Goal: Task Accomplishment & Management: Use online tool/utility

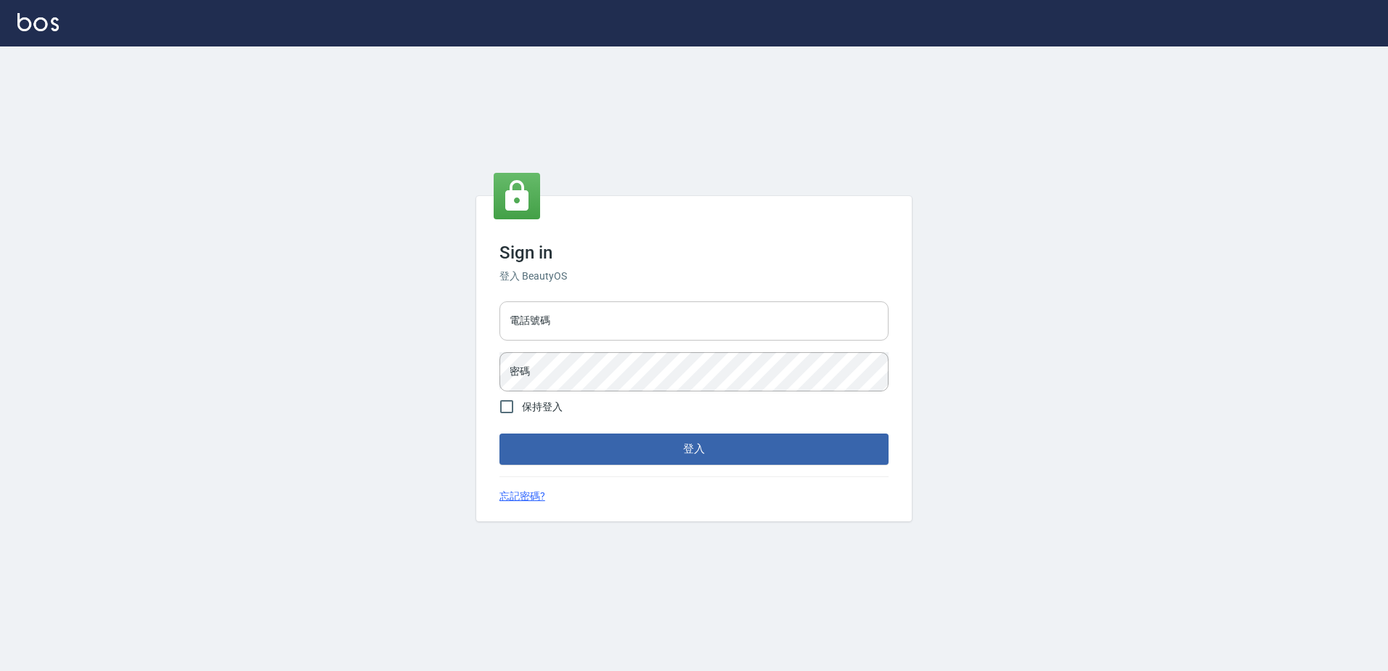
click at [693, 327] on input "電話號碼" at bounding box center [694, 320] width 389 height 39
type input "0426865599"
click at [500, 433] on button "登入" at bounding box center [694, 448] width 389 height 30
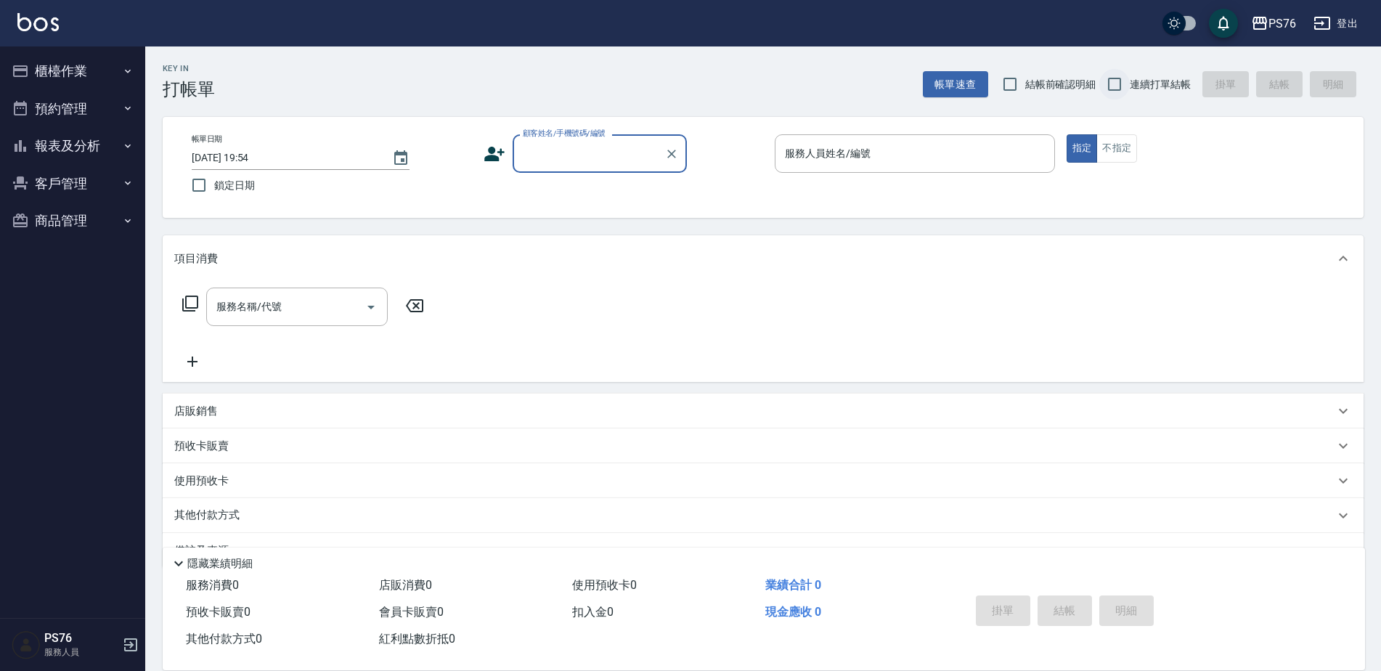
click at [1115, 84] on input "連續打單結帳" at bounding box center [1114, 84] width 30 height 30
checkbox input "true"
click at [540, 160] on input "顧客姓名/手機號碼/編號" at bounding box center [588, 153] width 139 height 25
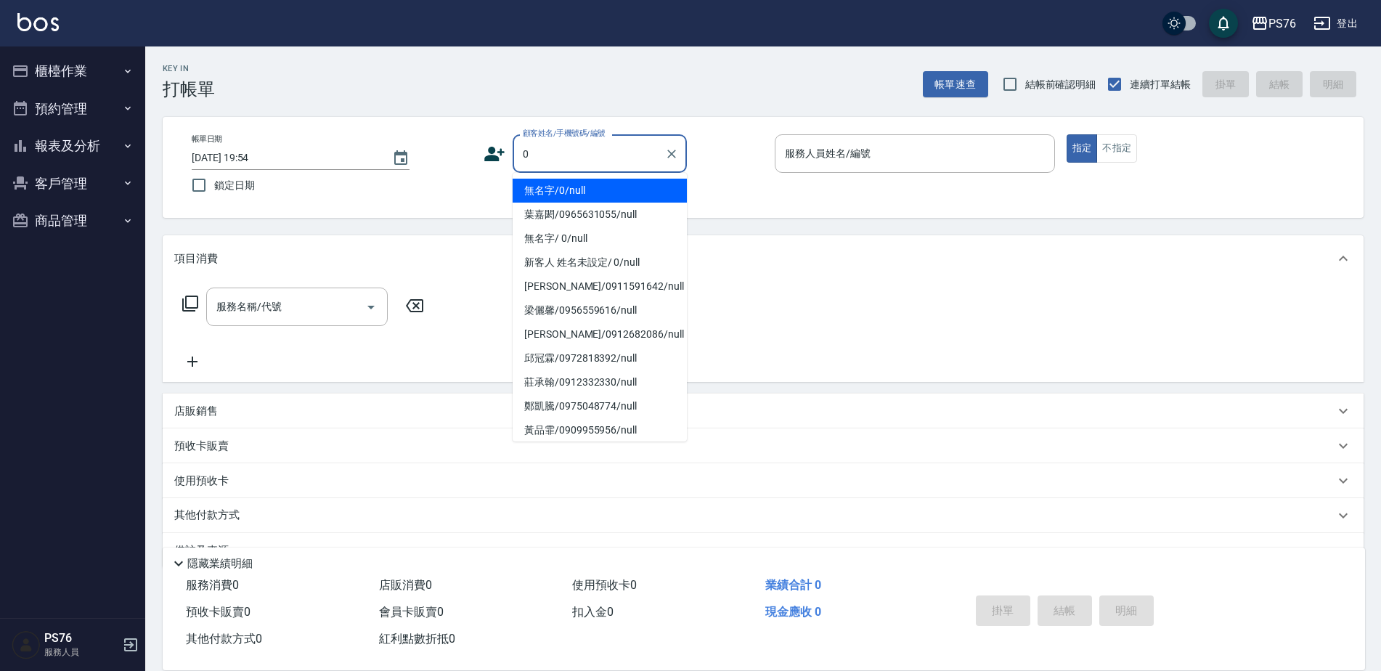
type input "無名字/0/null"
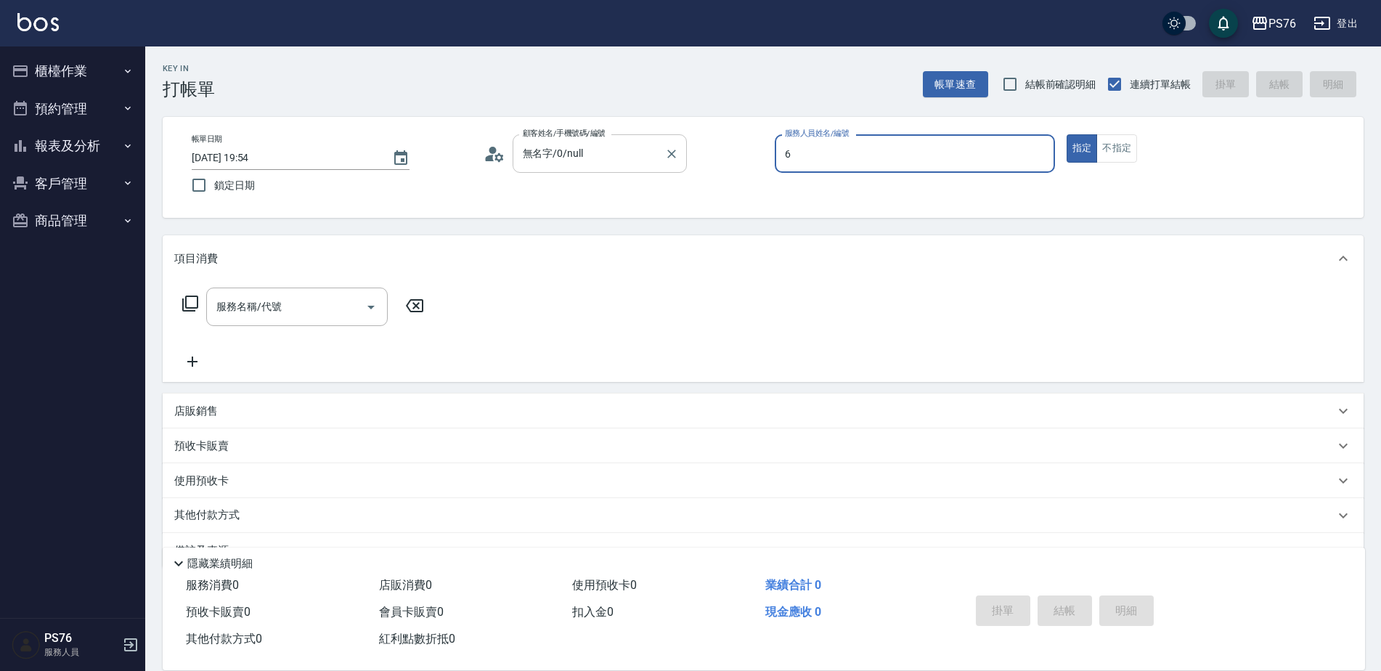
type input "洪彩娟-6"
type button "true"
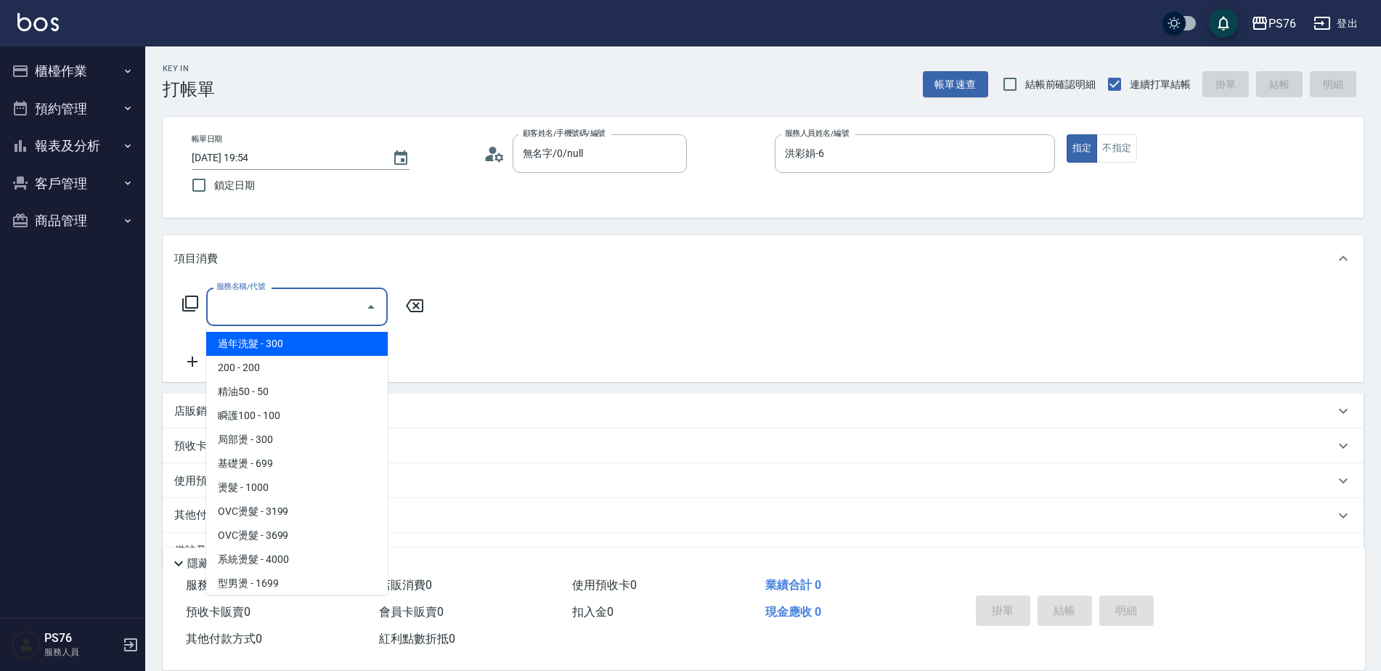
click at [323, 315] on input "服務名稱/代號" at bounding box center [286, 306] width 147 height 25
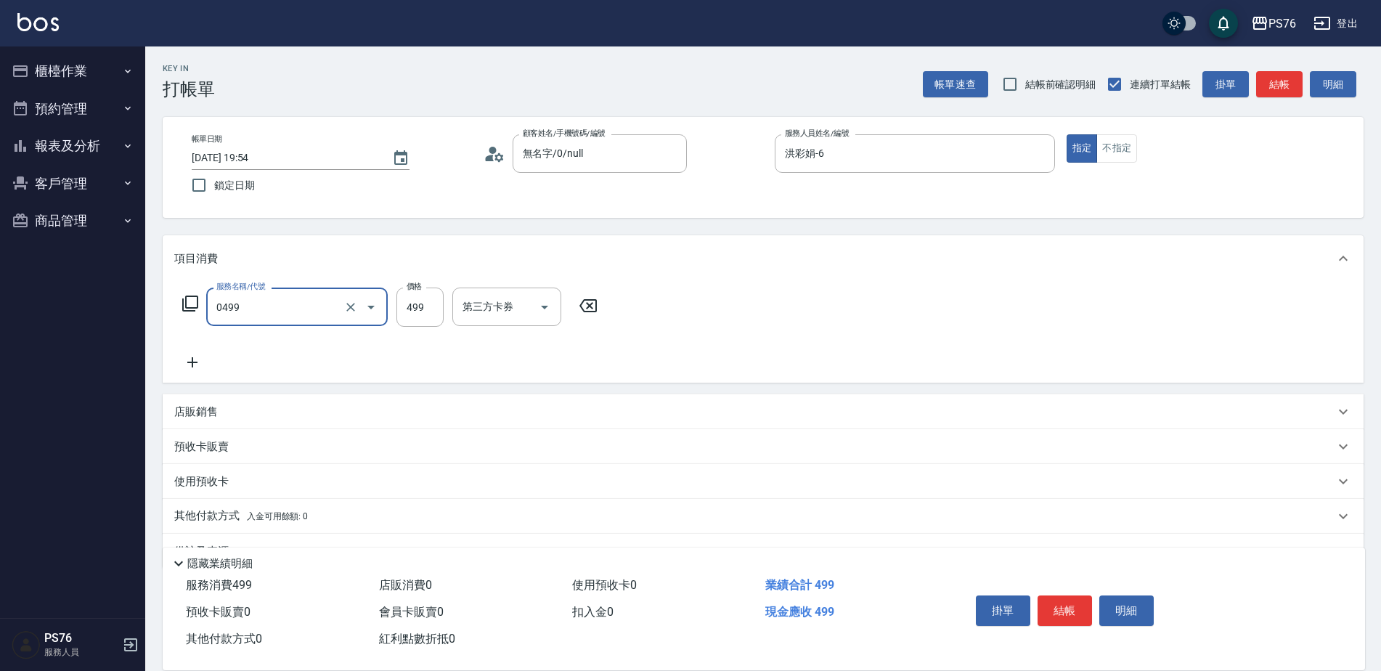
type input "[PERSON_NAME]499(0499)"
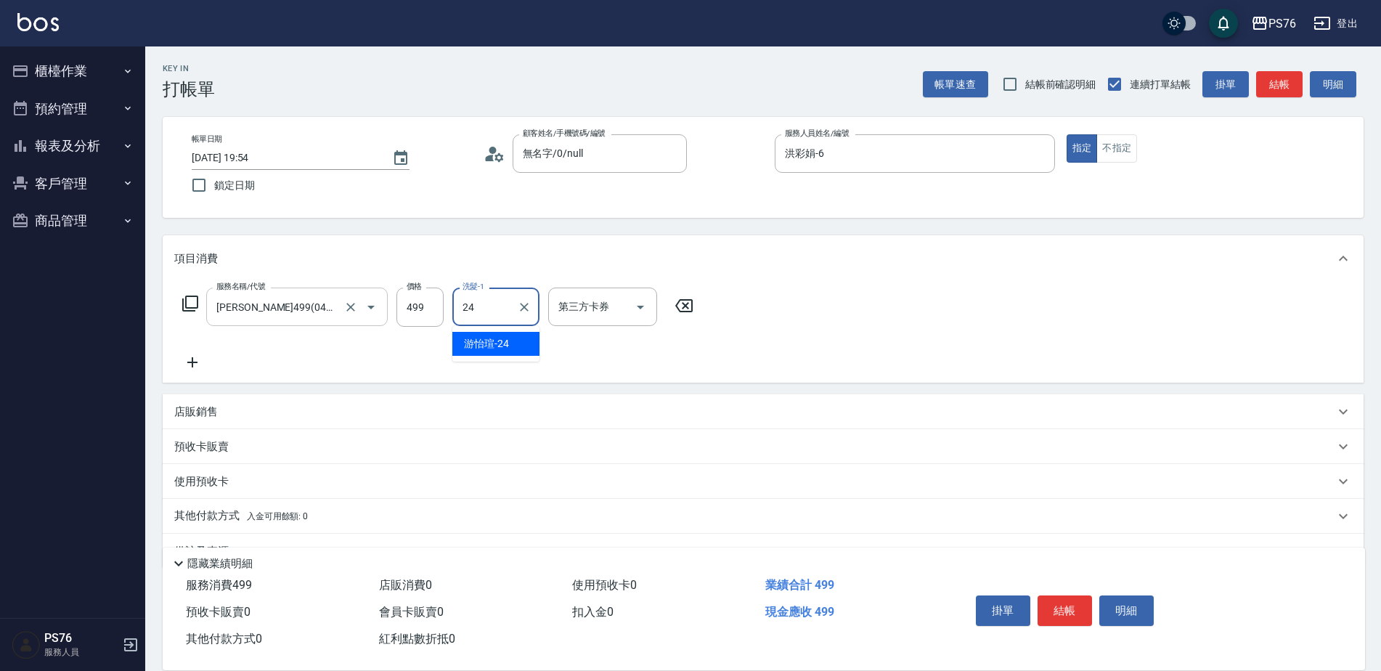
type input "游怡瑄-24"
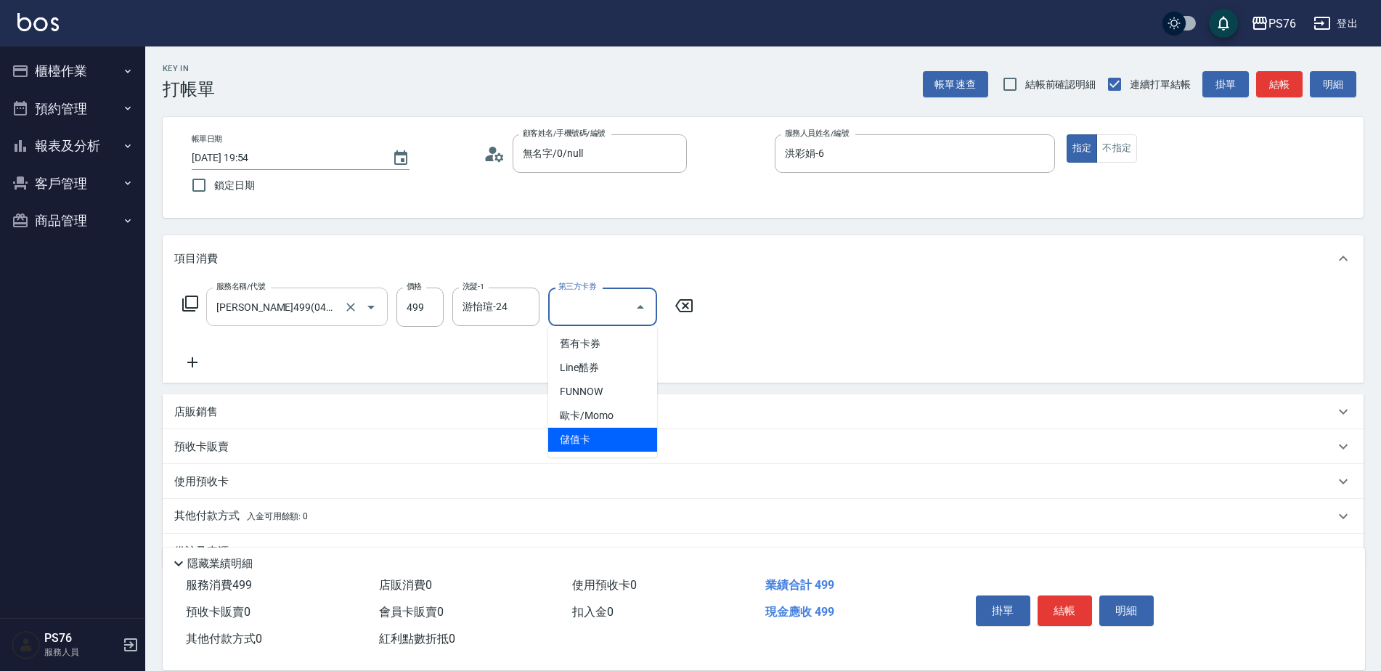
type input "儲值卡"
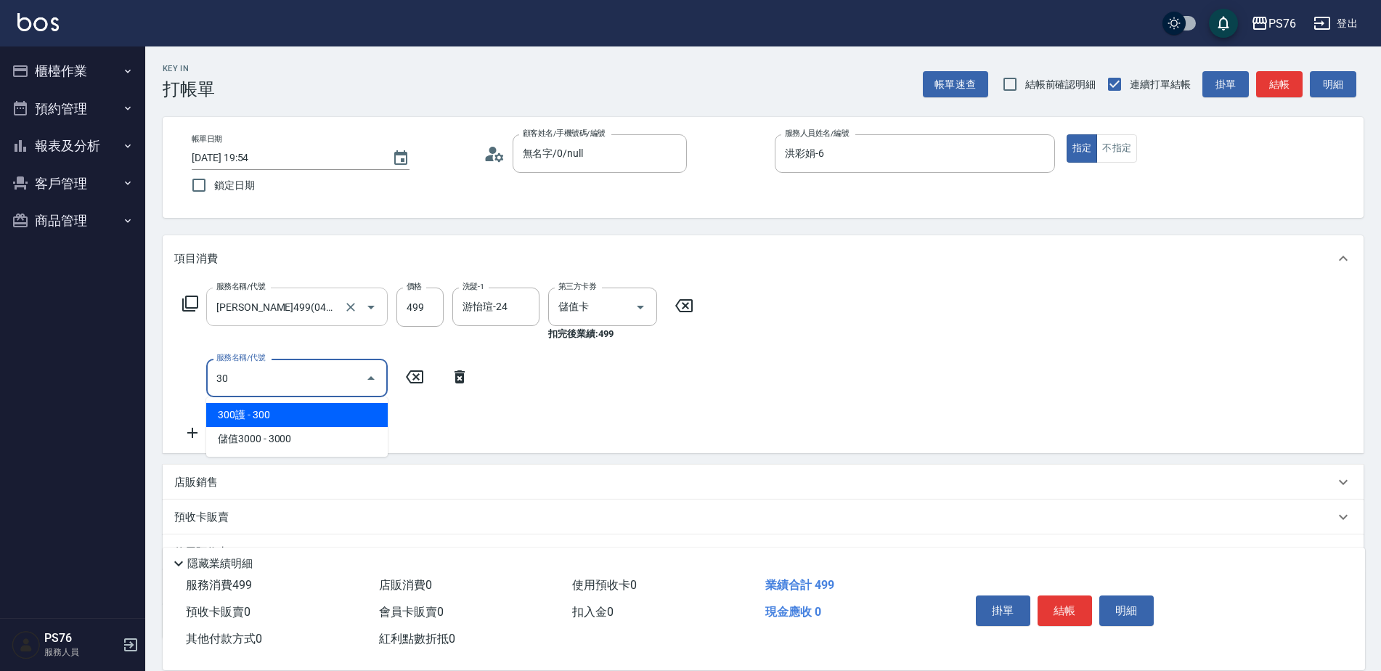
type input "3"
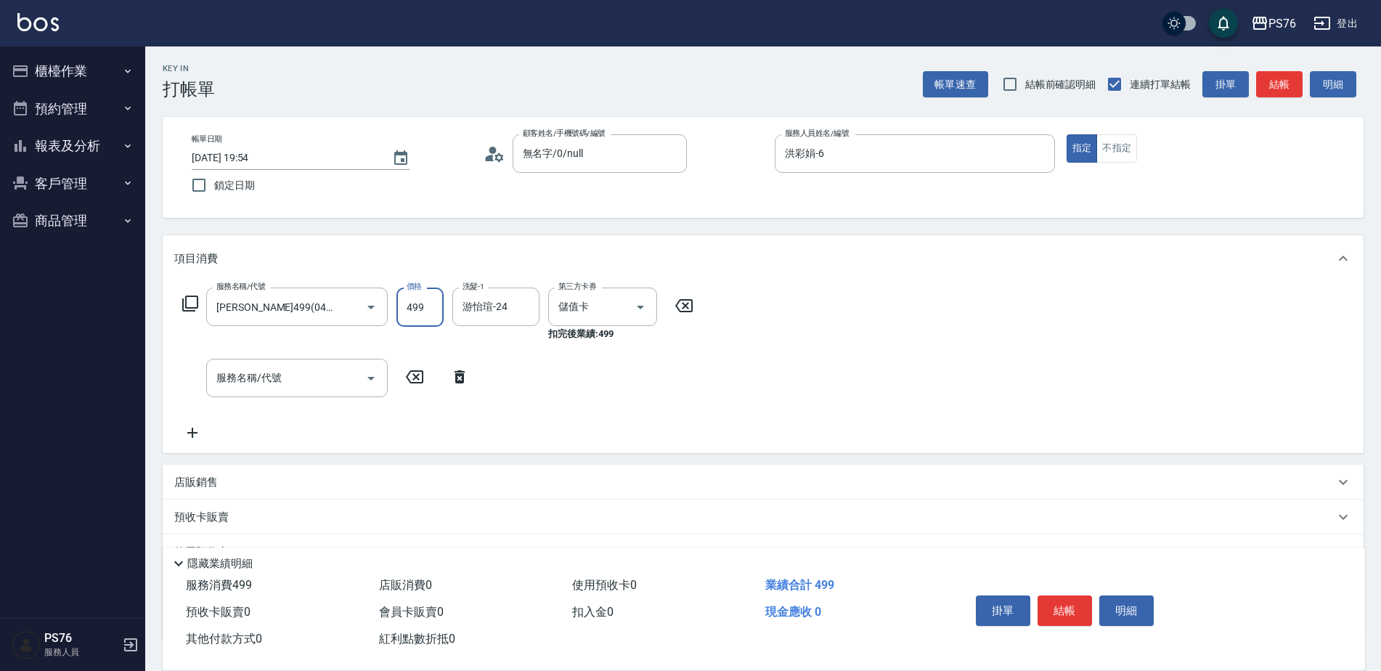
click at [441, 294] on input "499" at bounding box center [419, 307] width 47 height 39
type input "599"
click at [1065, 601] on button "結帳" at bounding box center [1065, 610] width 54 height 30
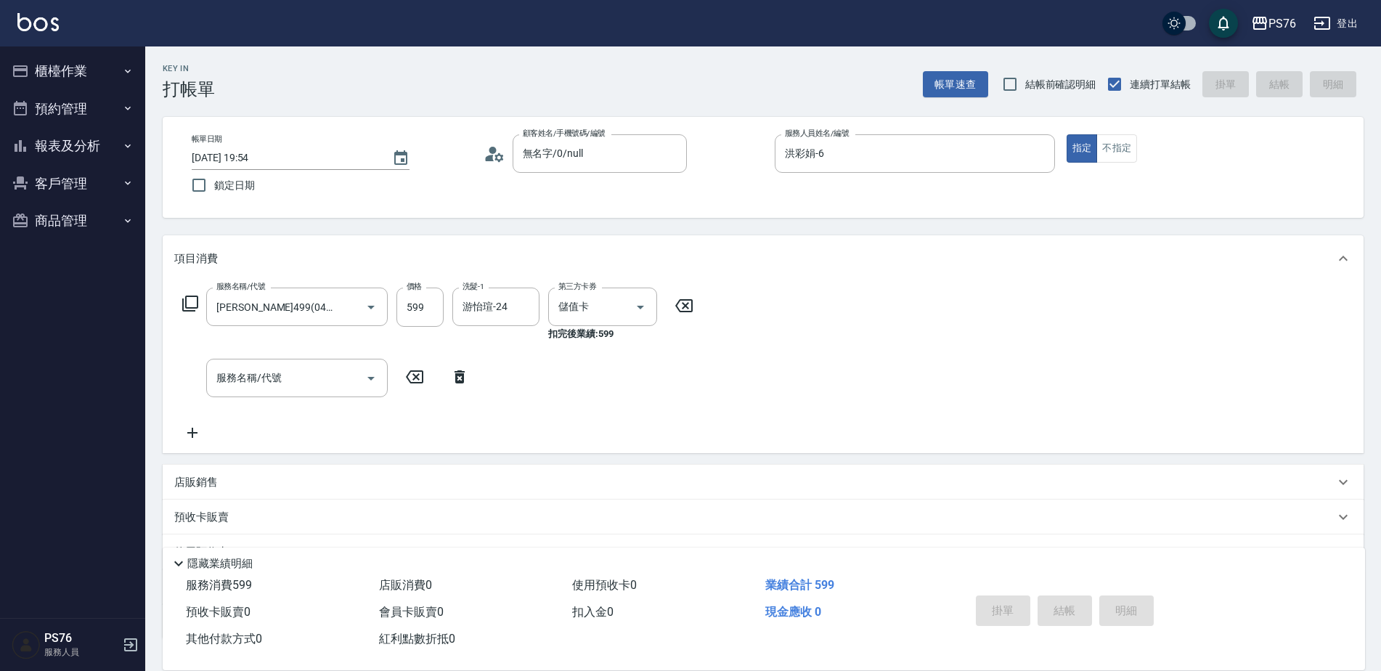
type input "[DATE] 19:55"
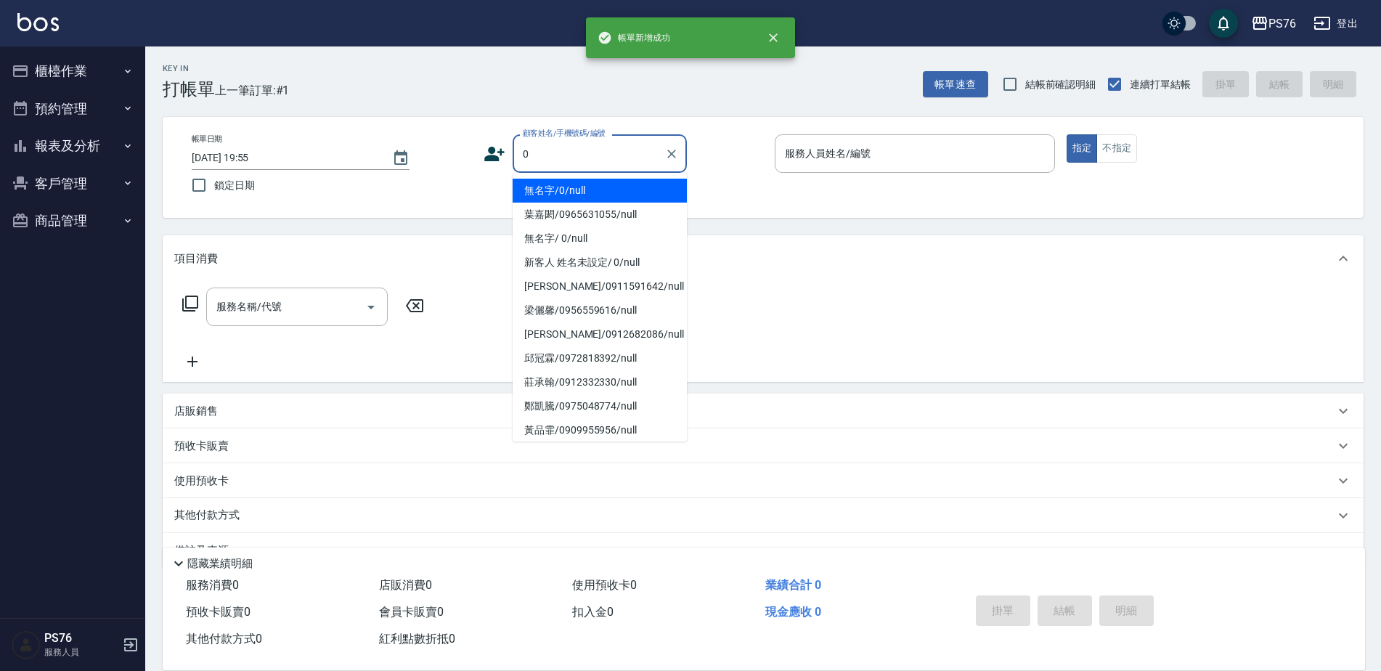
type input "無名字/0/null"
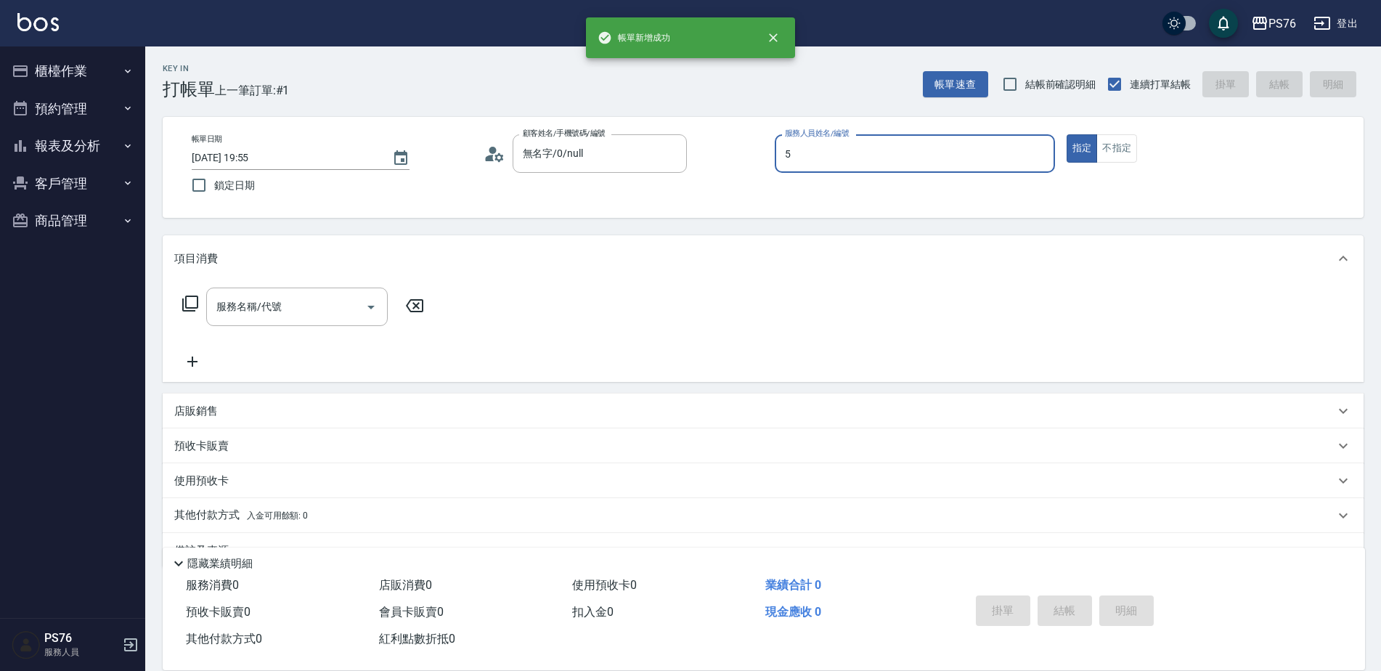
type input "呂佳穎-5"
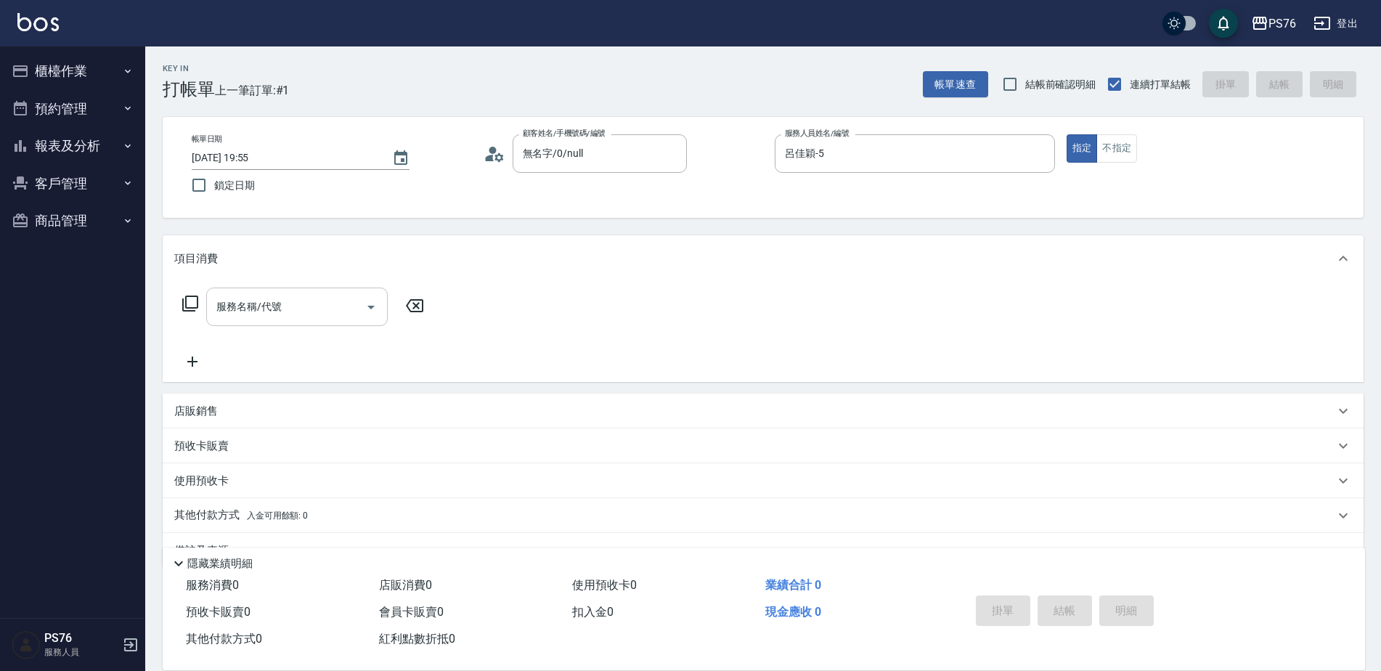
click at [284, 322] on div "服務名稱/代號" at bounding box center [297, 307] width 182 height 38
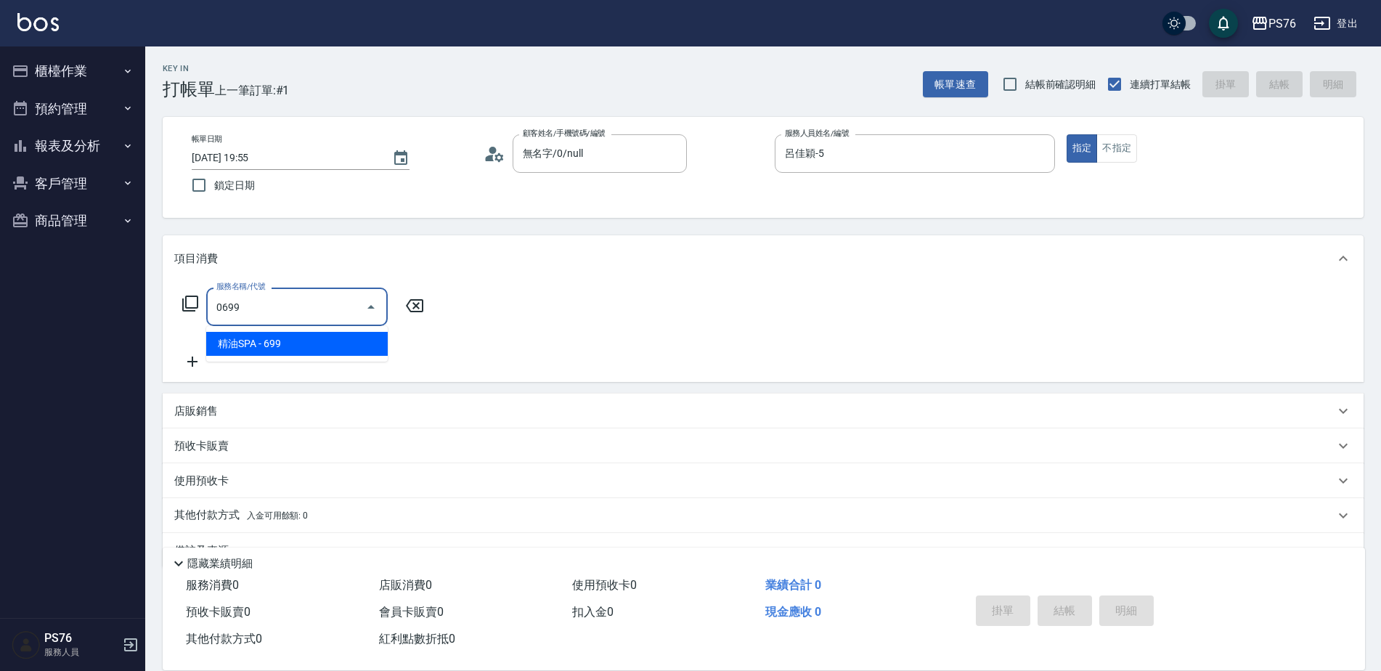
type input "精油SPA(0699)"
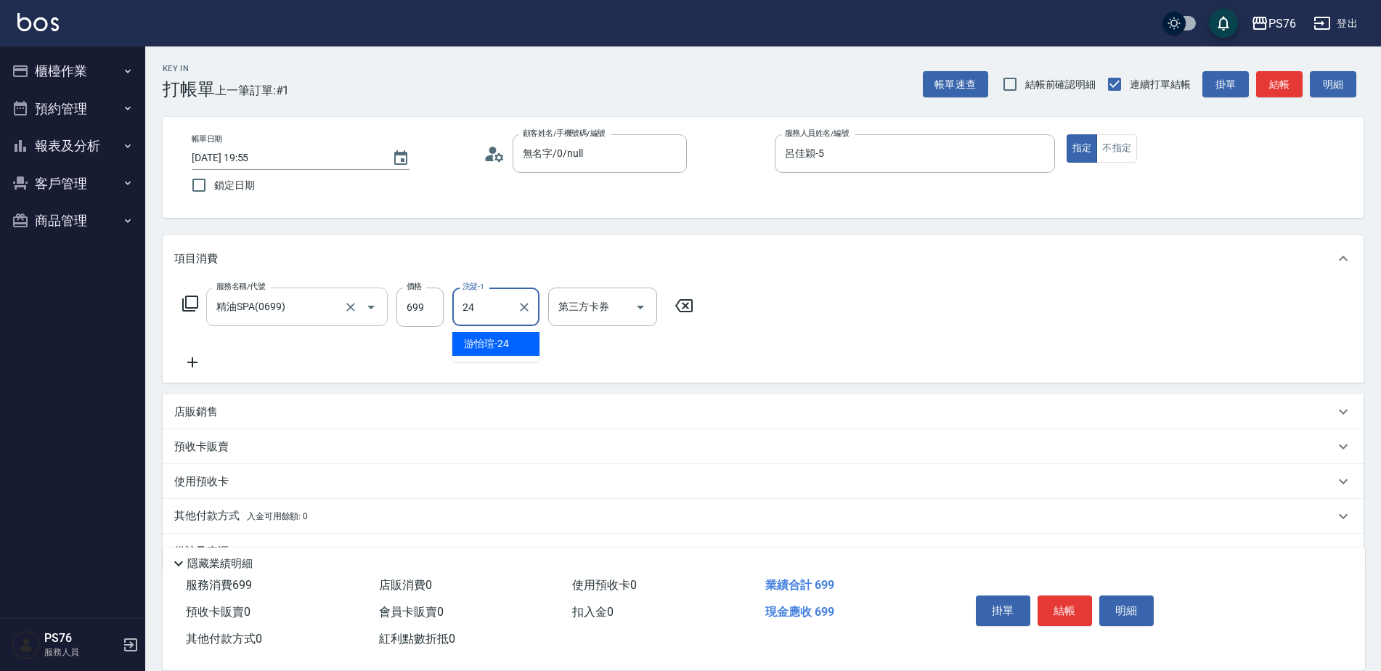
type input "游怡瑄-24"
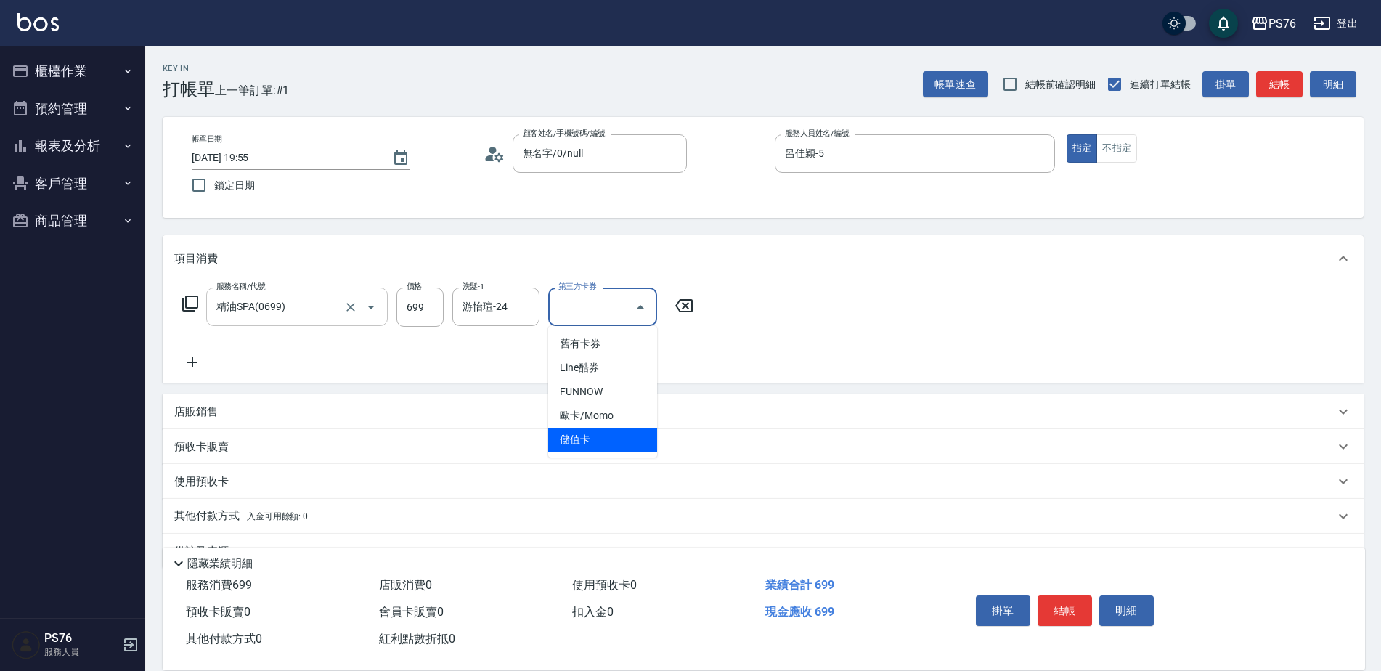
type input "儲值卡"
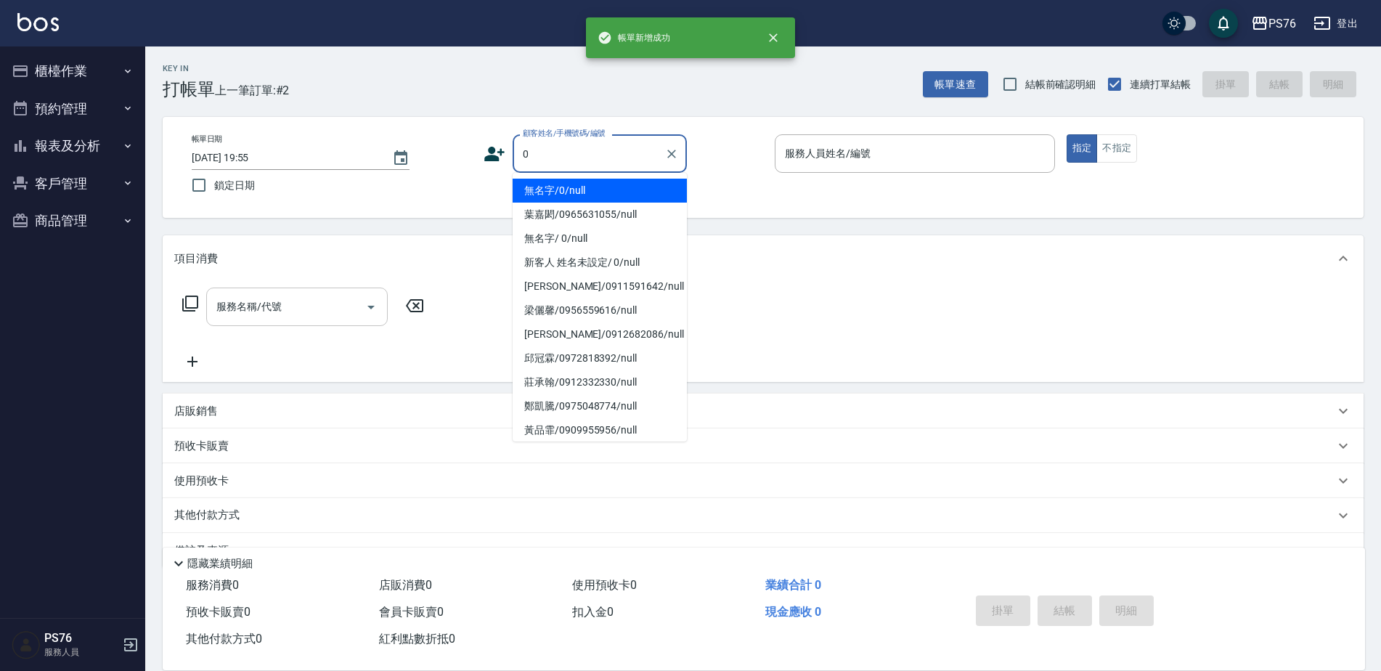
type input "無名字/0/null"
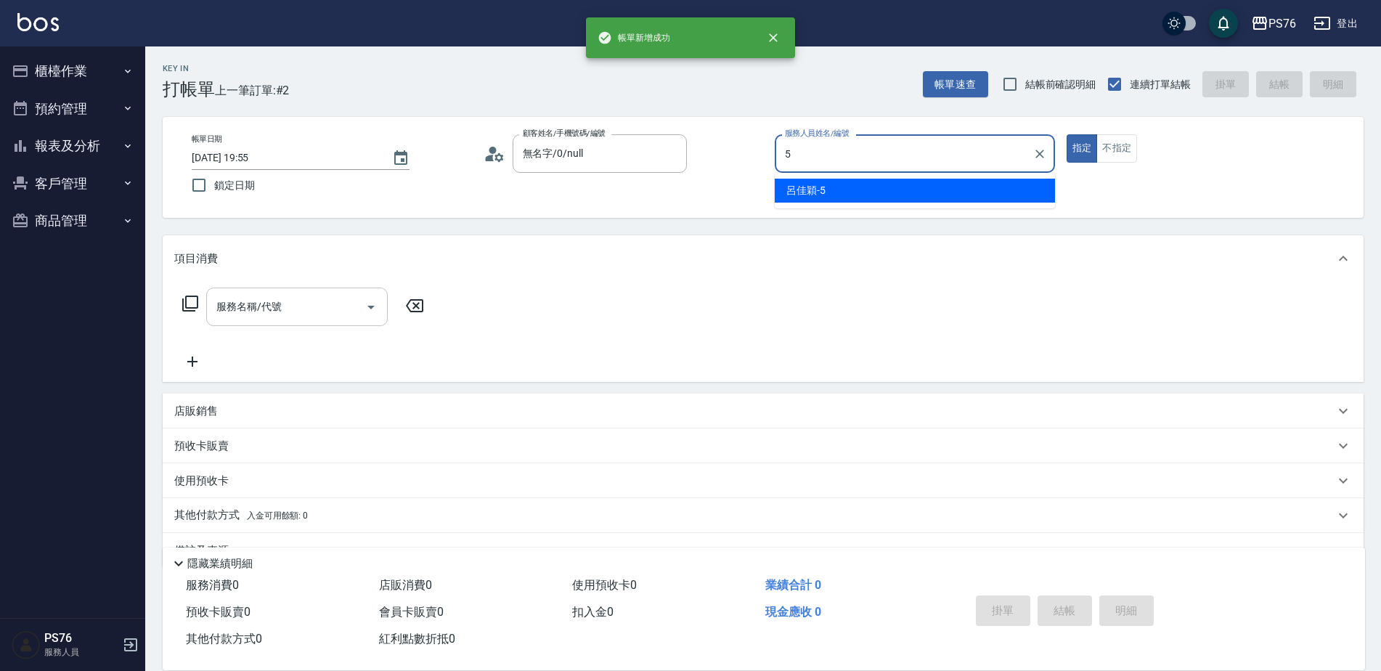
type input "呂佳穎-5"
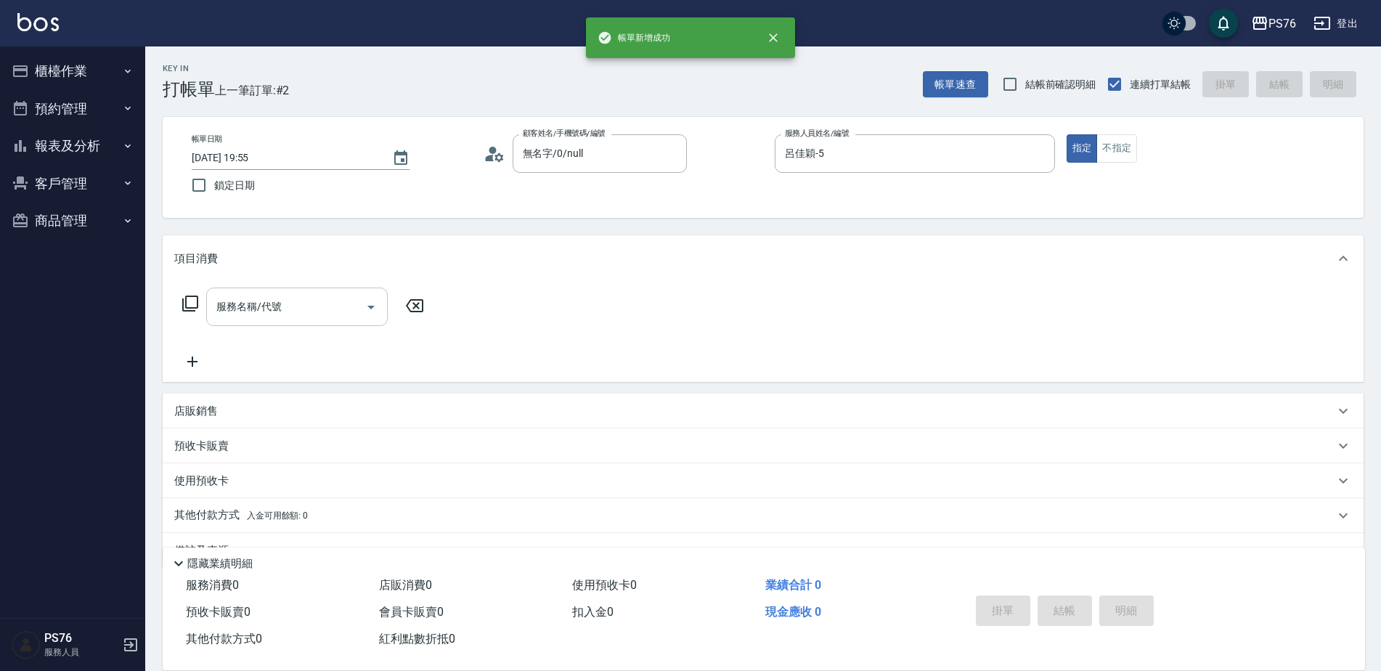
click at [284, 322] on div "服務名稱/代號" at bounding box center [297, 307] width 182 height 38
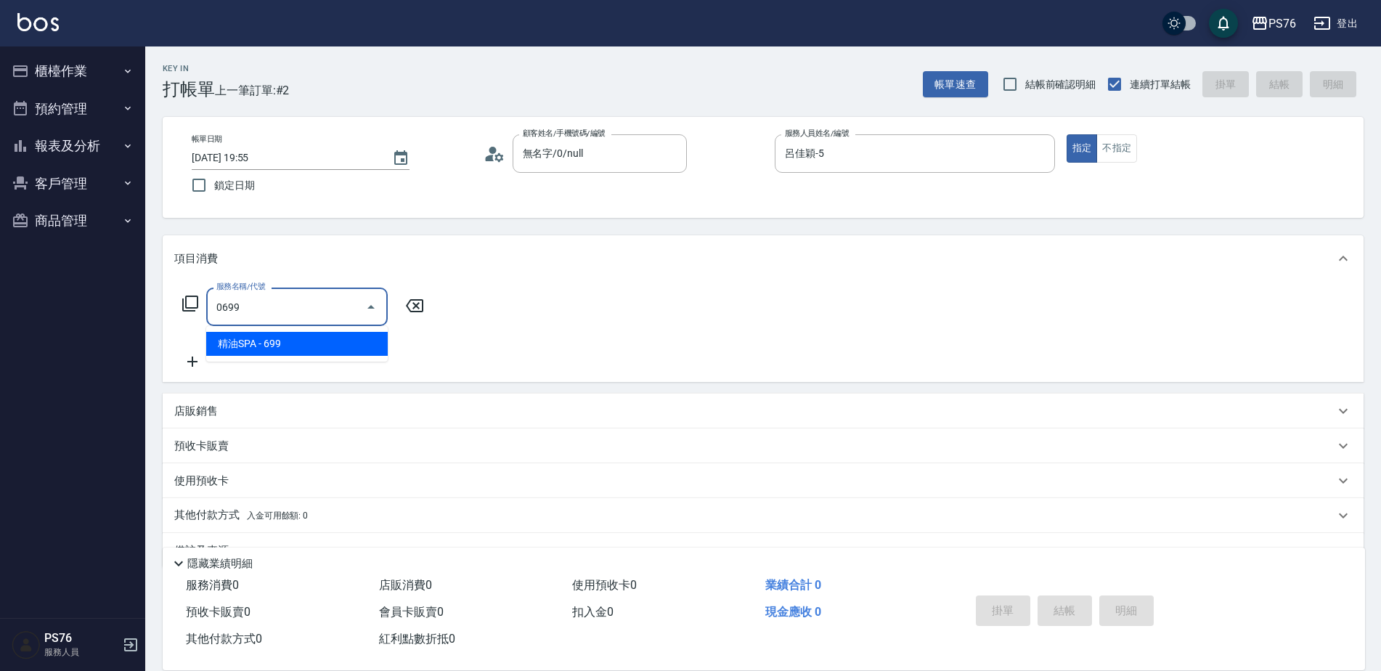
type input "精油SPA(0699)"
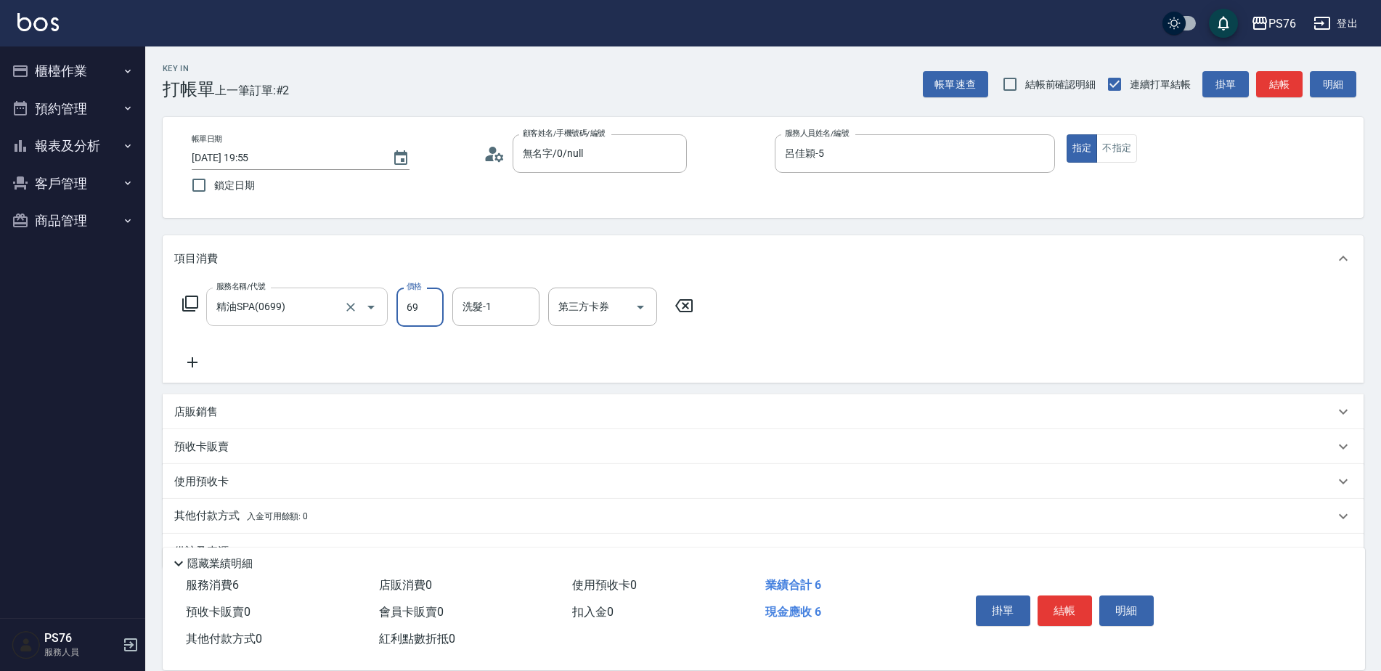
type input "699"
type input "[PERSON_NAME]33"
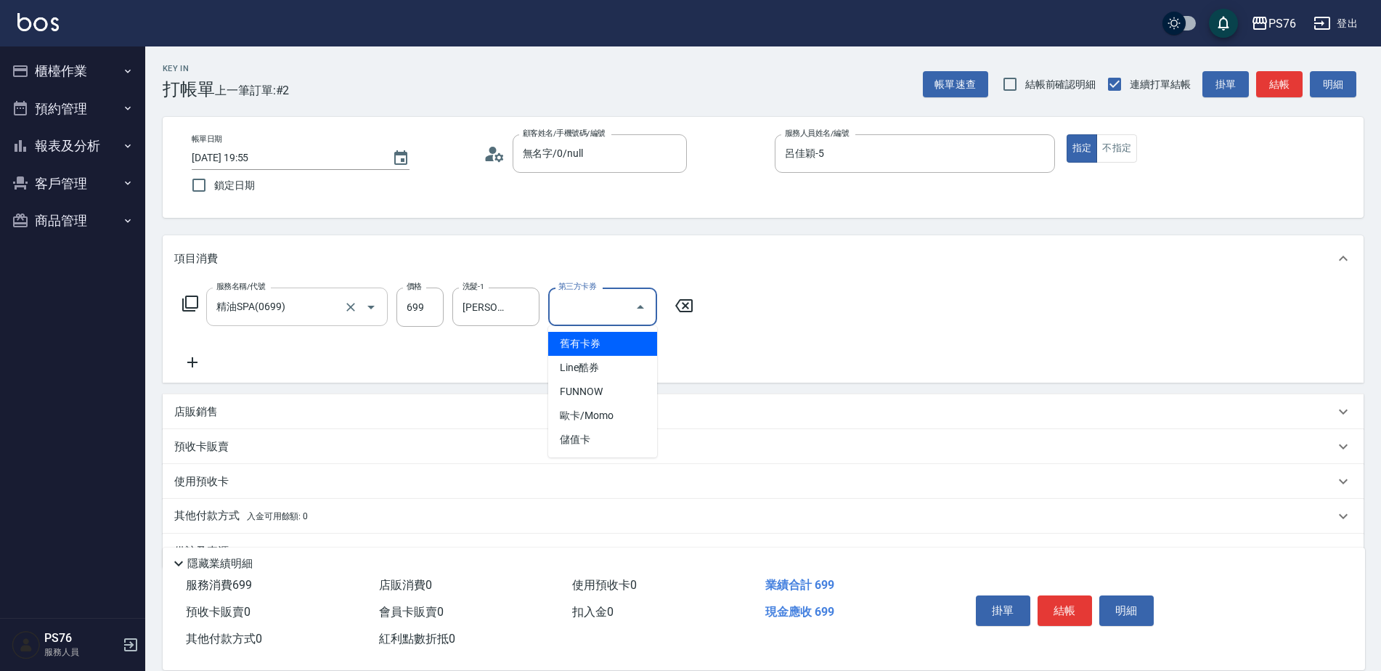
type input "儲值卡"
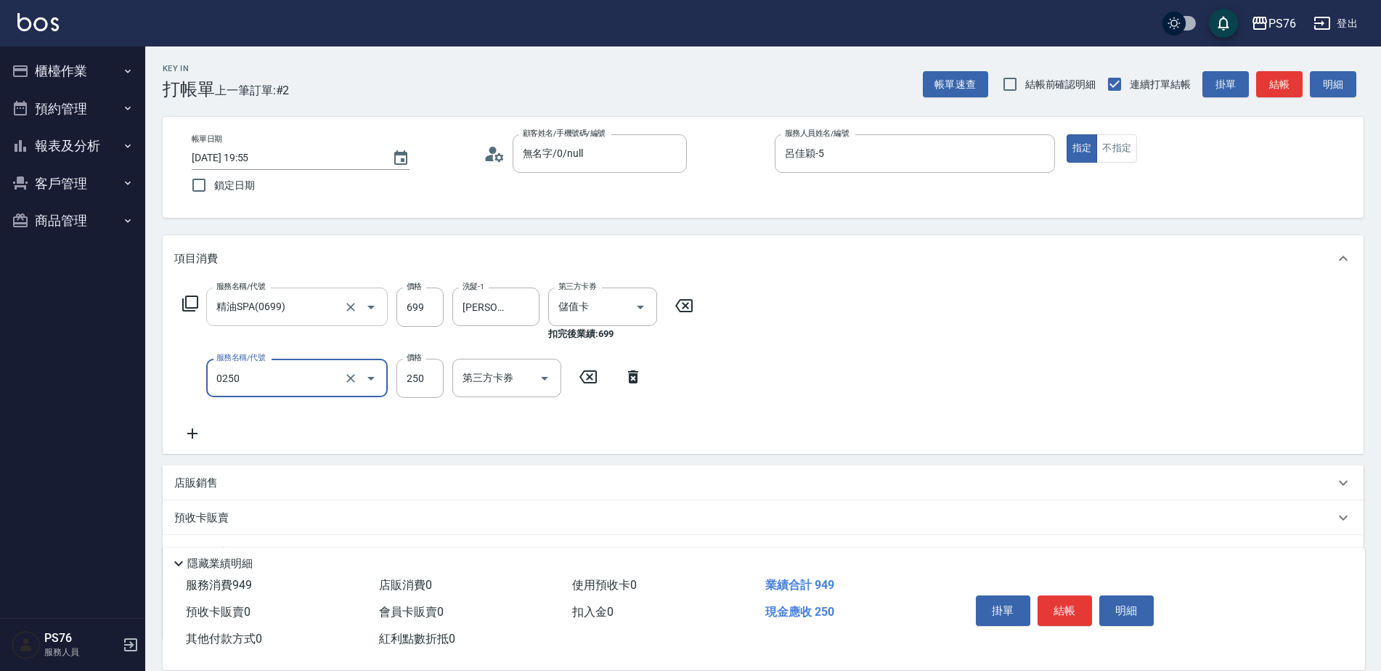
type input "精油溫灸(0250)"
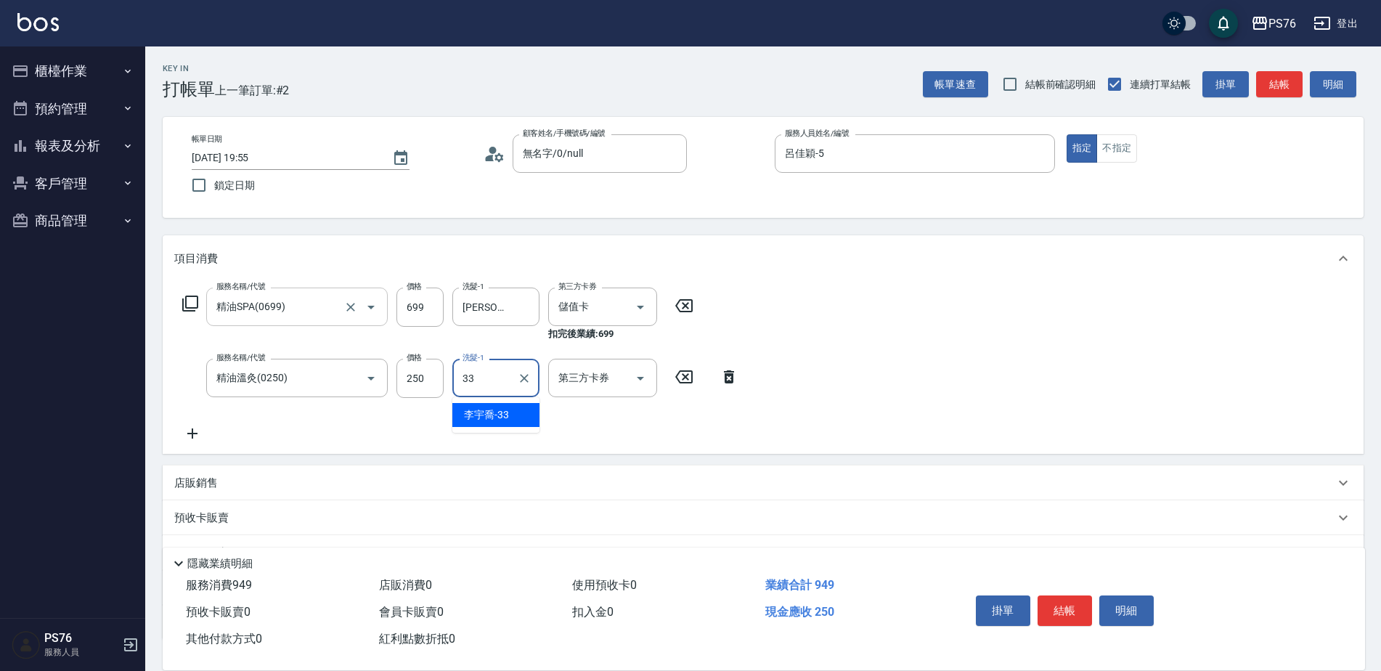
type input "[PERSON_NAME]33"
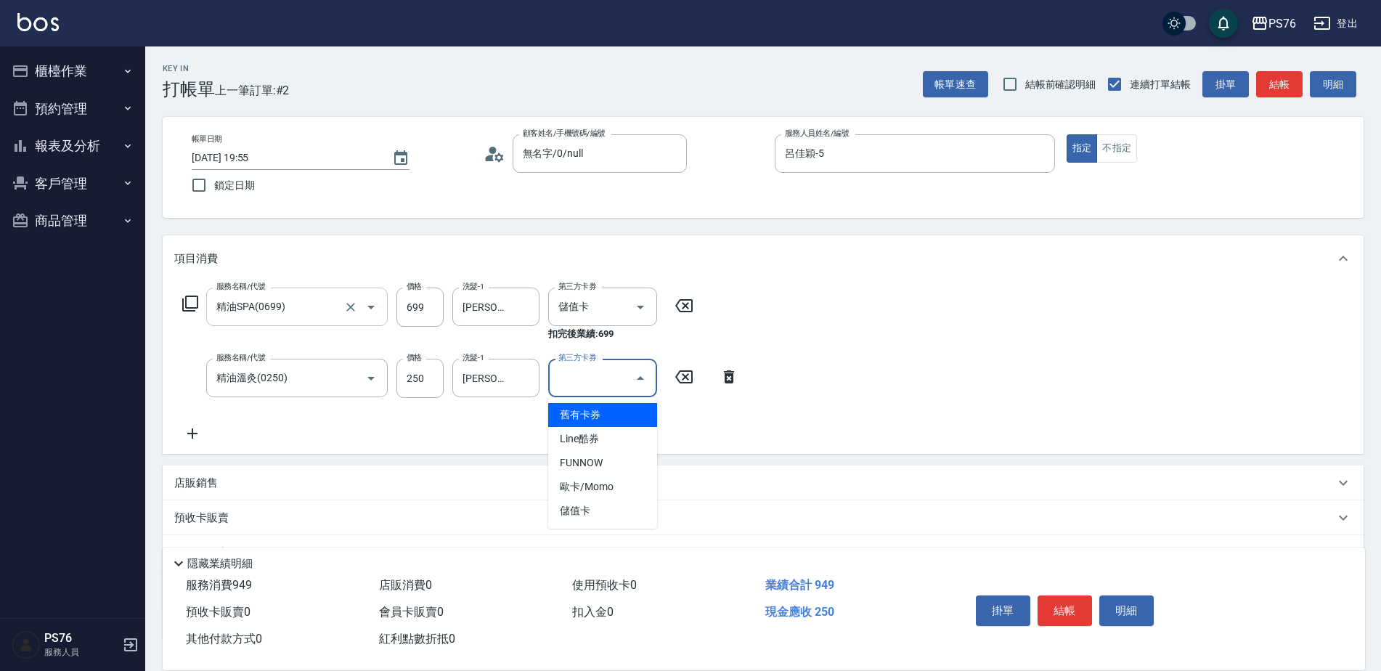
type input "儲值卡"
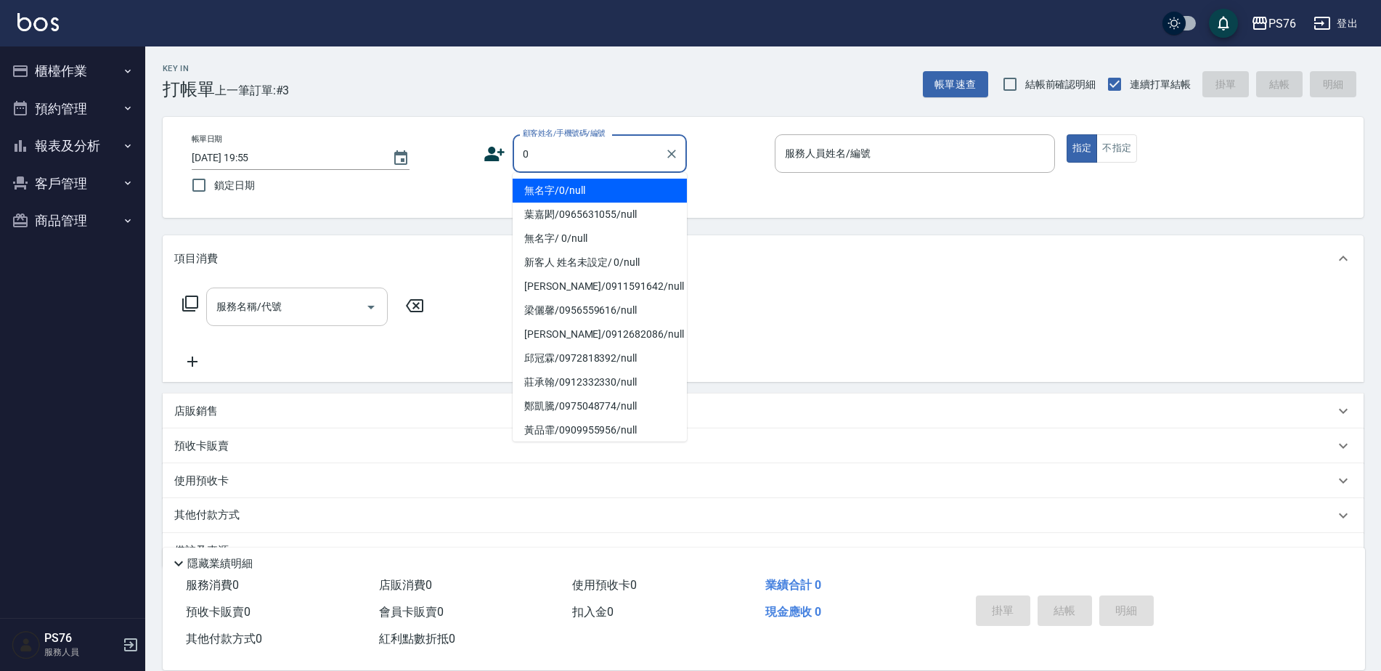
type input "無名字/0/null"
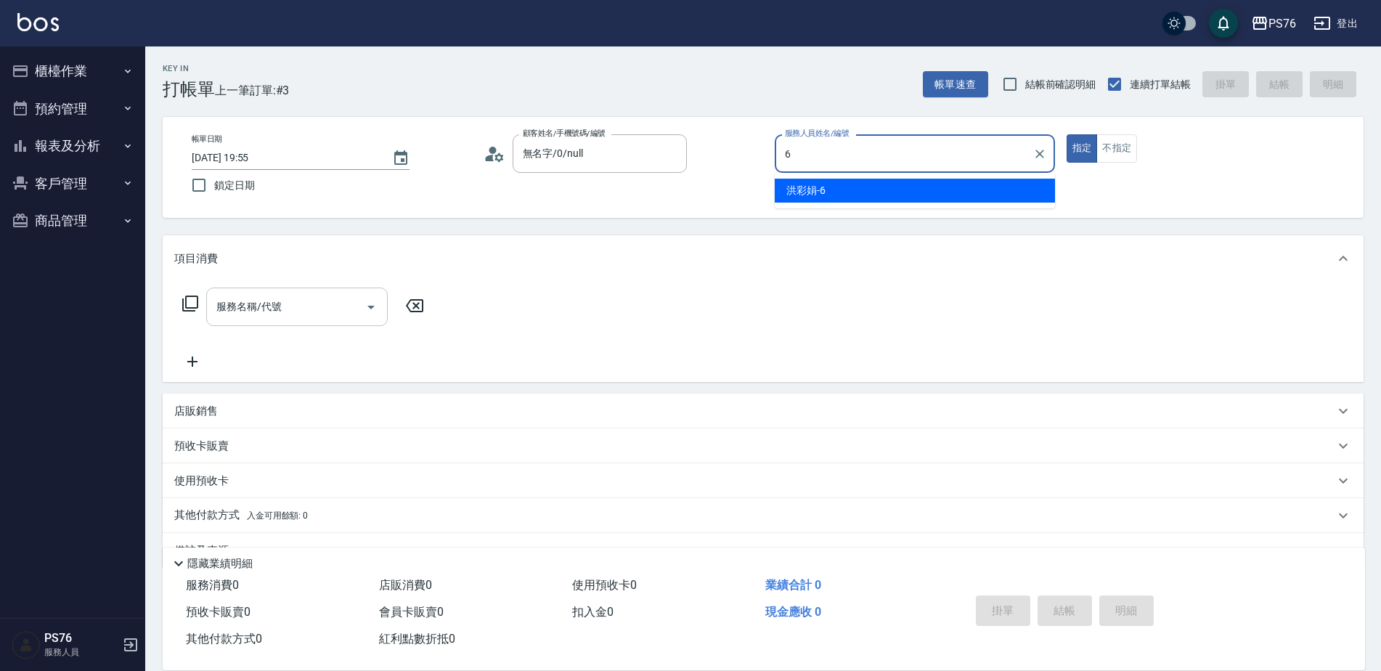
type input "洪彩娟-6"
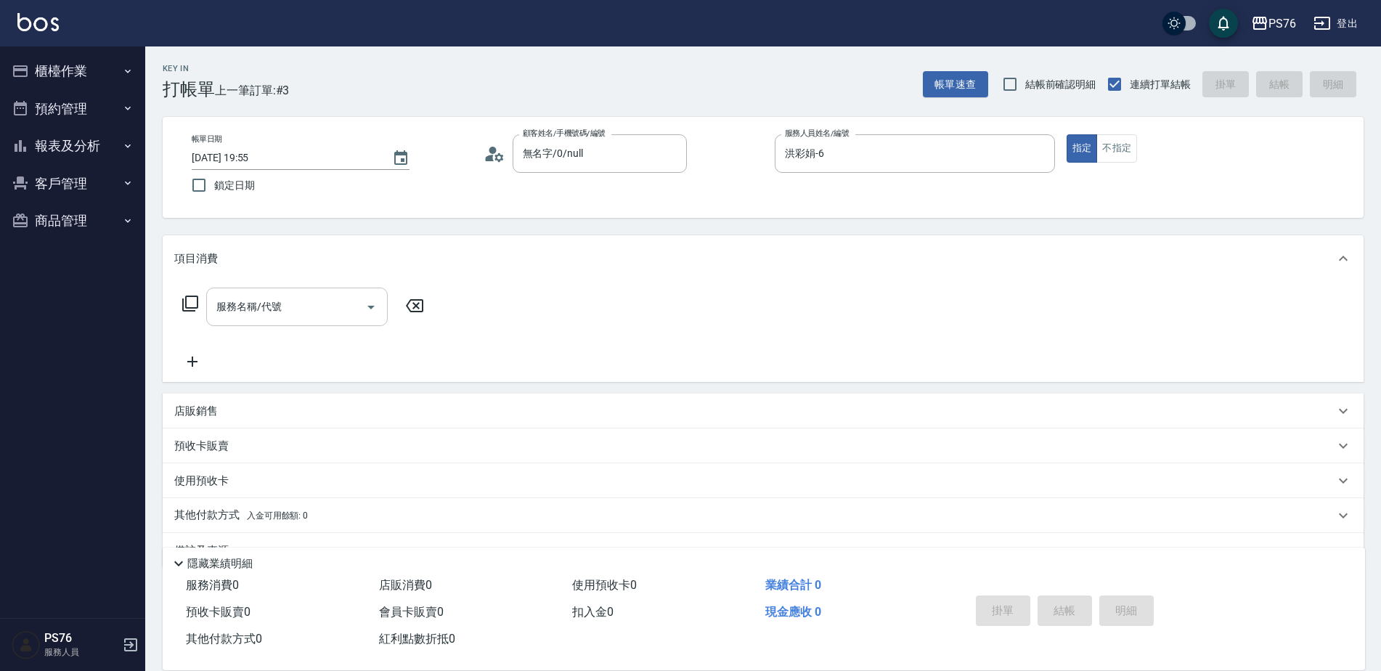
click at [284, 322] on div "服務名稱/代號" at bounding box center [297, 307] width 182 height 38
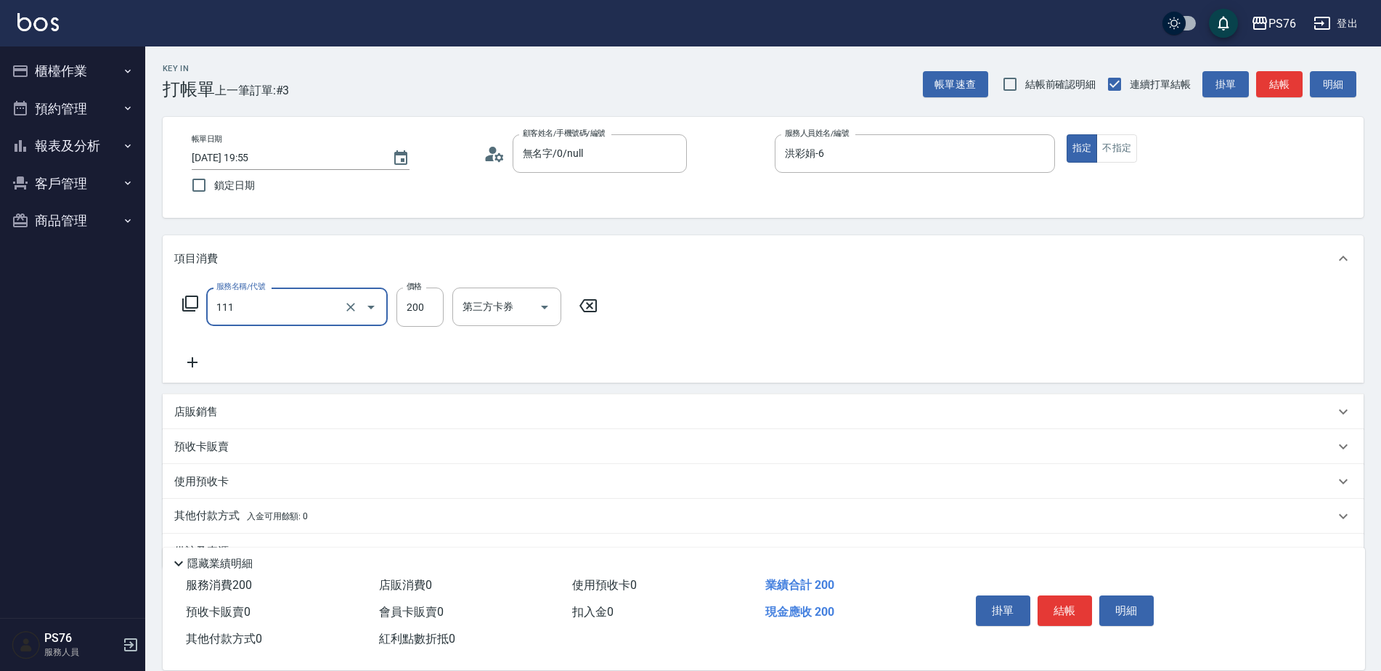
type input "200(111)"
type input "游怡瑄-24"
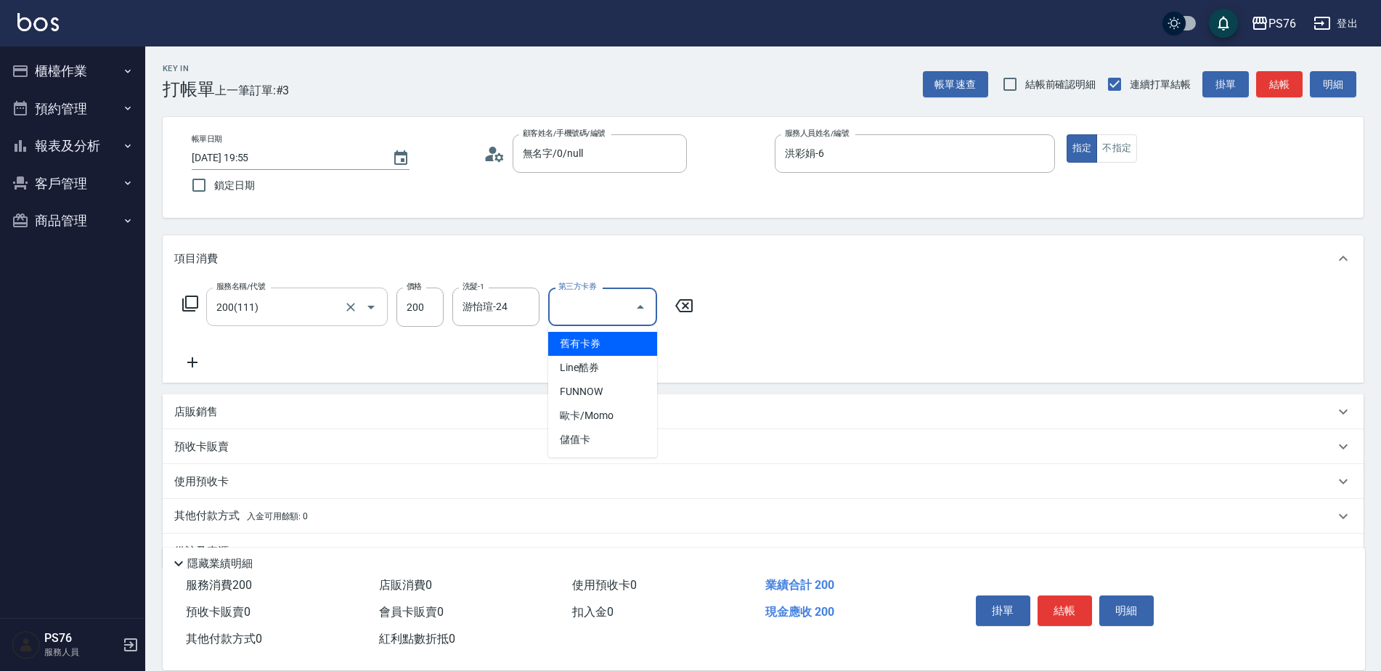
type input "儲值卡"
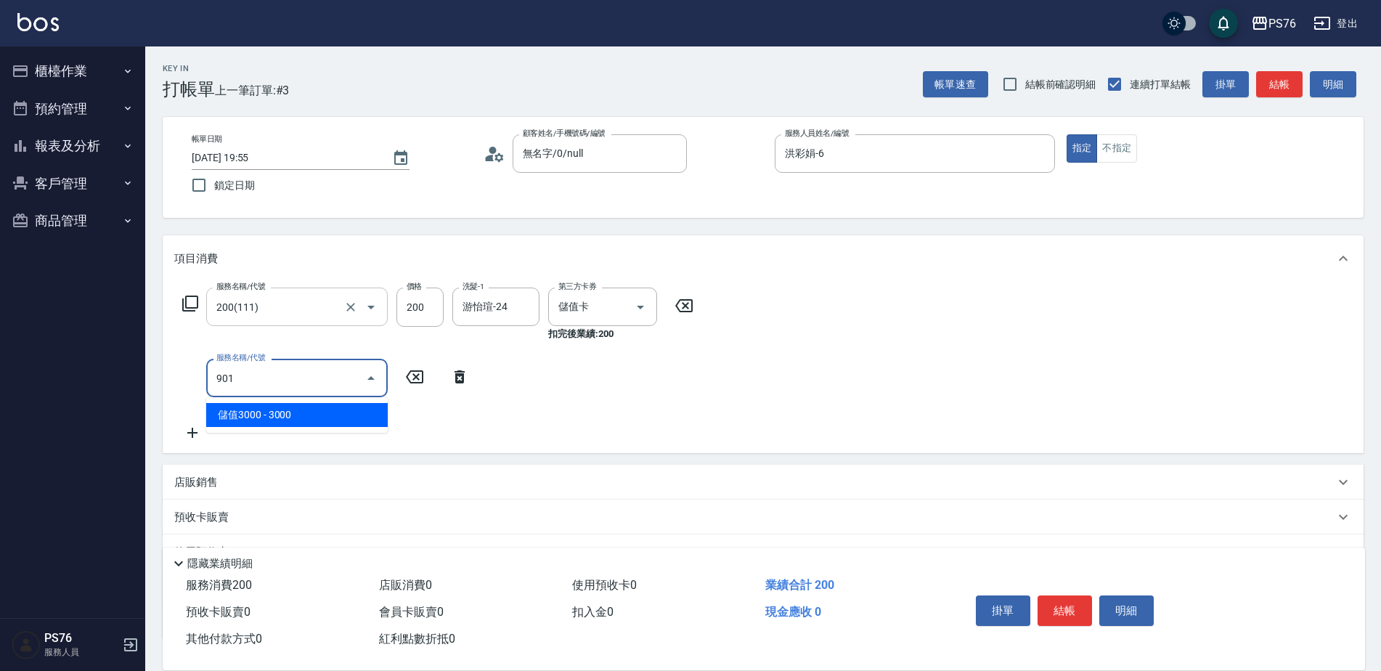
type input "儲值3000(901)"
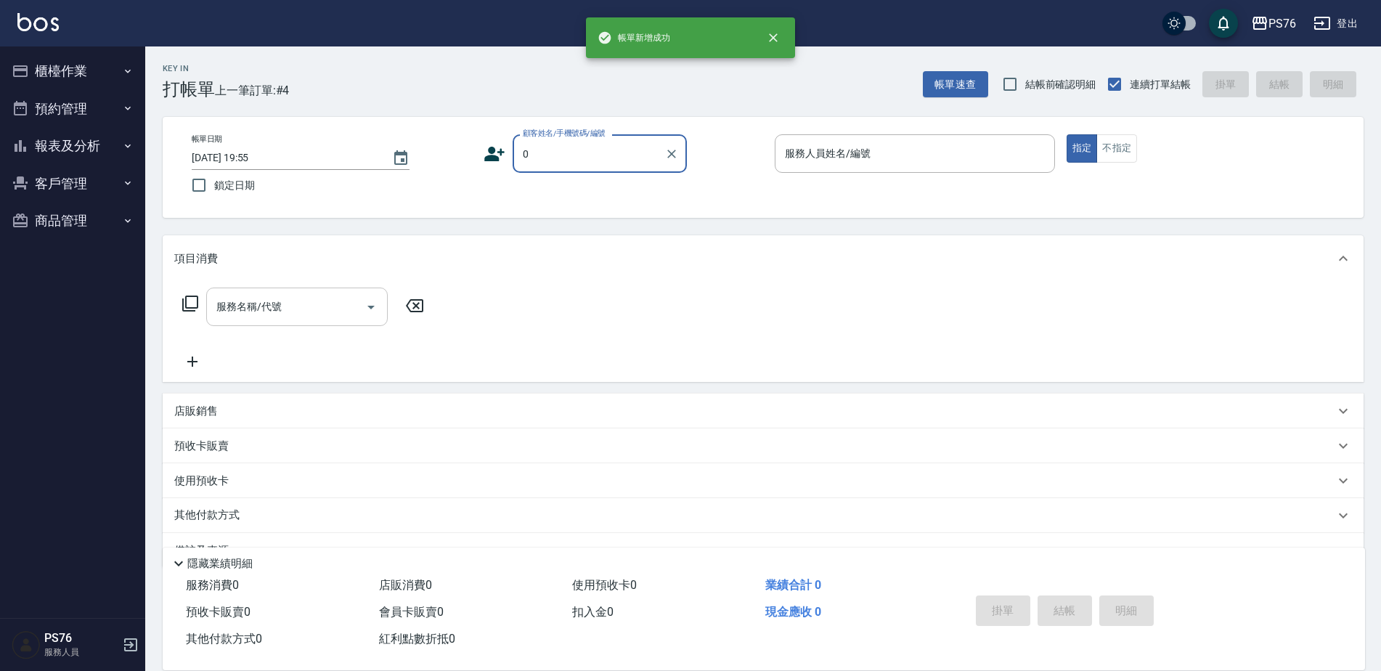
type input "無名字/0/null"
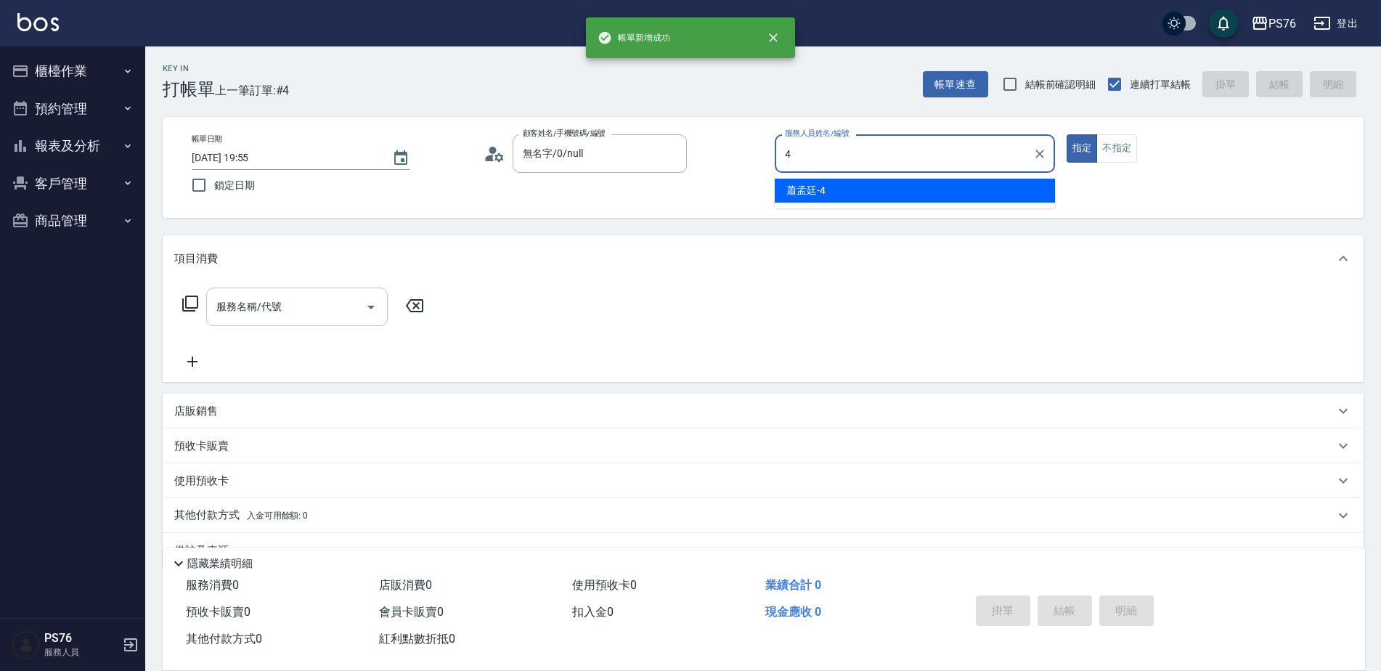
type input "蕭孟廷-4"
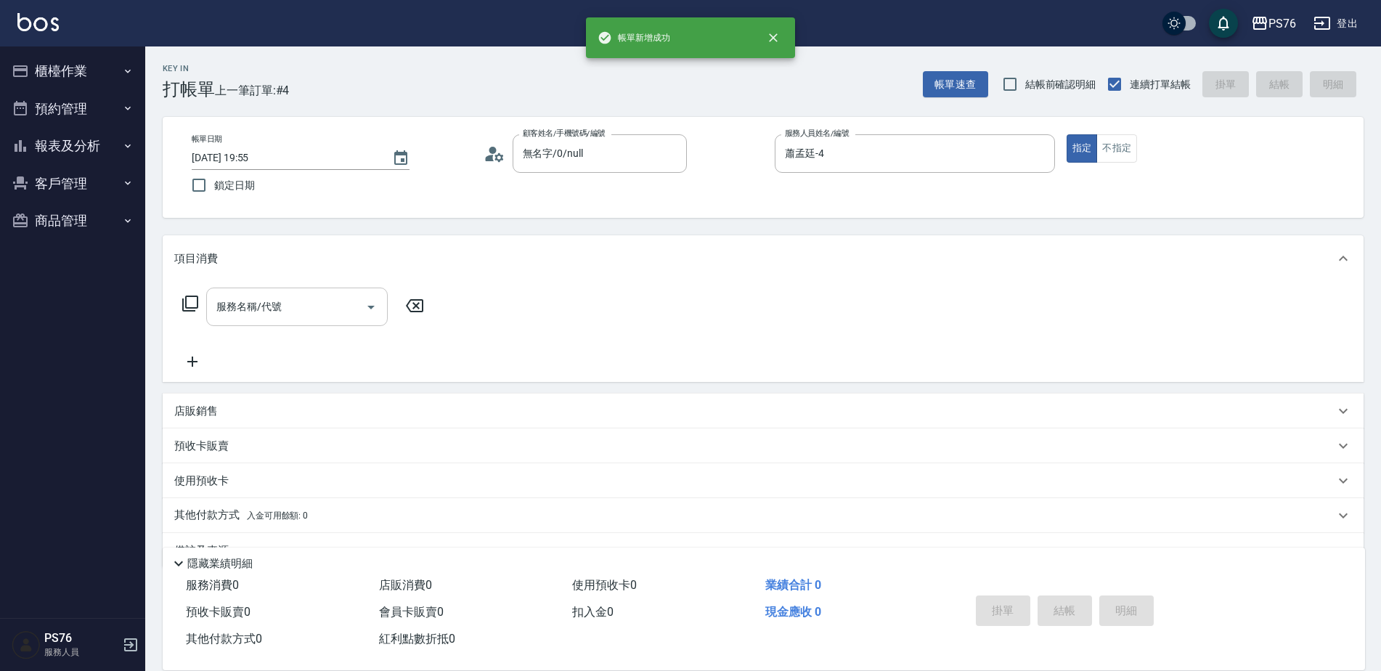
click at [284, 322] on div "服務名稱/代號" at bounding box center [297, 307] width 182 height 38
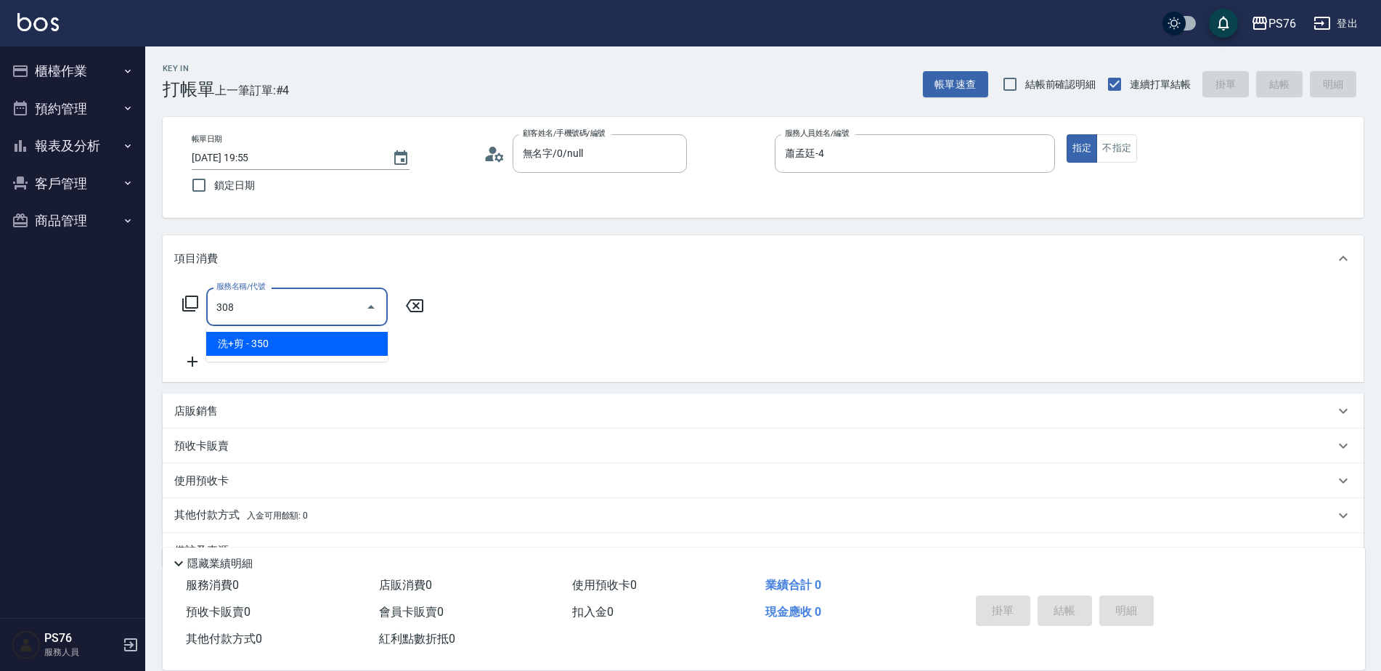
type input "洗+剪(308)"
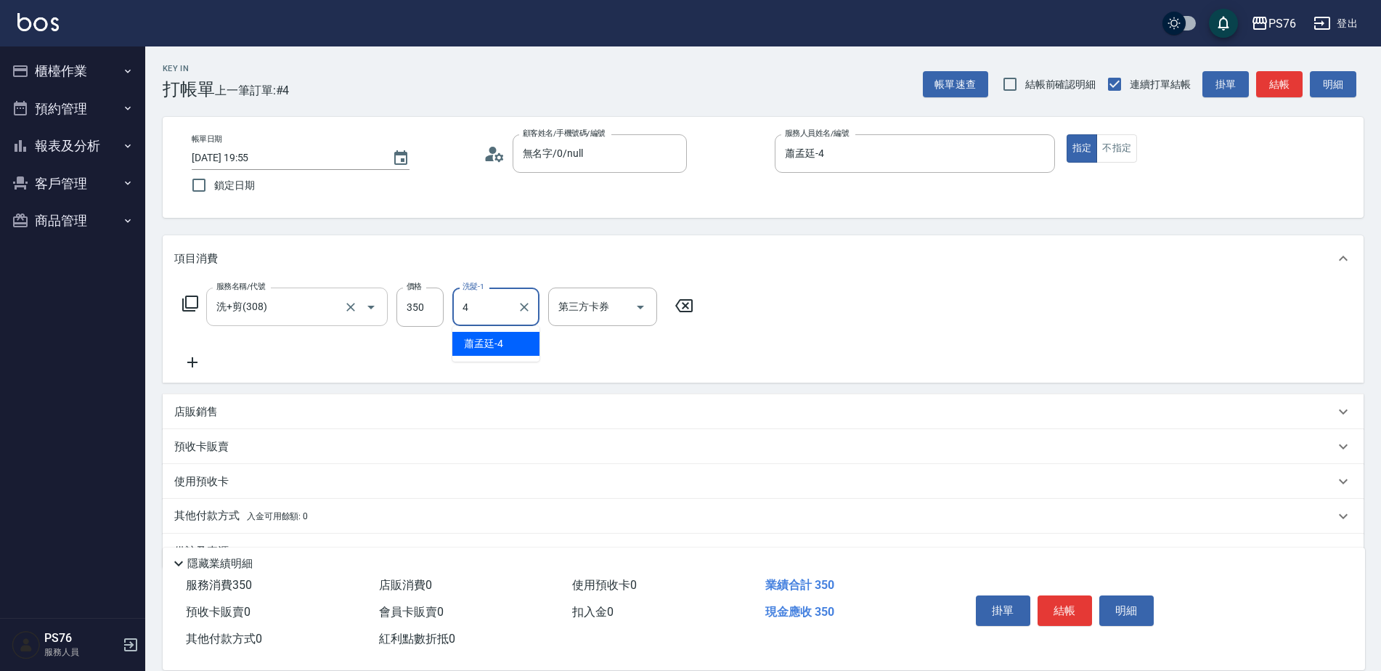
type input "蕭孟廷-4"
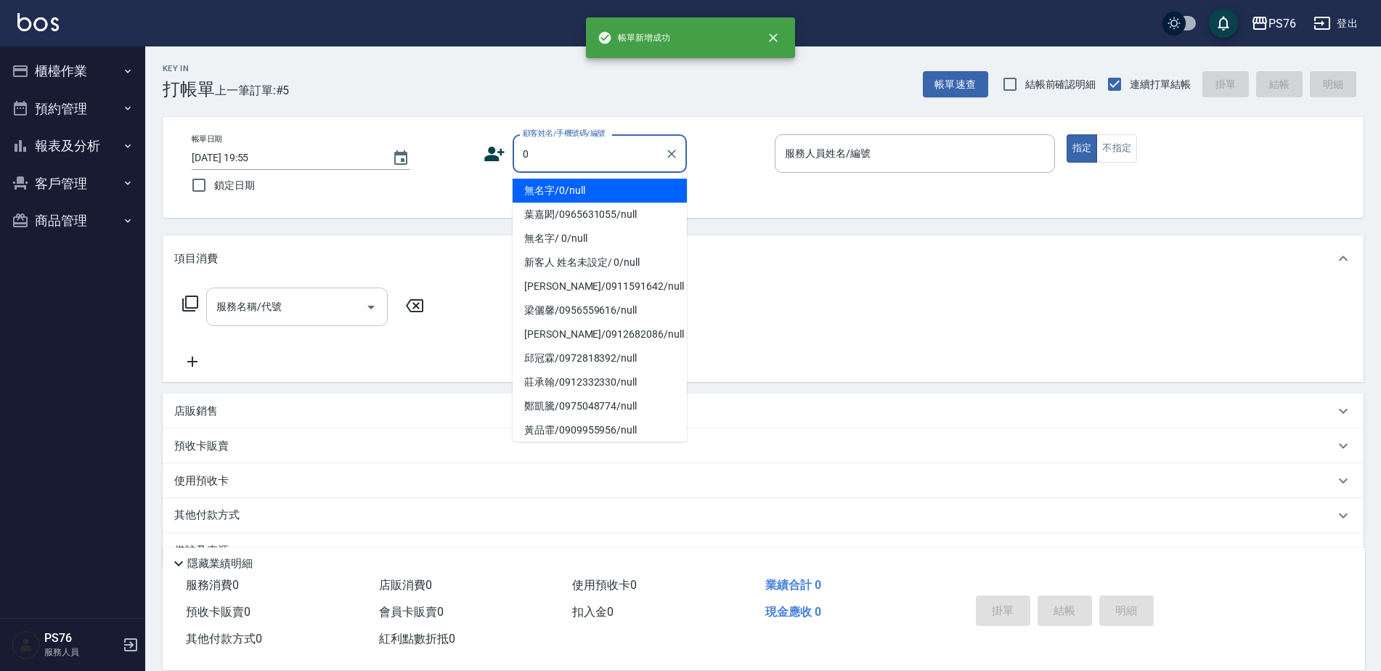
type input "無名字/0/null"
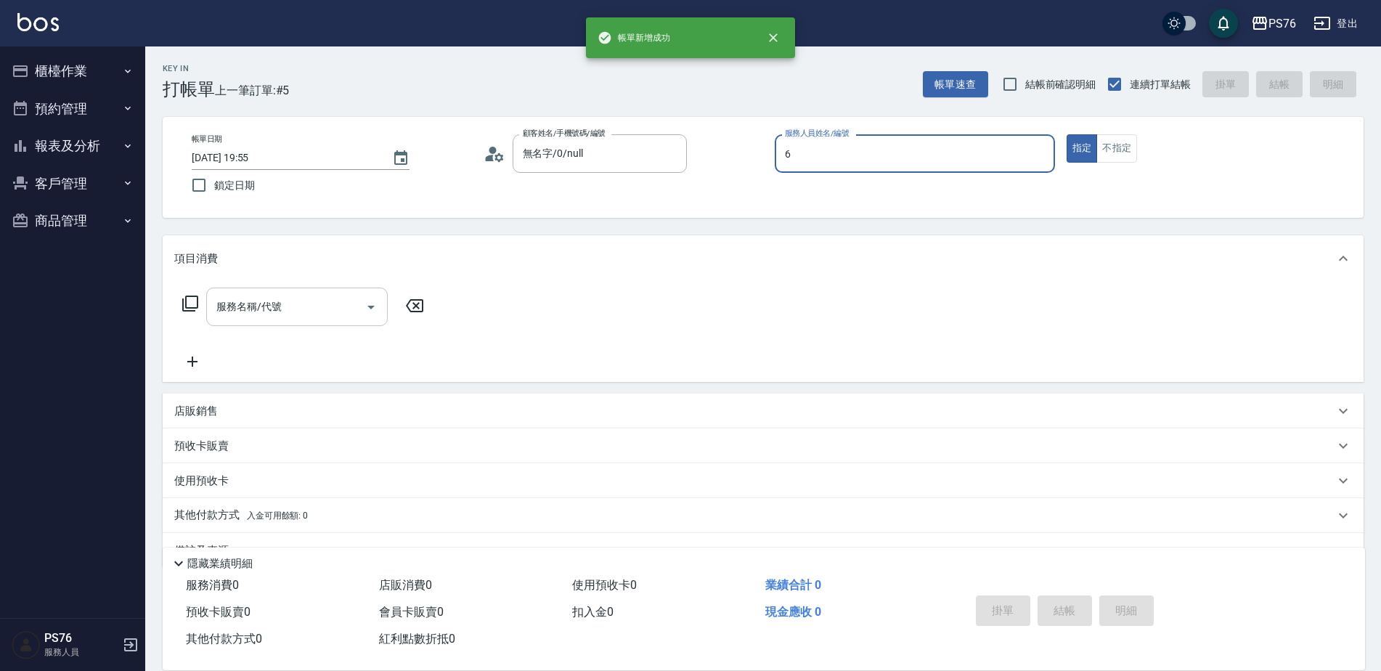
type input "洪彩娟-6"
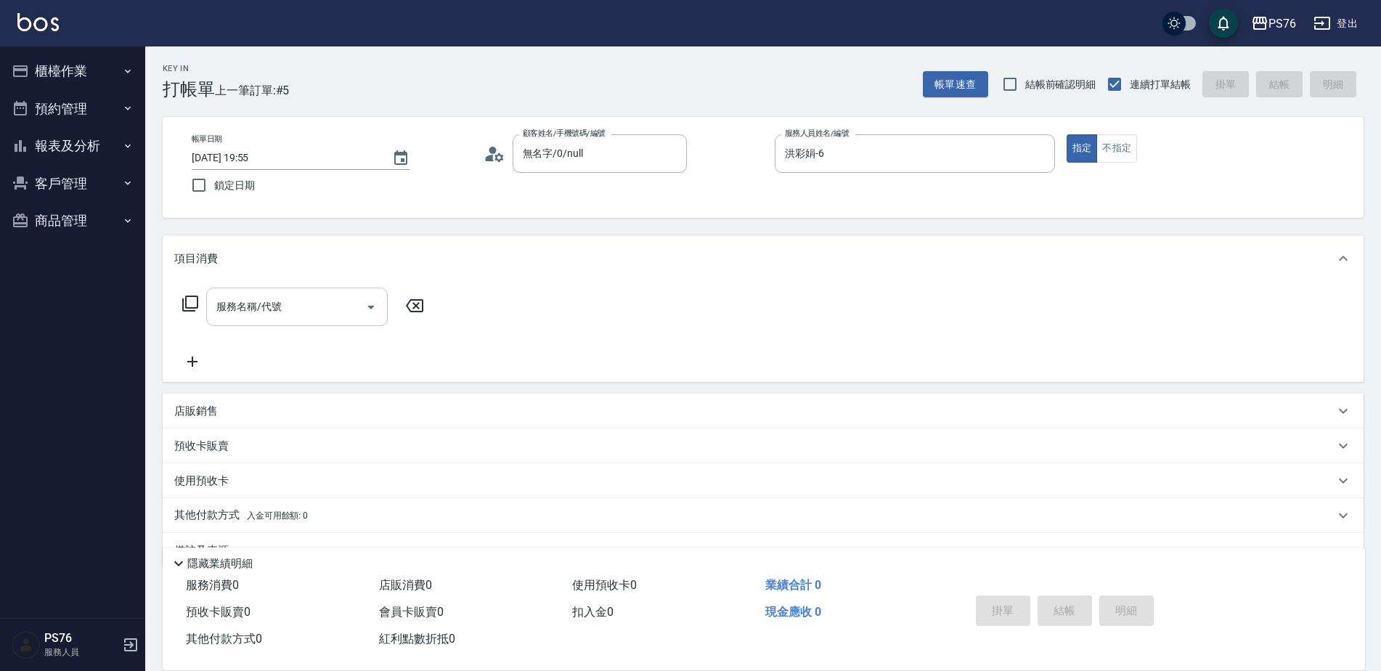
click at [284, 323] on div "服務名稱/代號" at bounding box center [297, 307] width 182 height 38
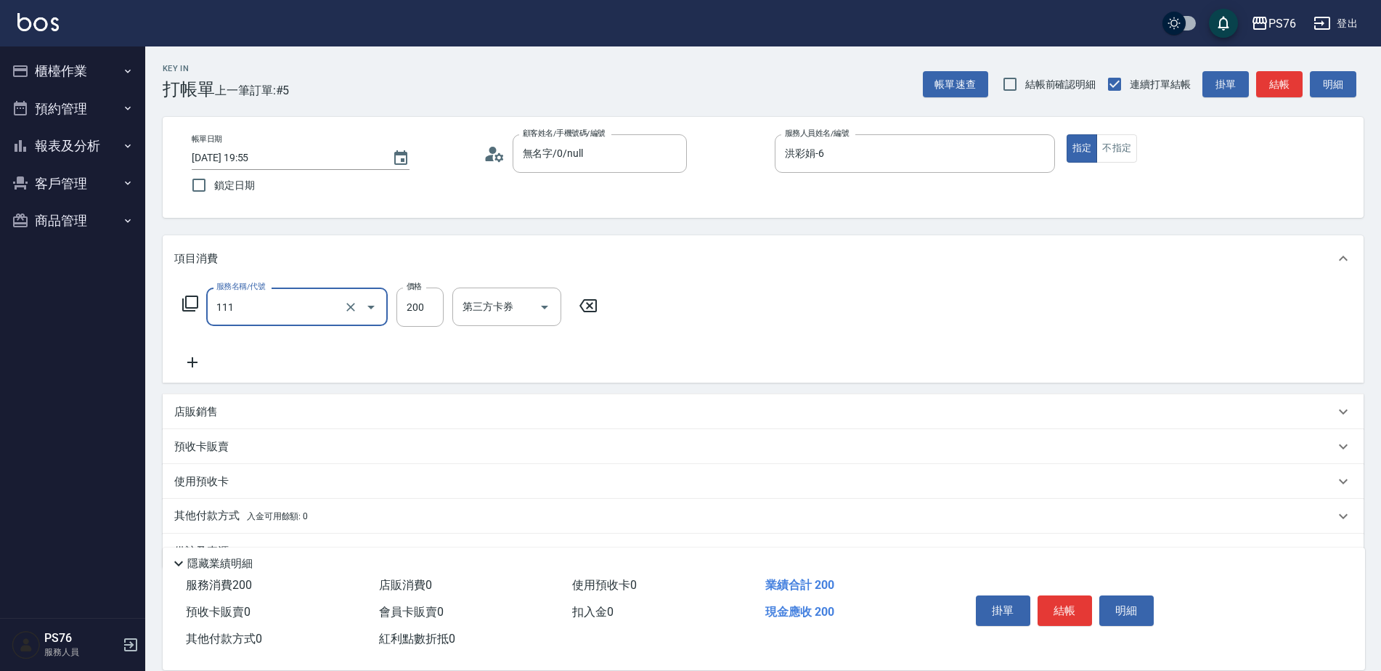
type input "200(111)"
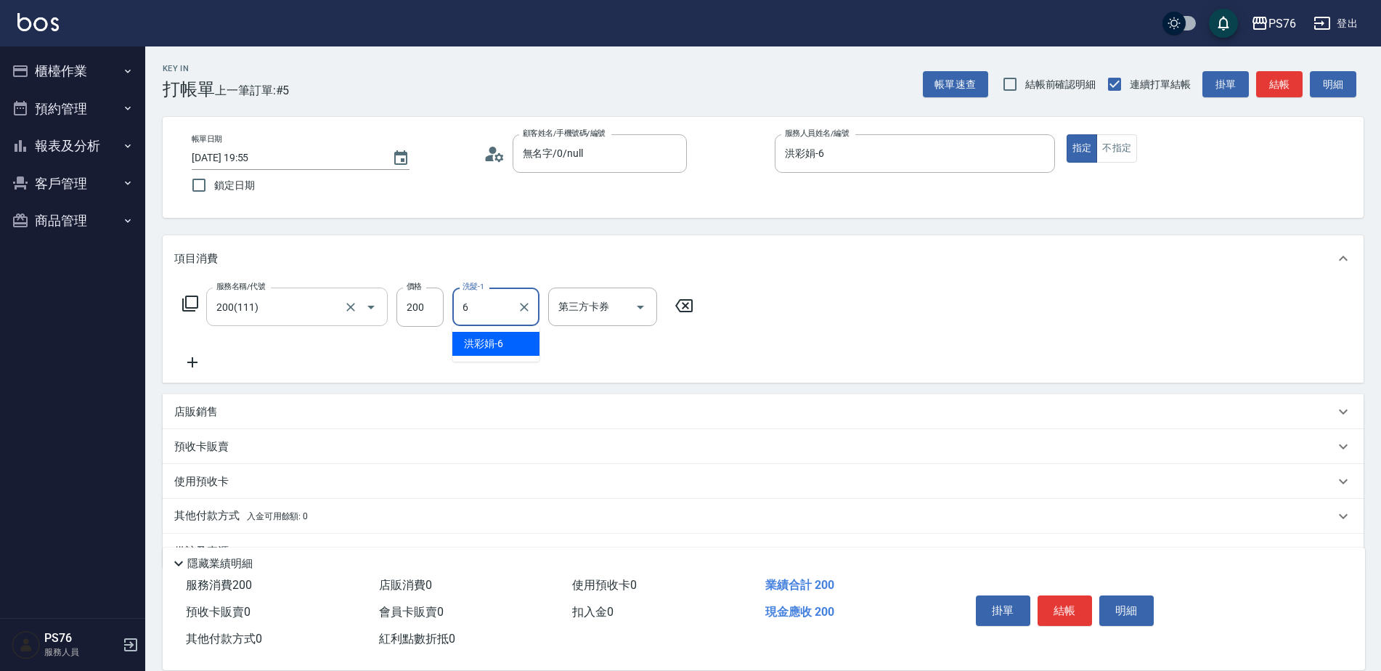
type input "洪彩娟-6"
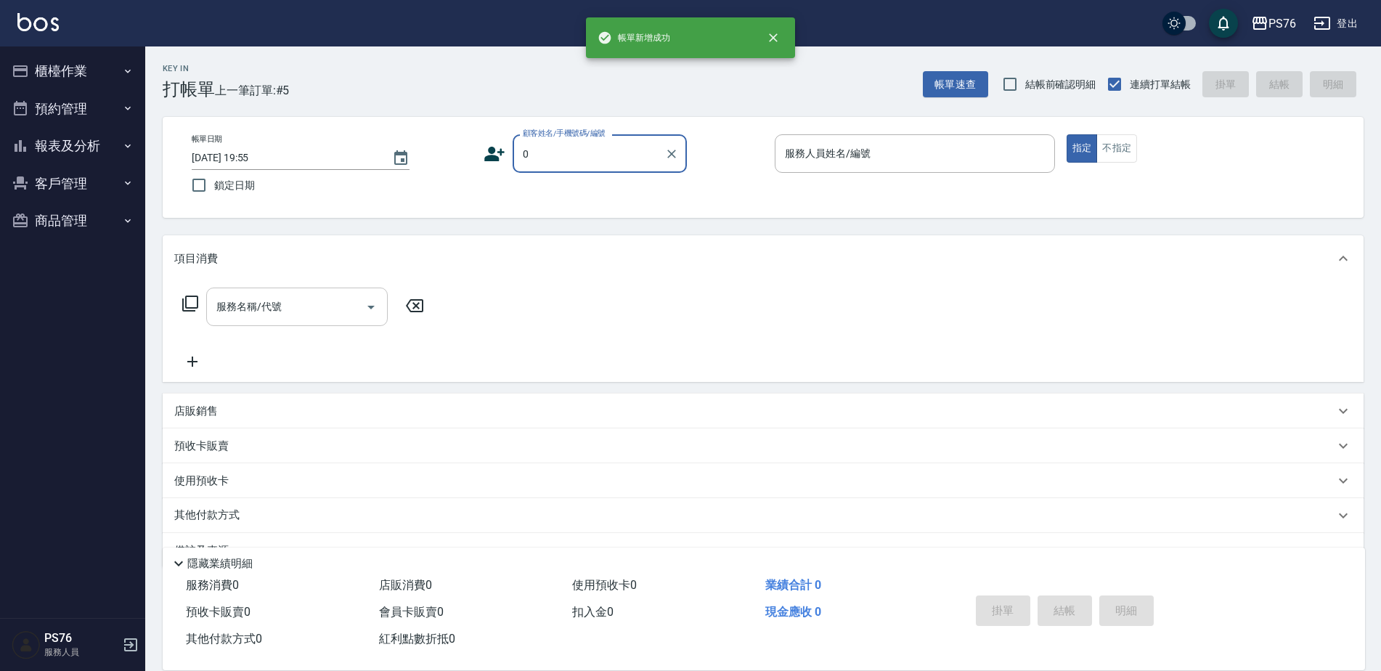
type input "無名字/0/null"
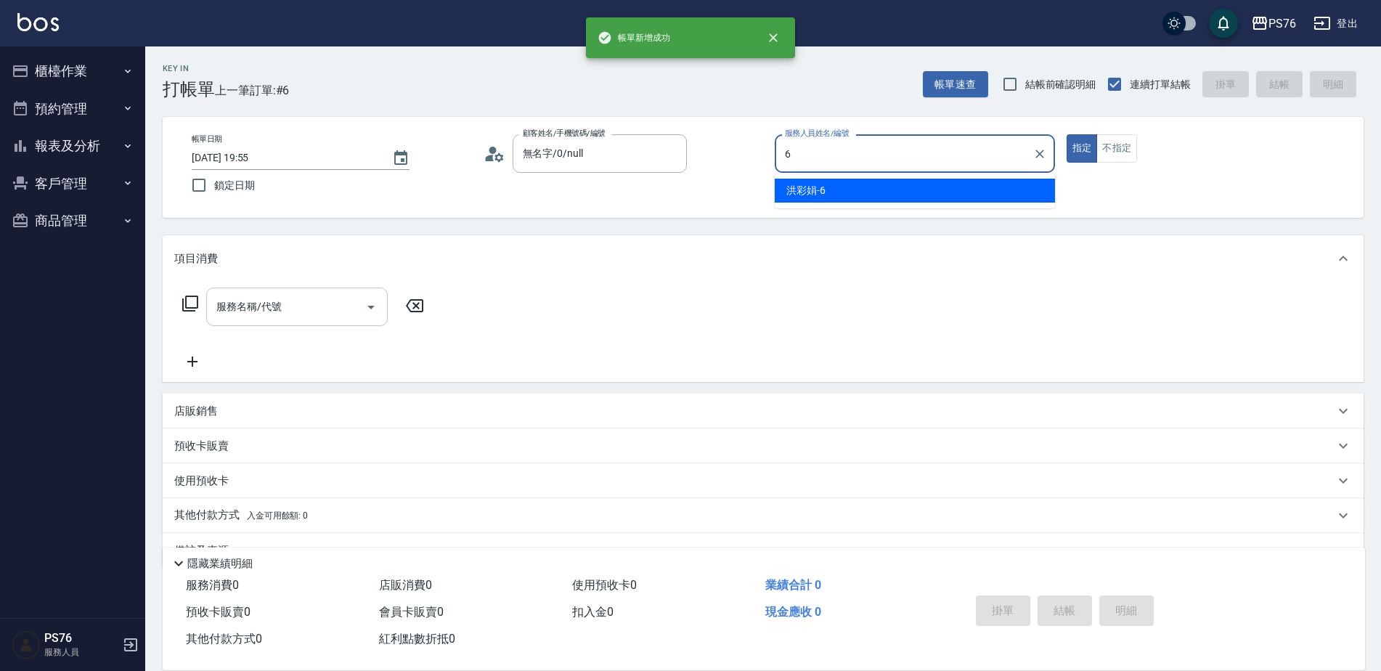
type input "洪彩娟-6"
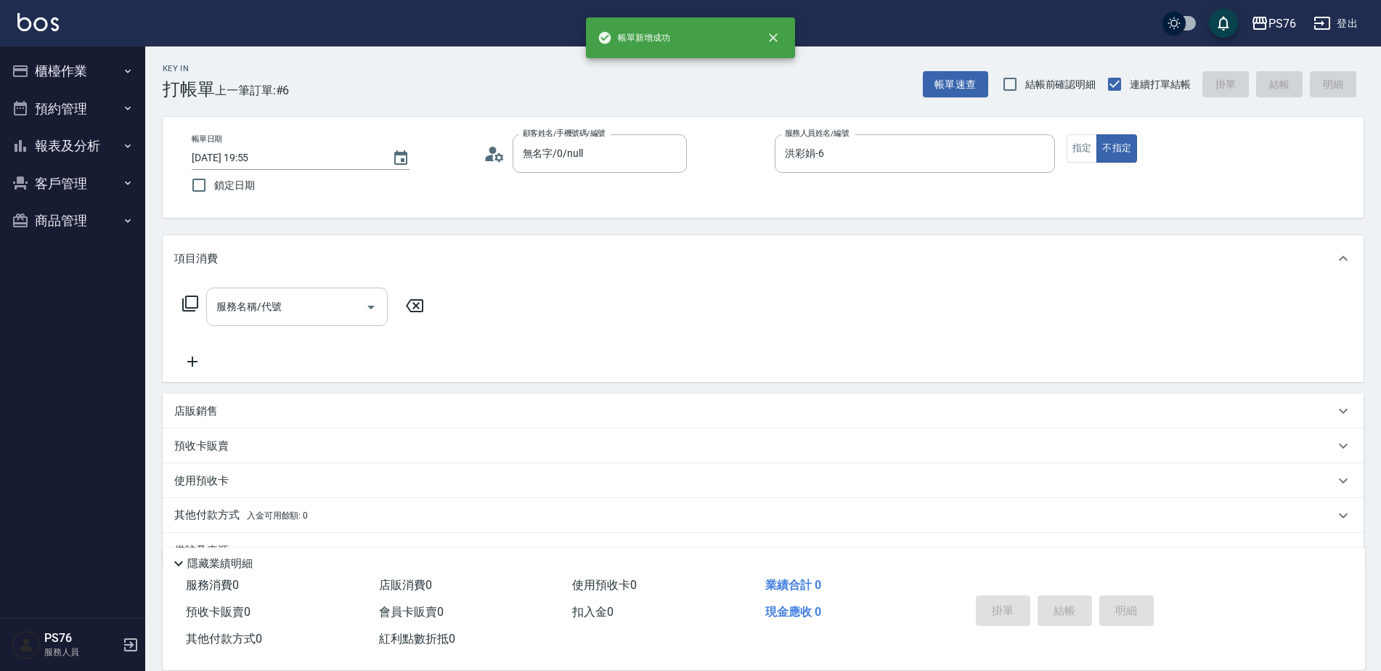
click at [284, 323] on div "服務名稱/代號" at bounding box center [297, 307] width 182 height 38
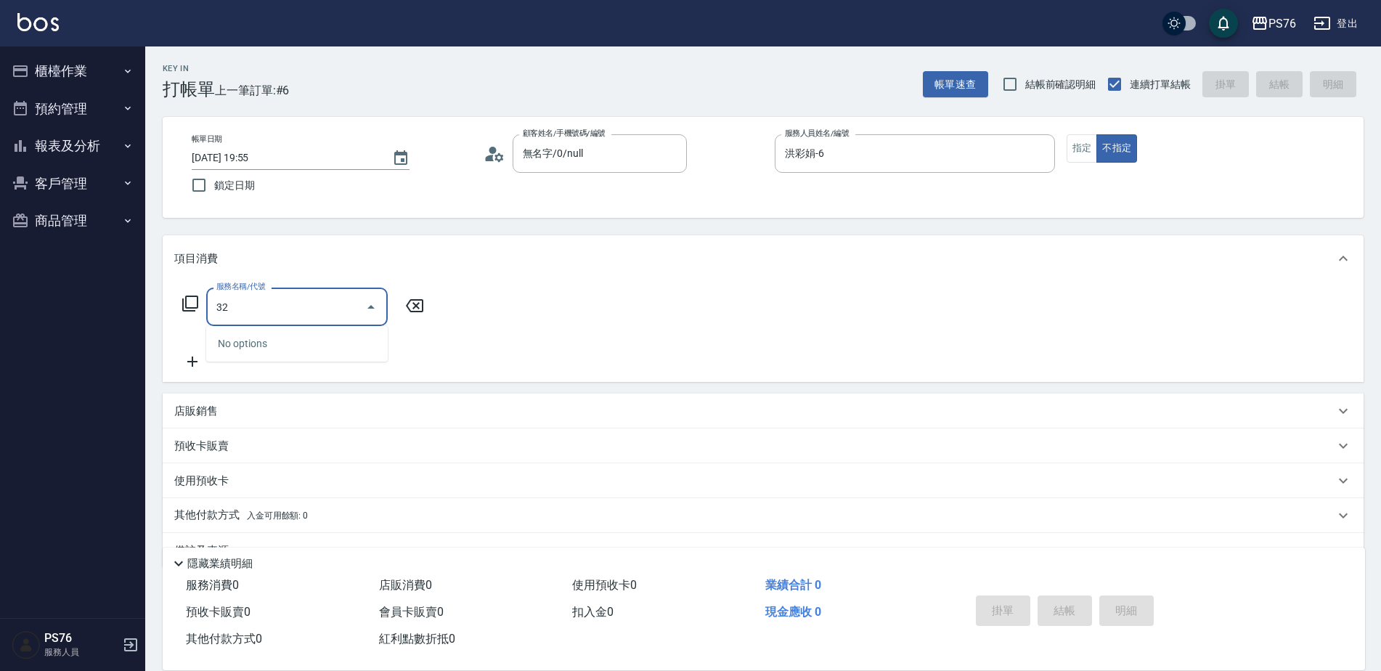
type input "3"
type input "剪髮(306)"
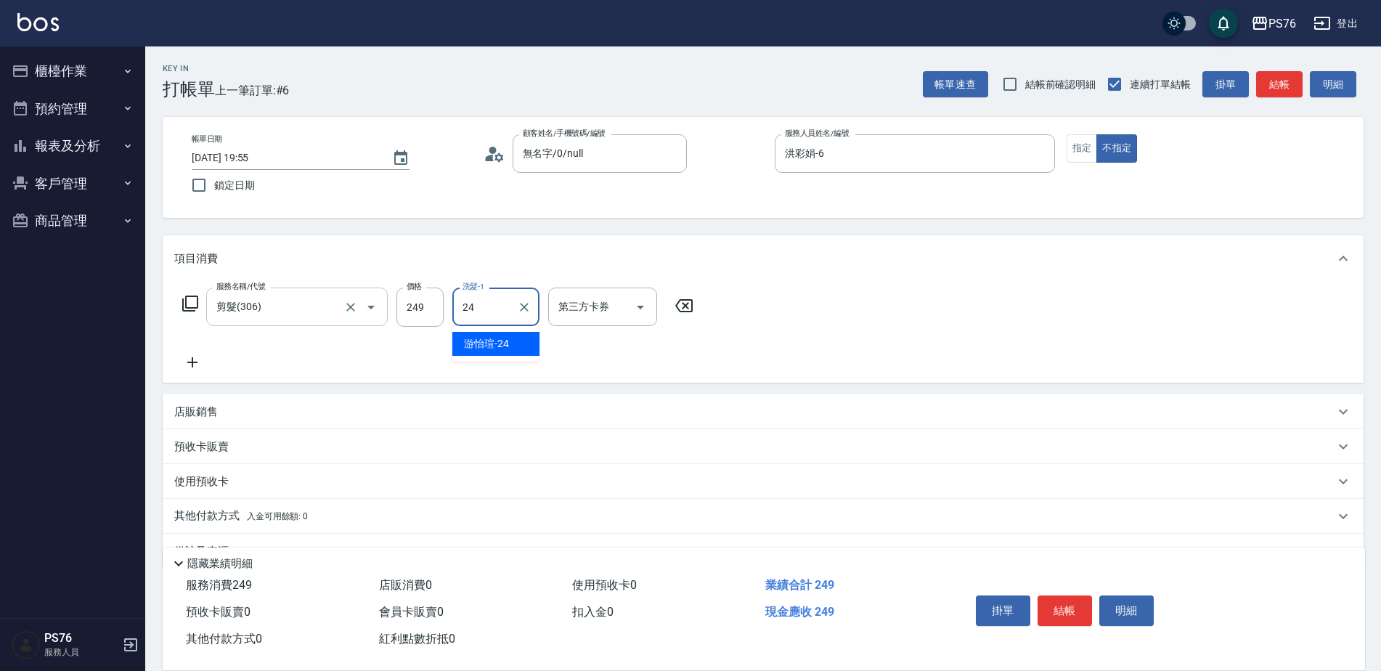
type input "游怡瑄-24"
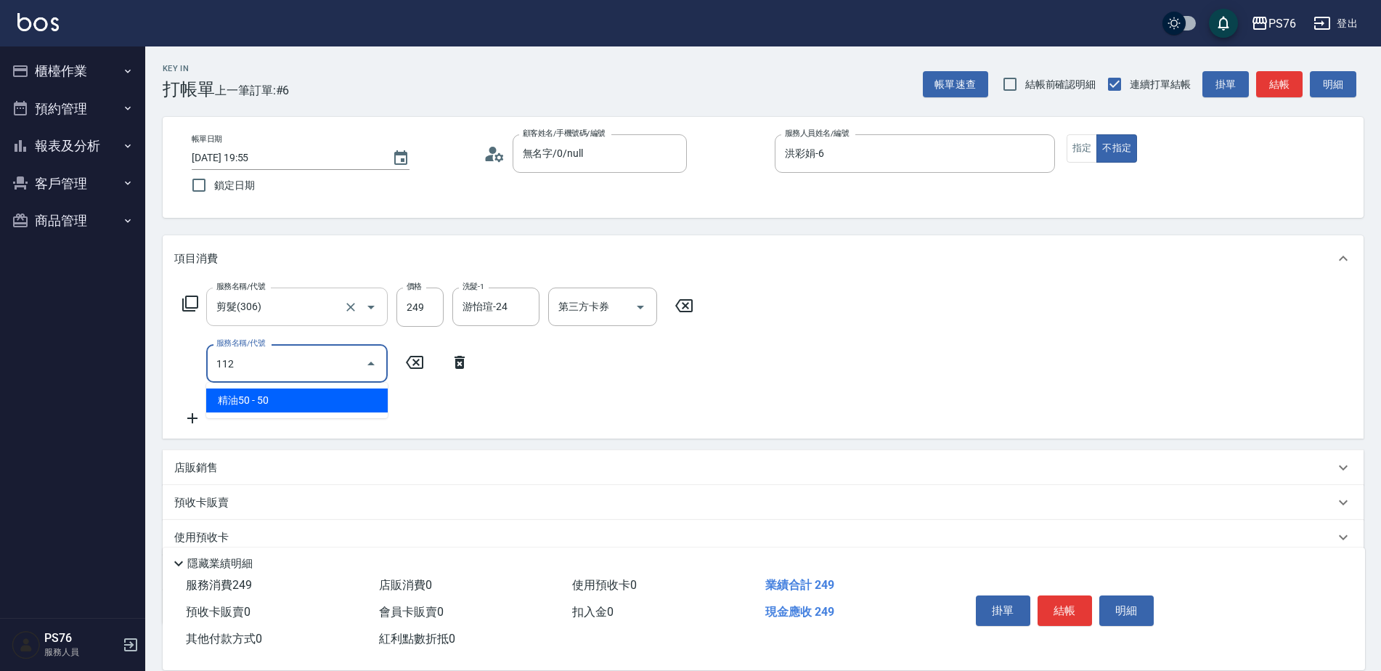
type input "精油50(112)"
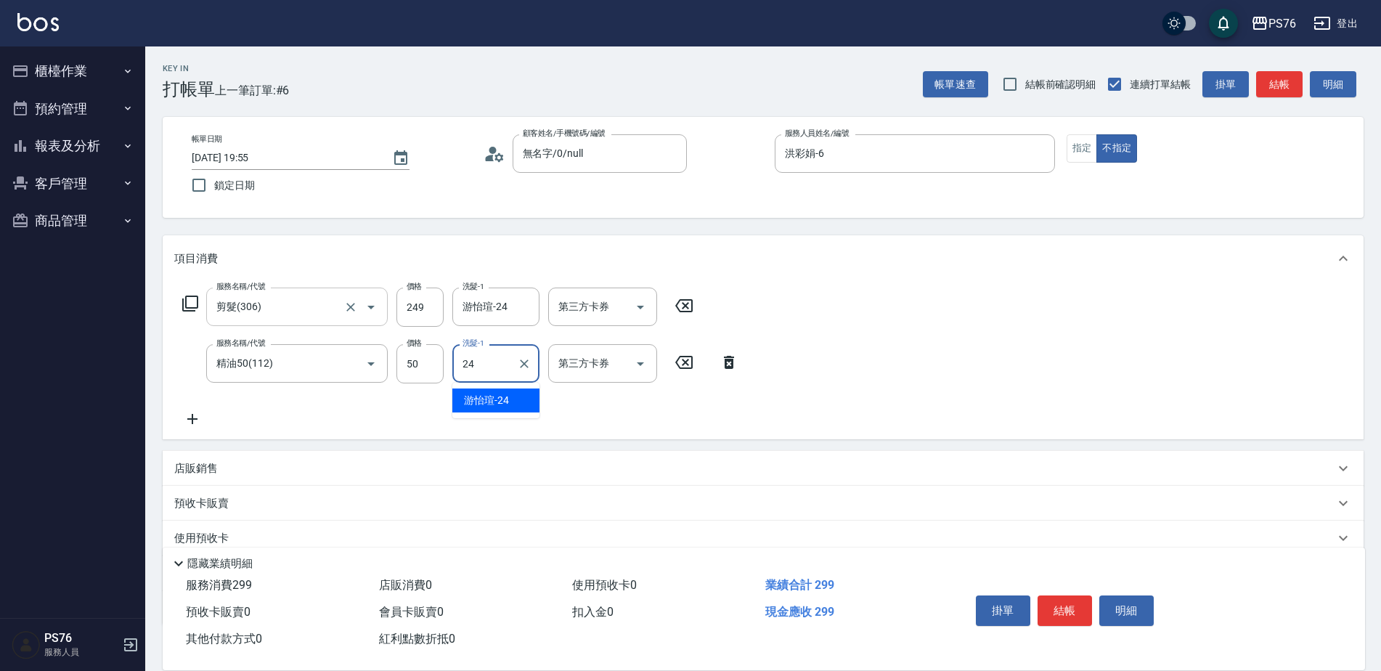
type input "游怡瑄-24"
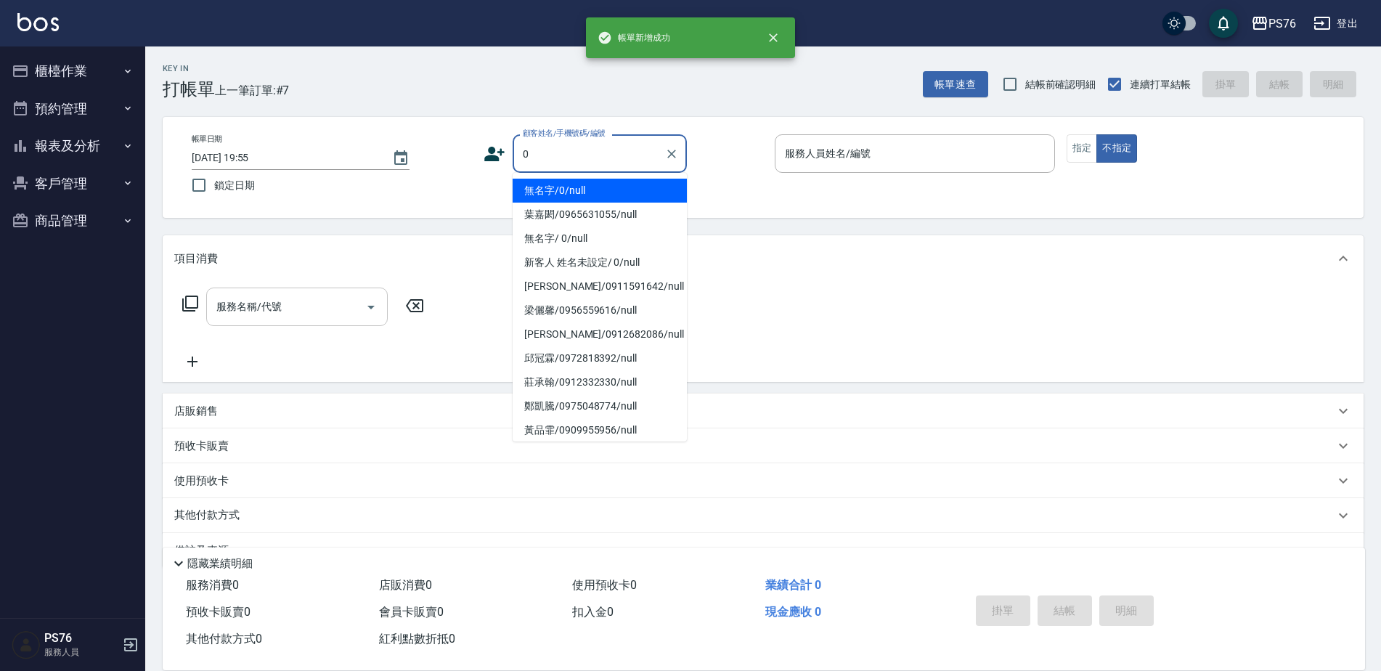
type input "無名字/0/null"
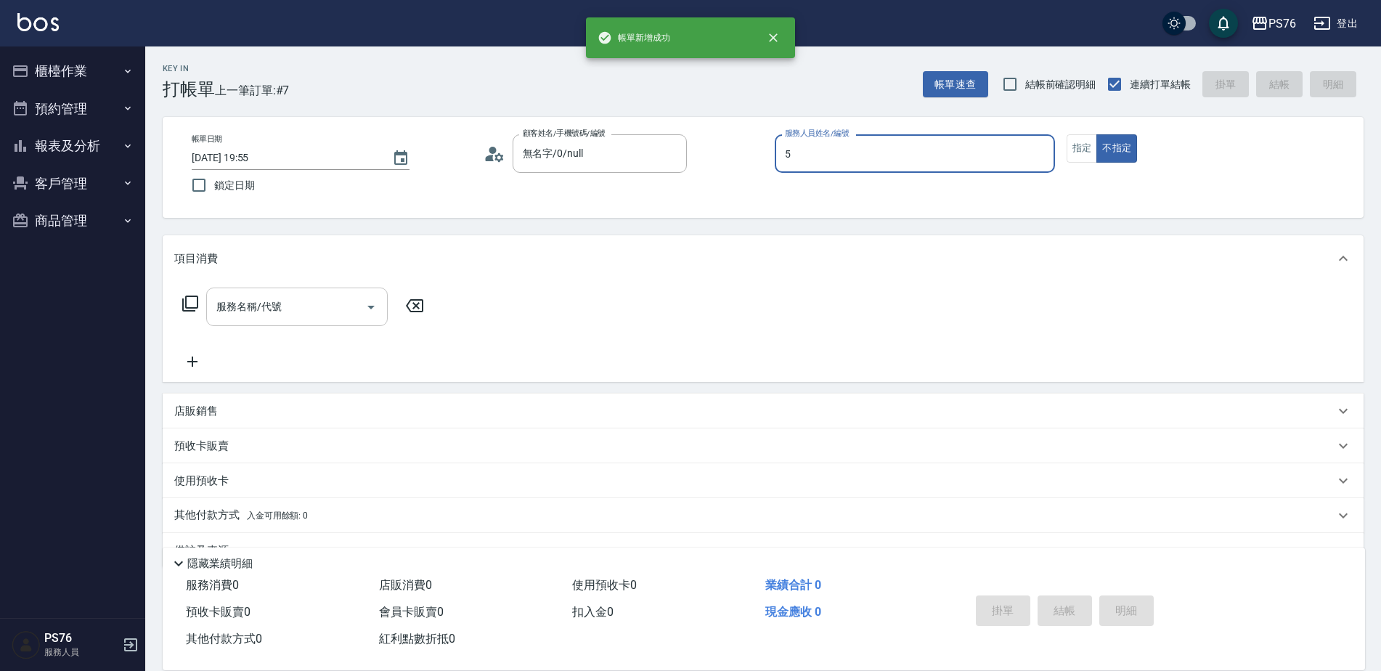
type input "呂佳穎-5"
type button "false"
click at [284, 323] on div "服務名稱/代號" at bounding box center [297, 307] width 182 height 38
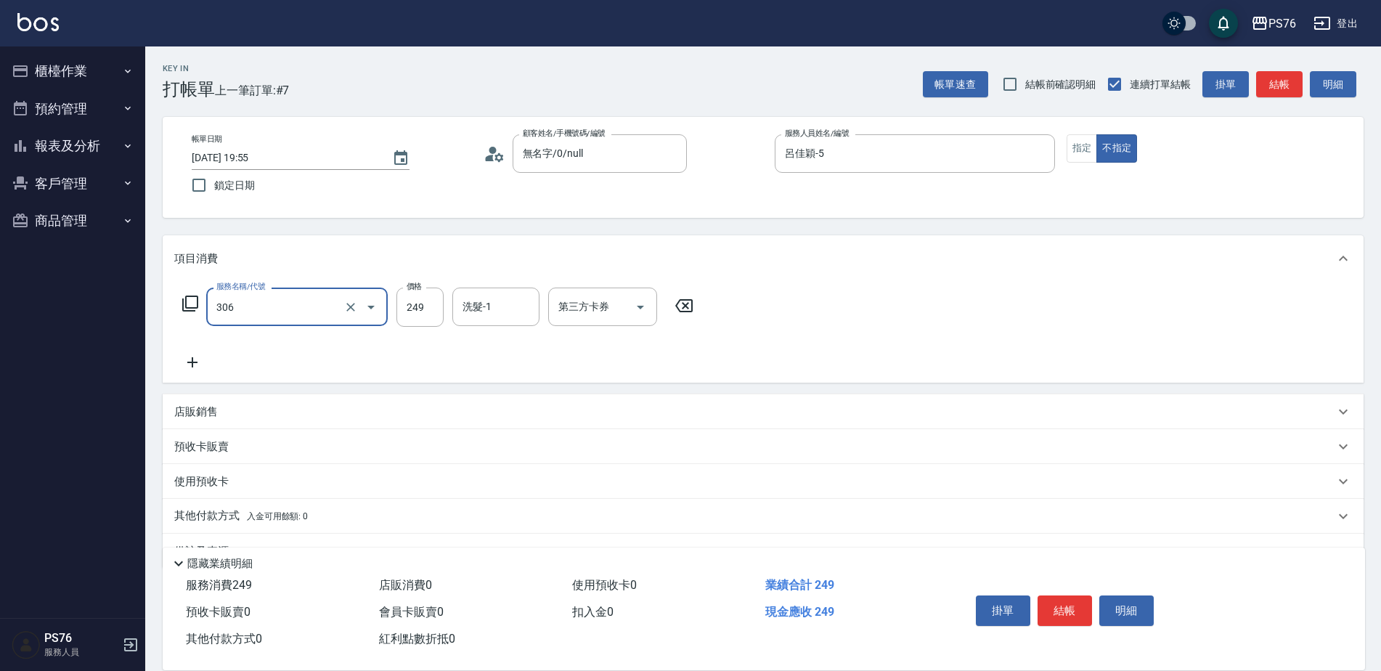
type input "剪髮(306)"
type input "呂佳穎-5"
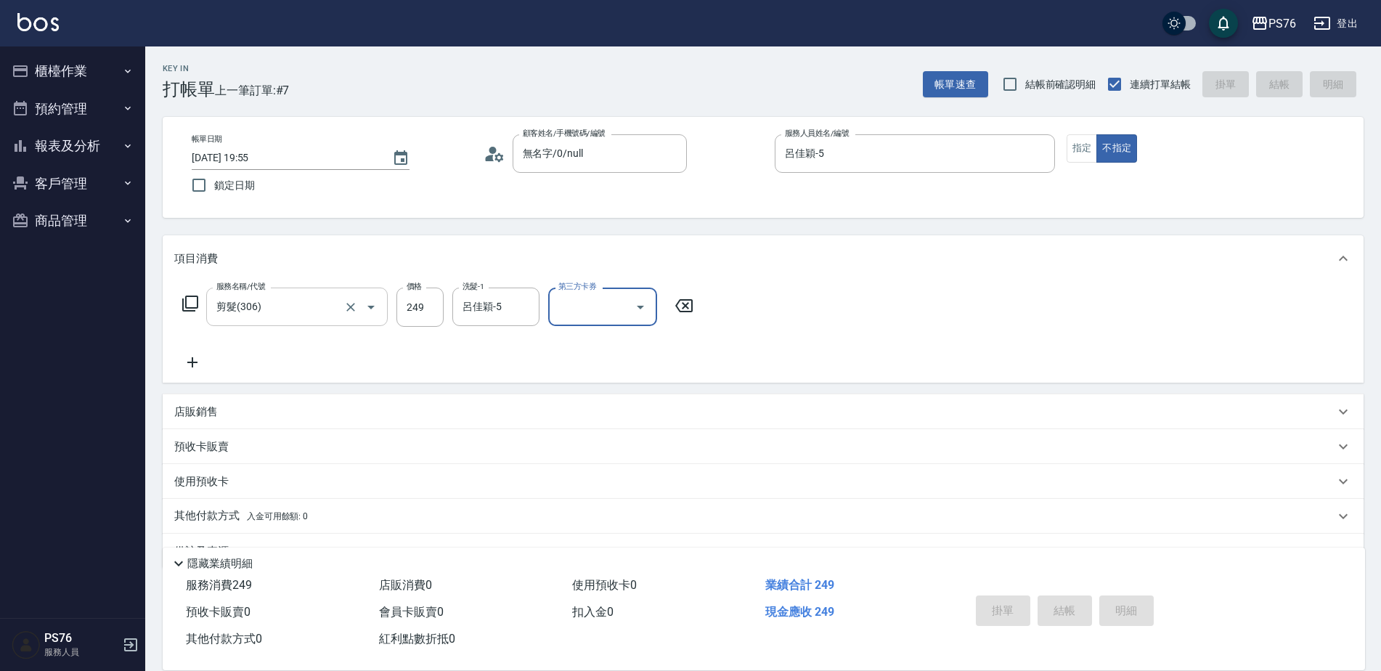
type input "[DATE] 19:56"
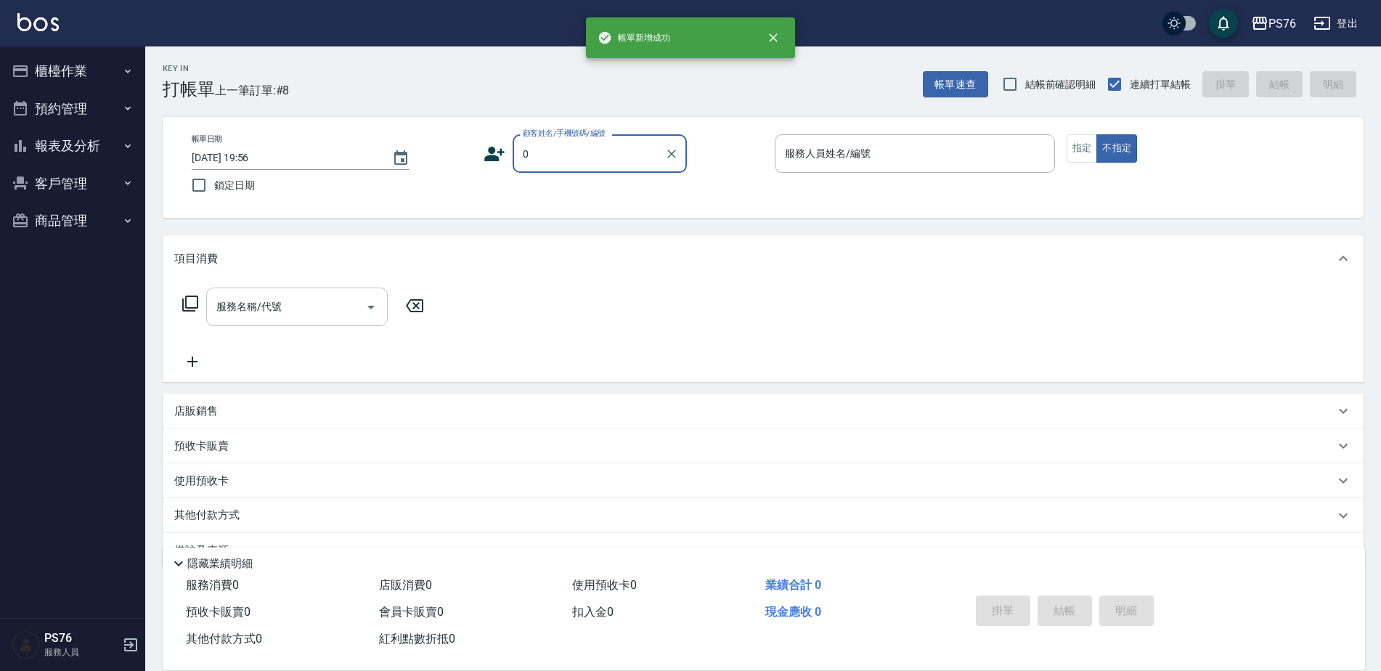
type input "無名字/0/null"
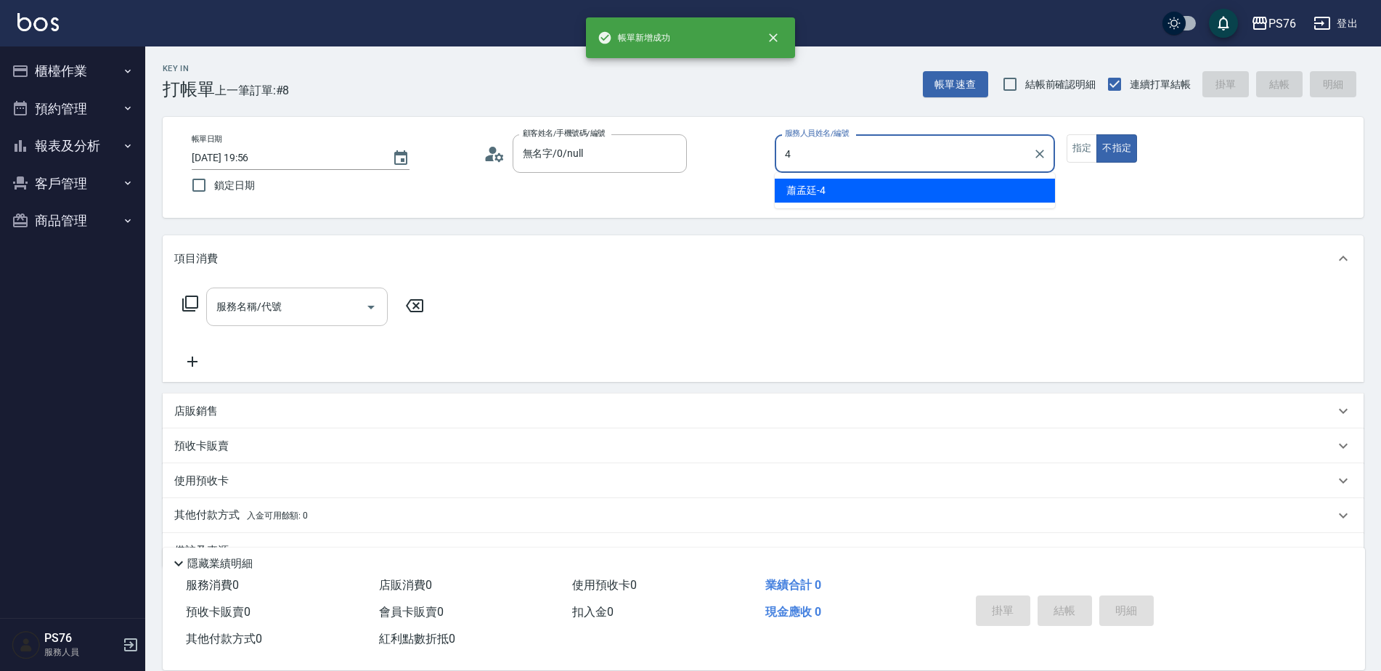
type input "蕭孟廷-4"
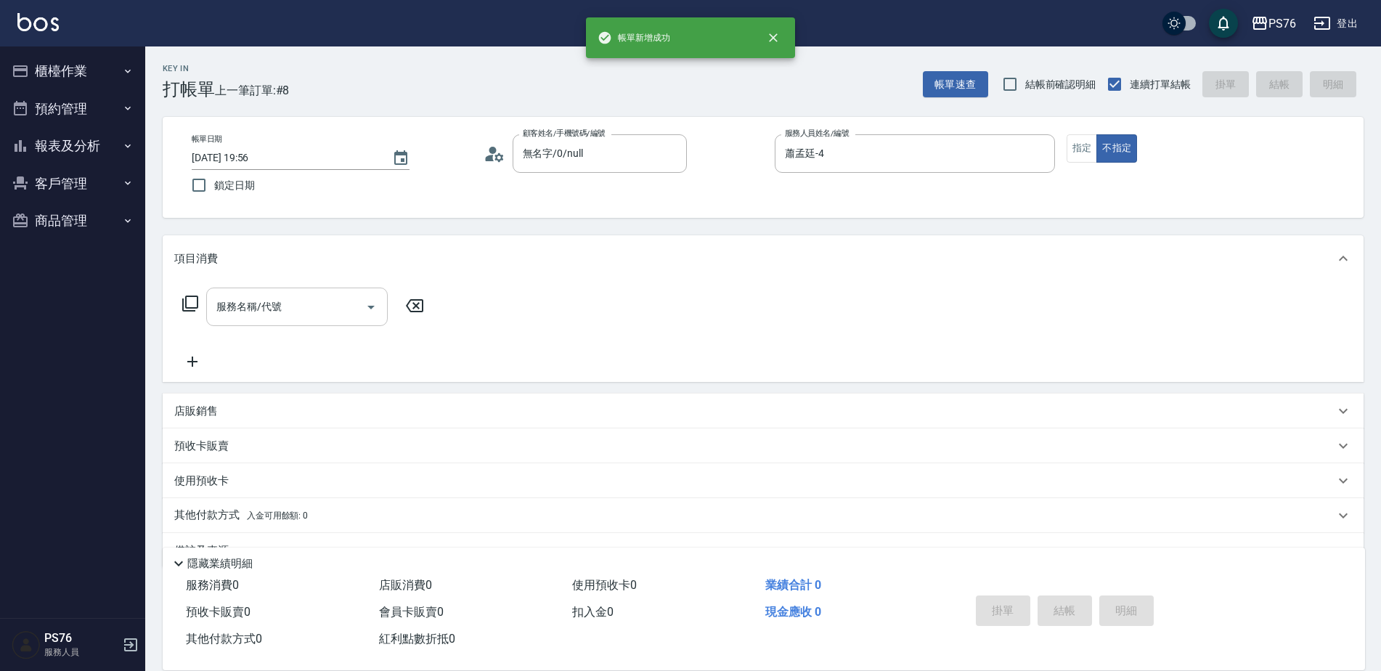
click at [284, 323] on div "服務名稱/代號" at bounding box center [297, 307] width 182 height 38
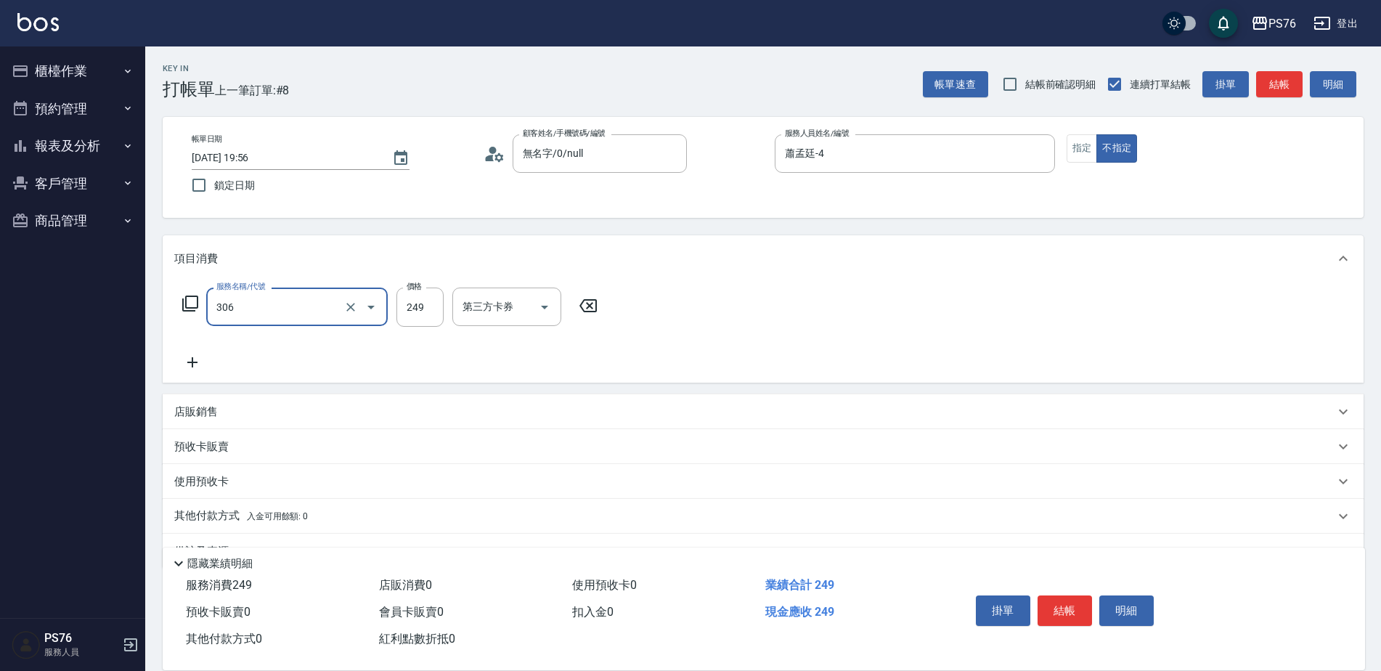
type input "剪髮(306)"
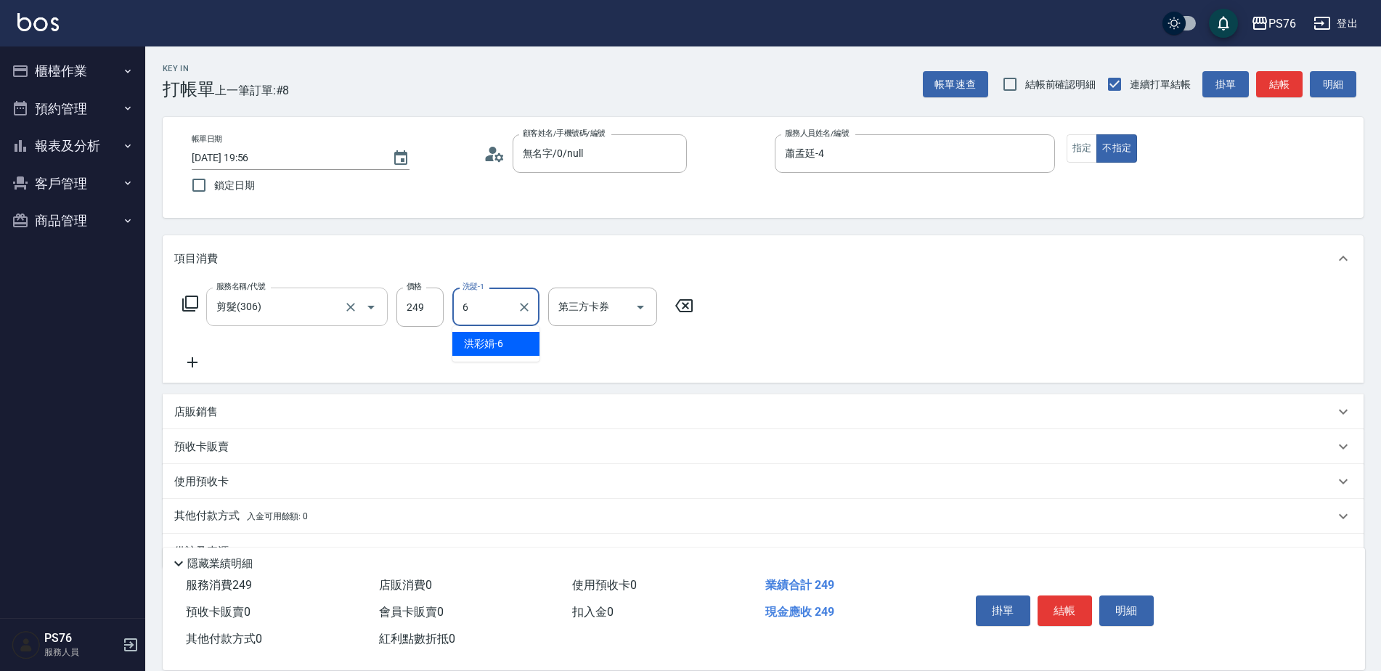
type input "洪彩娟-6"
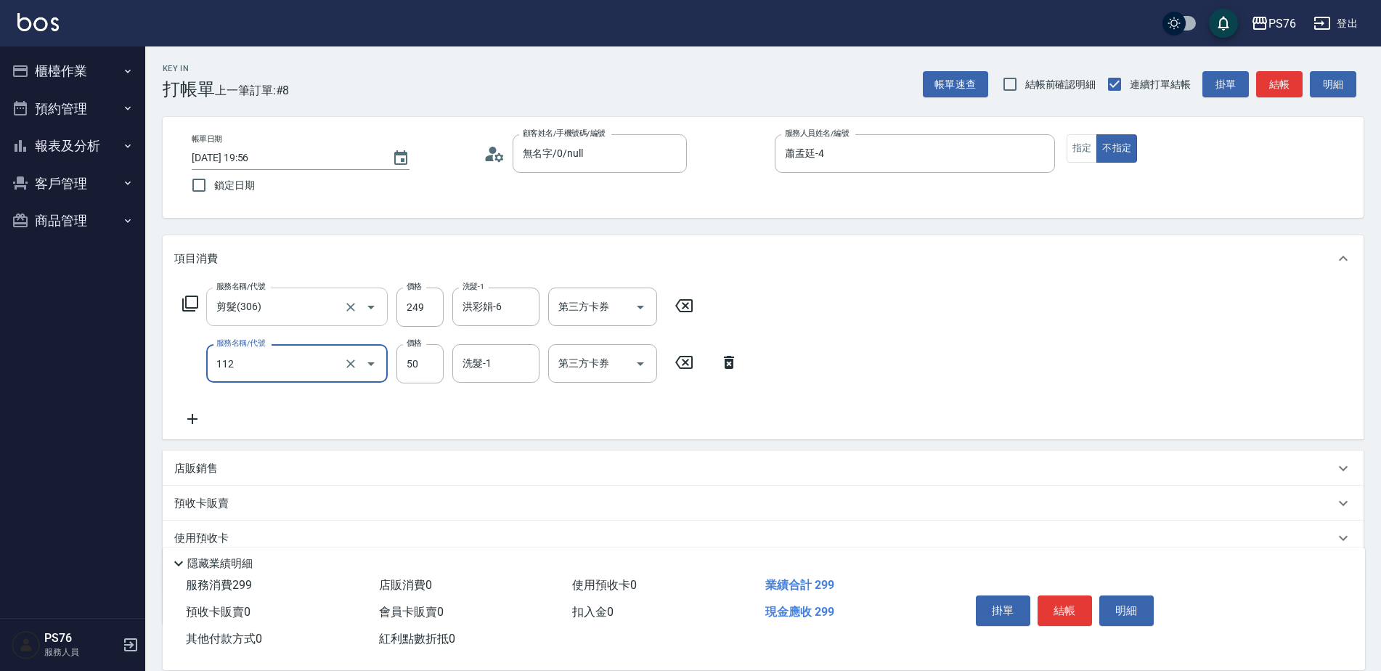
type input "精油50(112)"
type input "洪彩娟-6"
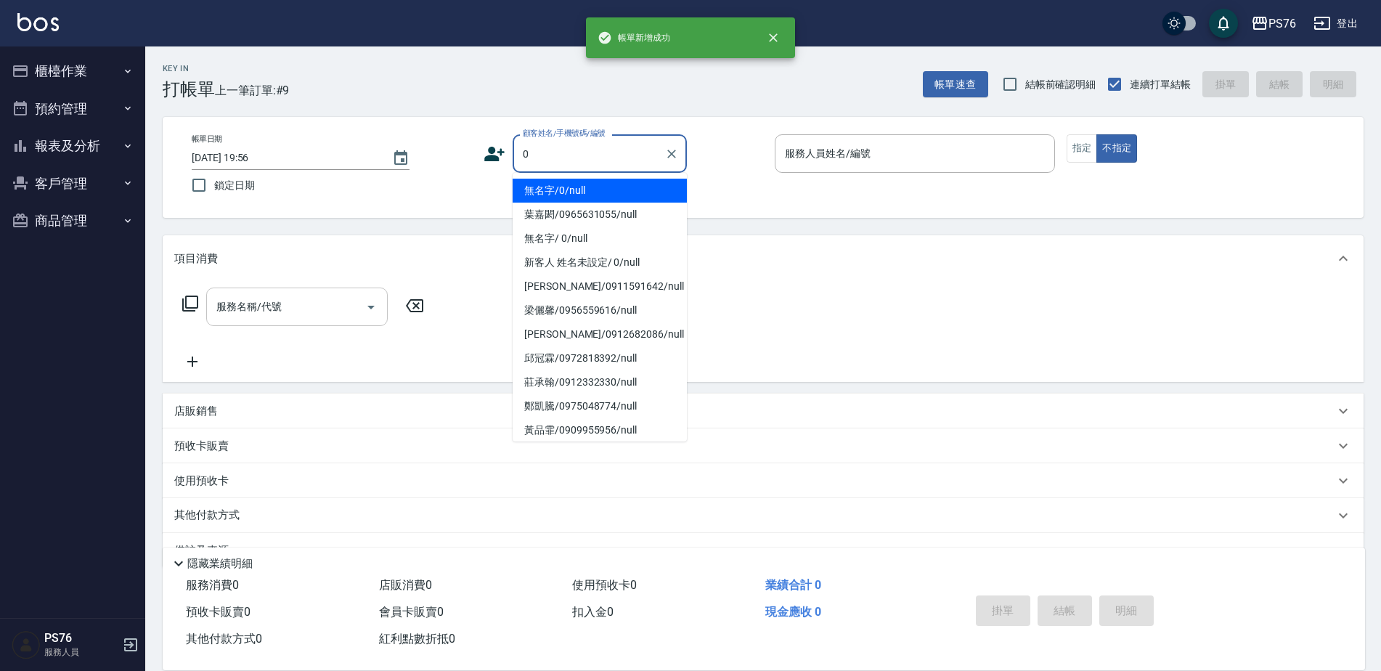
type input "無名字/0/null"
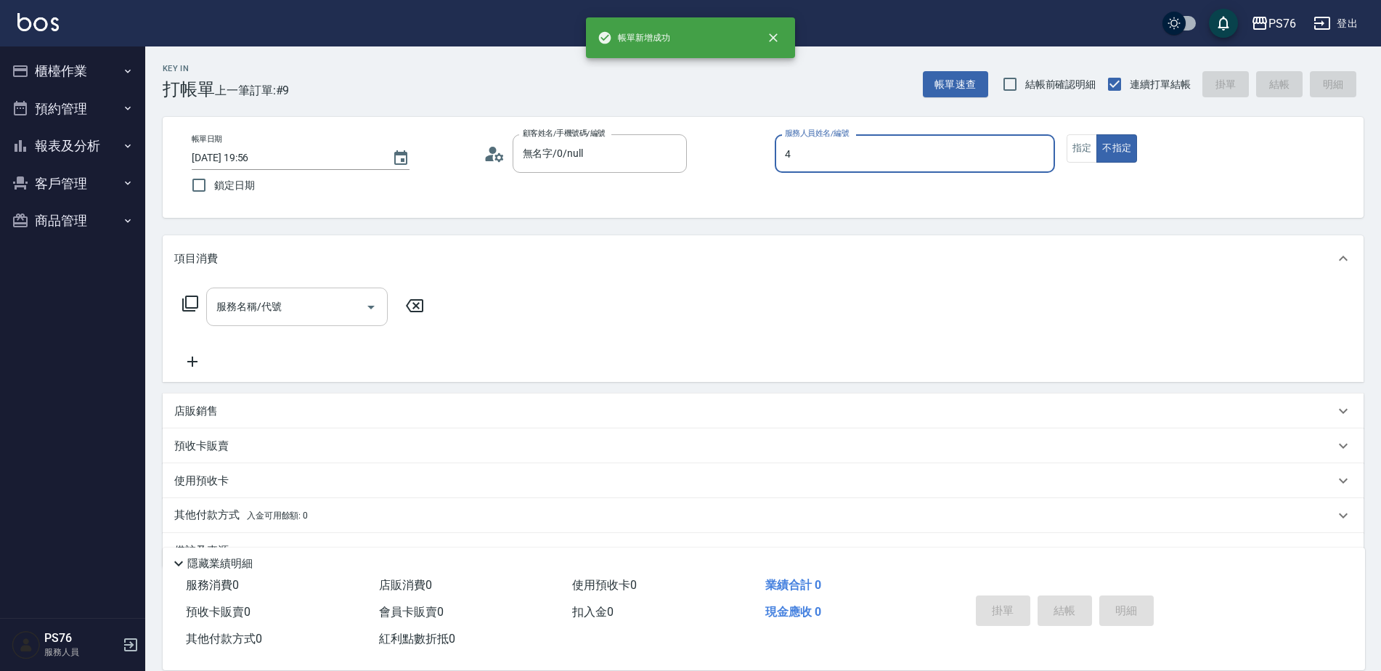
type input "蕭孟廷-4"
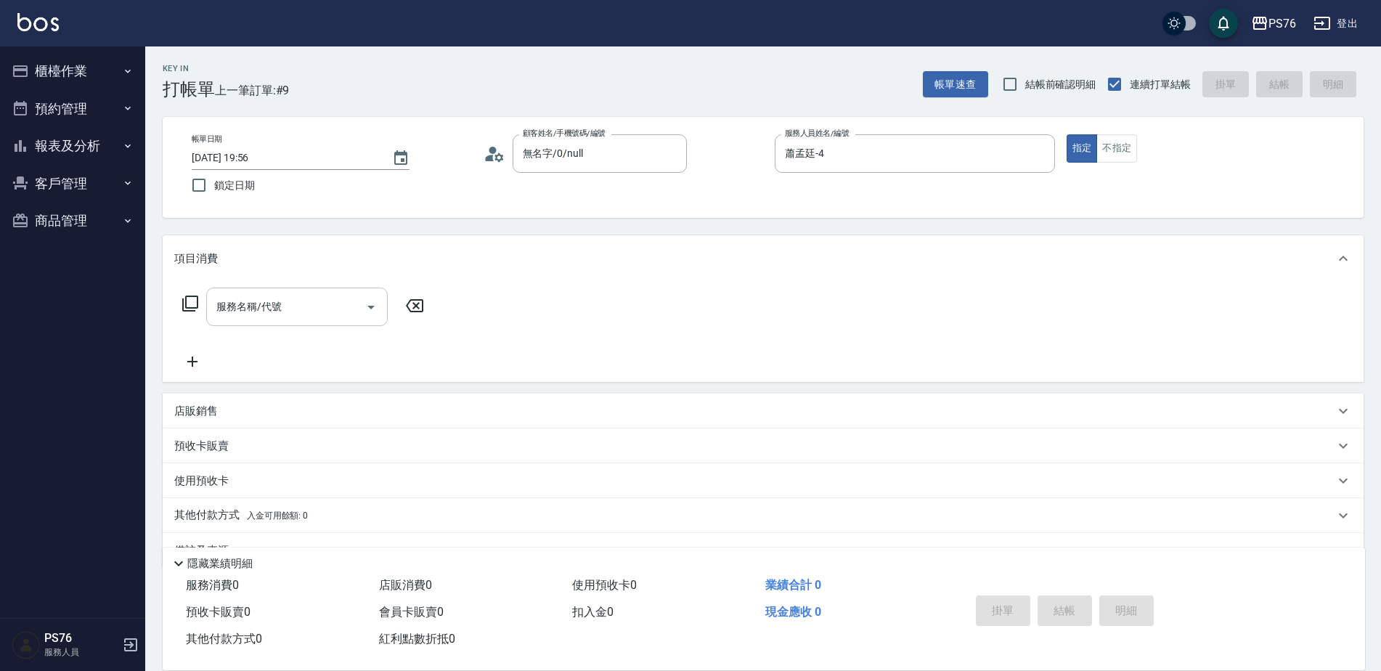
click at [284, 323] on div "服務名稱/代號" at bounding box center [297, 307] width 182 height 38
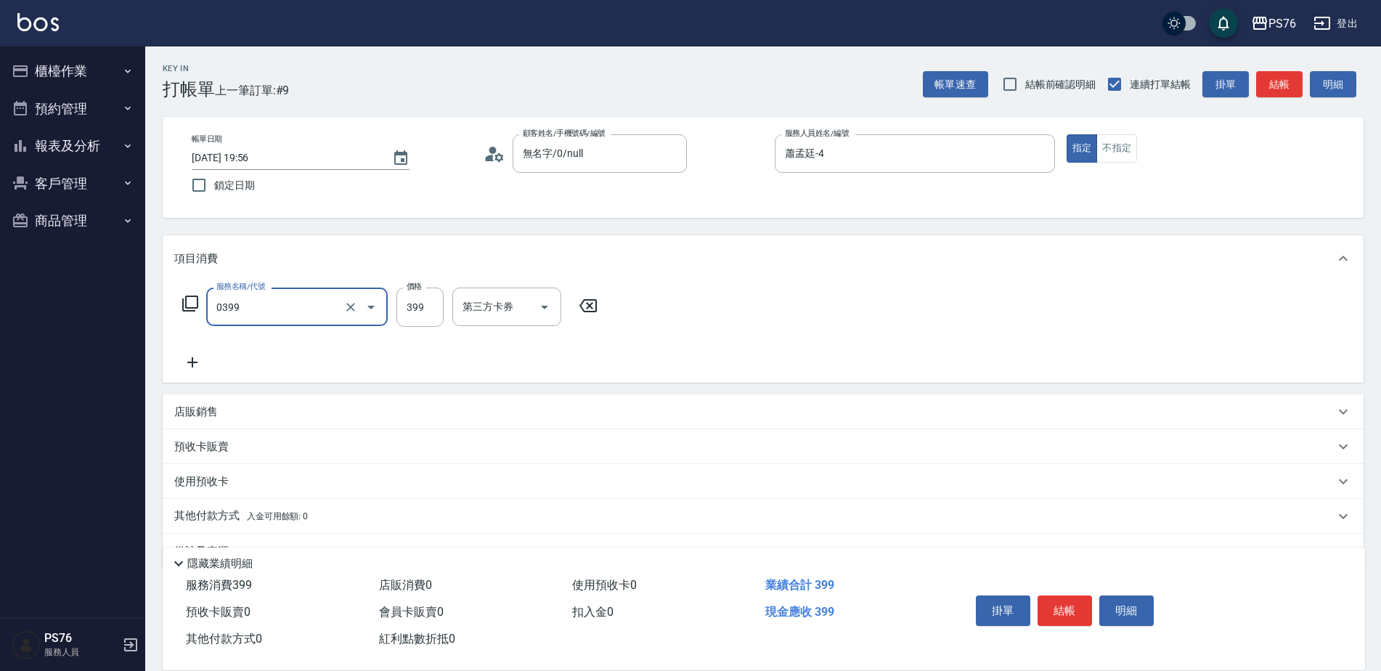
type input "海鹽399(0399)"
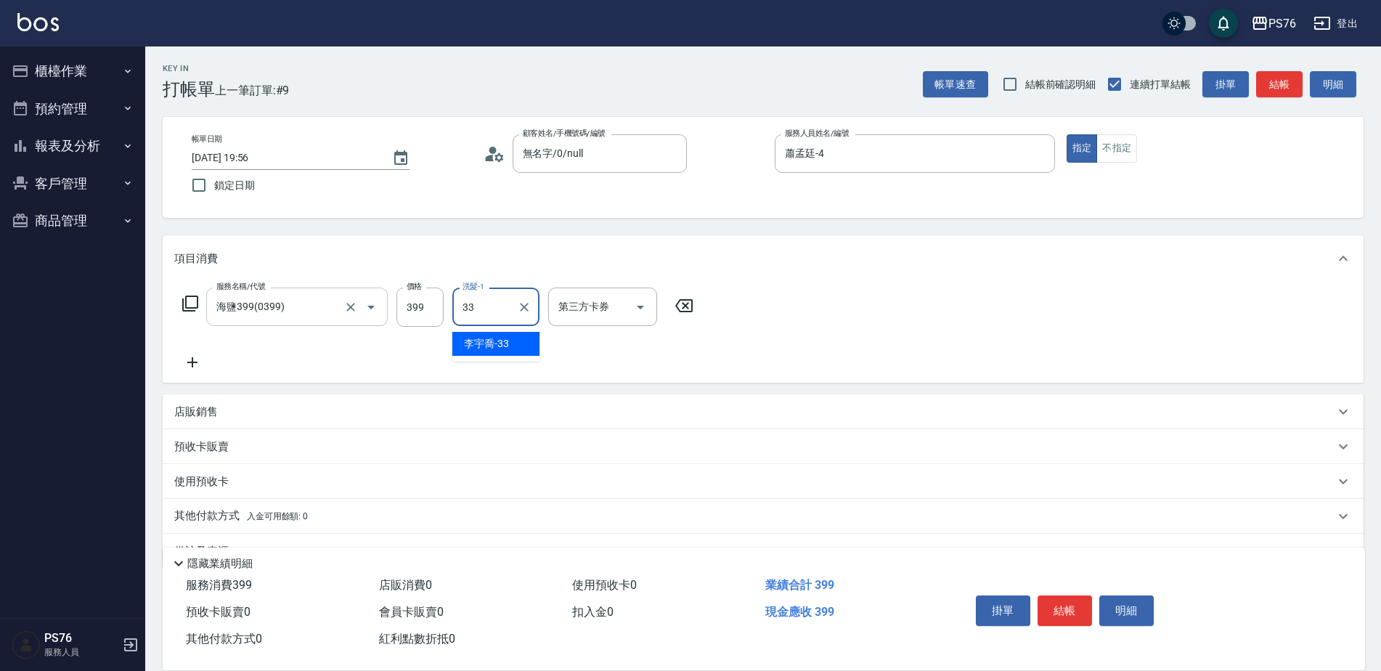
type input "[PERSON_NAME]33"
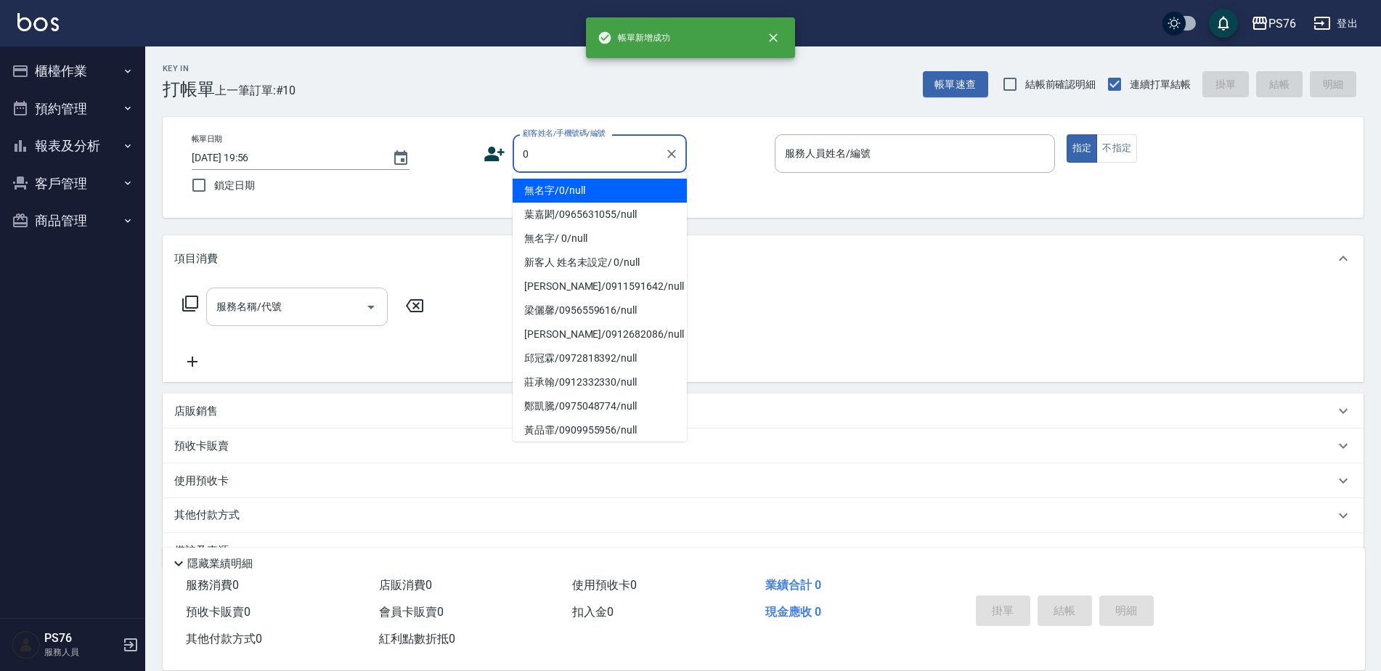
type input "無名字/0/null"
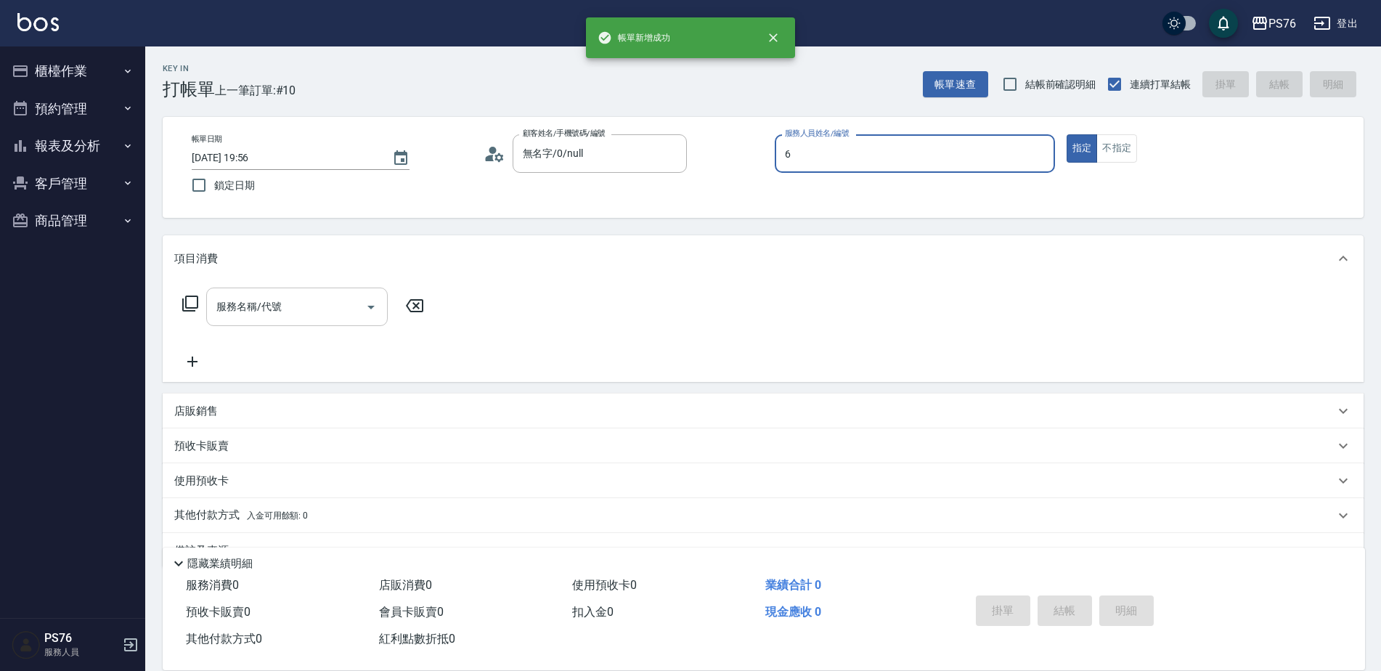
type input "洪彩娟-6"
click at [284, 324] on div "服務名稱/代號" at bounding box center [297, 307] width 182 height 38
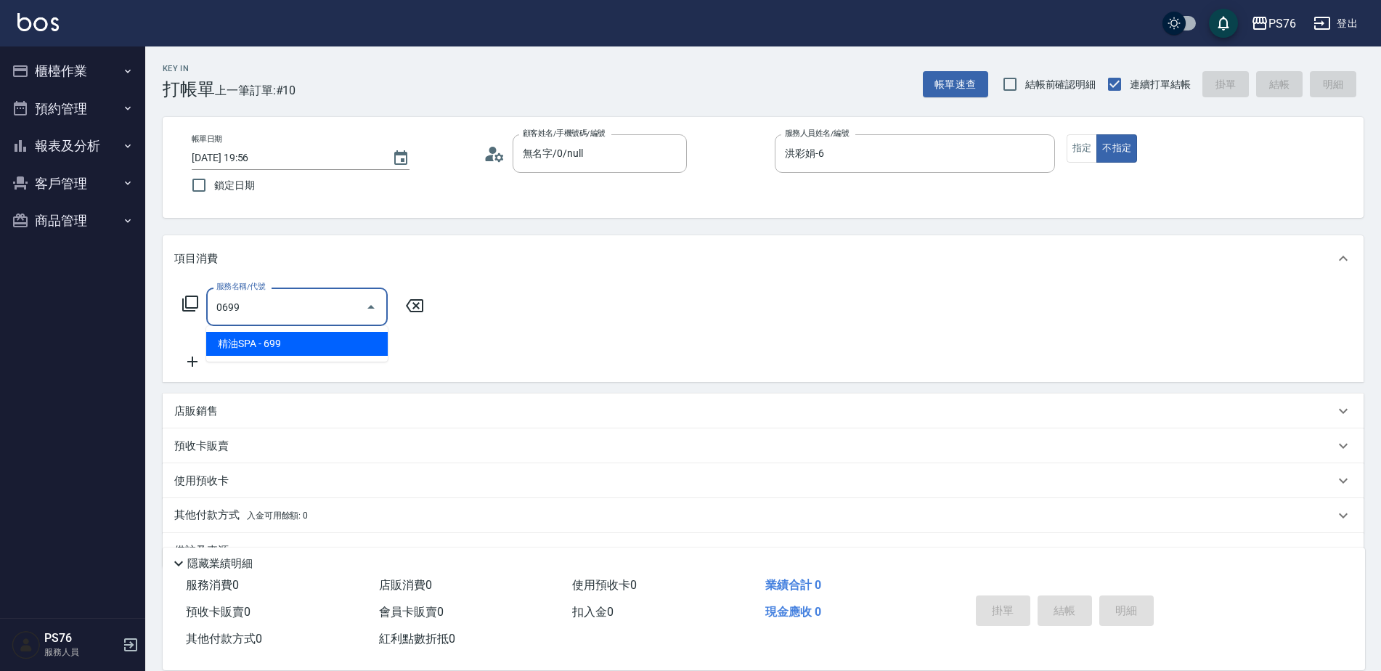
type input "精油SPA(0699)"
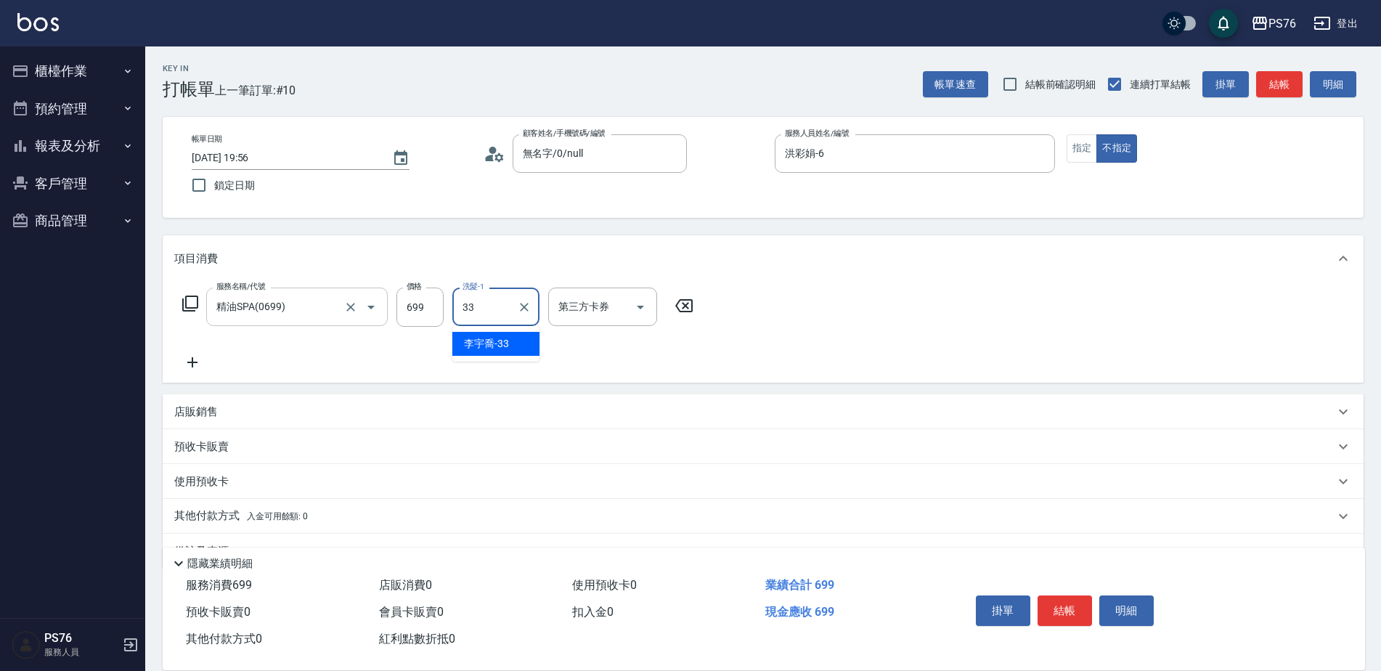
type input "[PERSON_NAME]33"
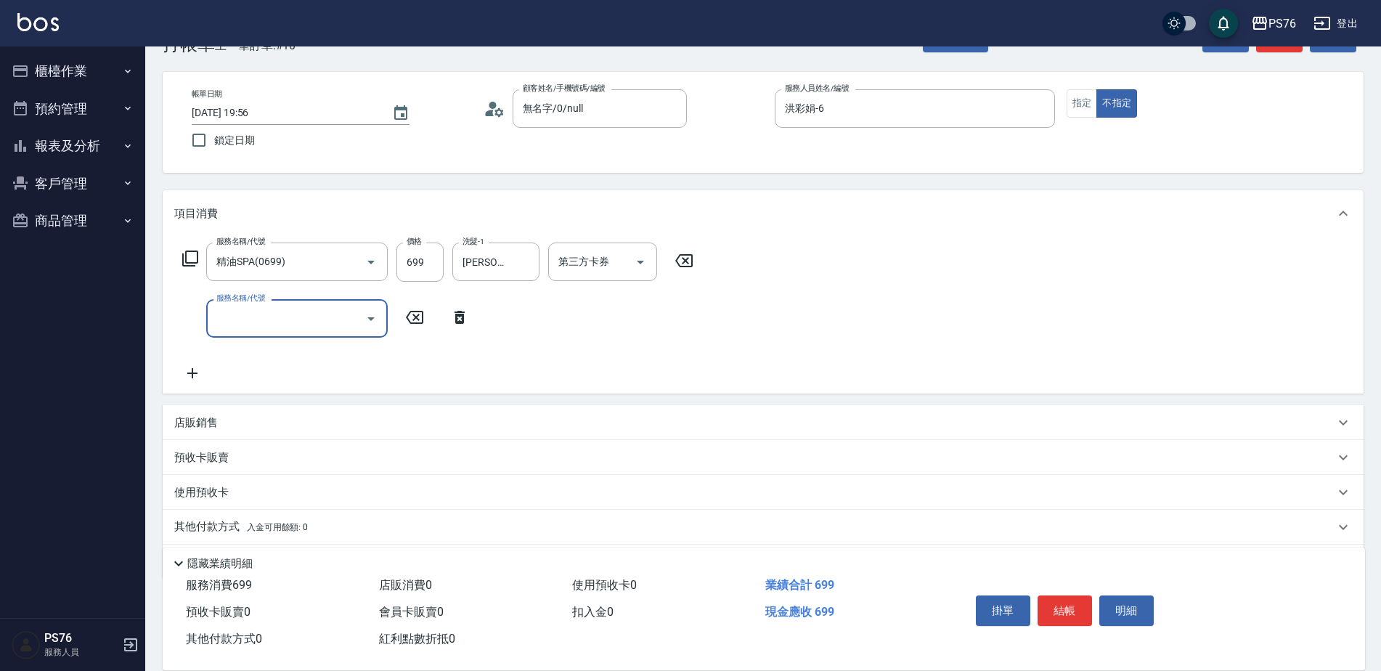
scroll to position [93, 0]
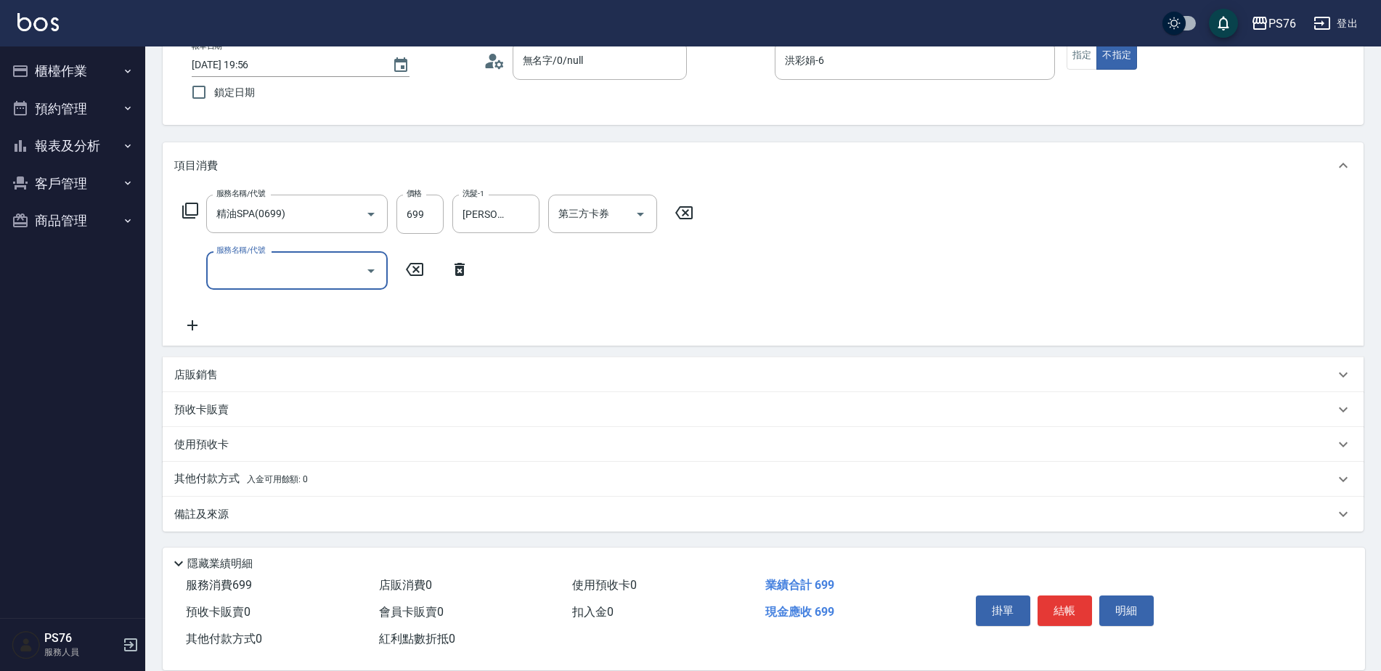
click at [309, 372] on div "店販銷售" at bounding box center [754, 374] width 1160 height 15
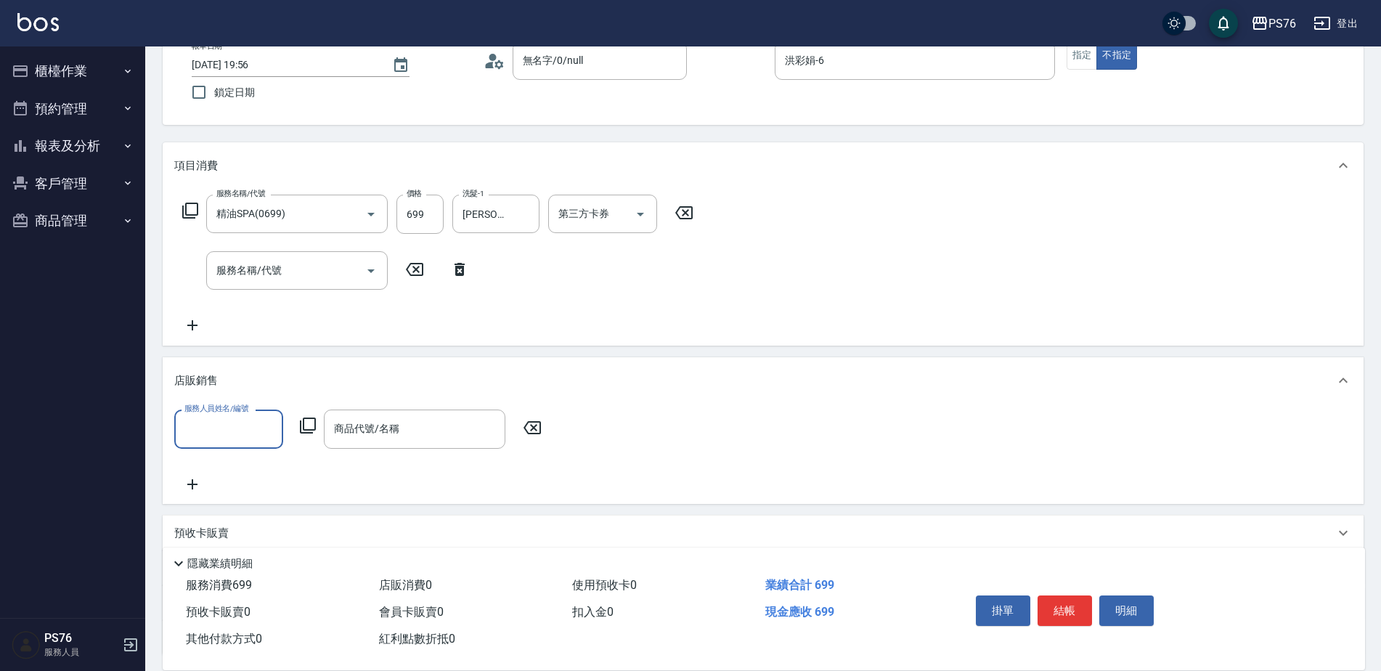
scroll to position [0, 0]
type input "[PERSON_NAME]33"
type input "6"
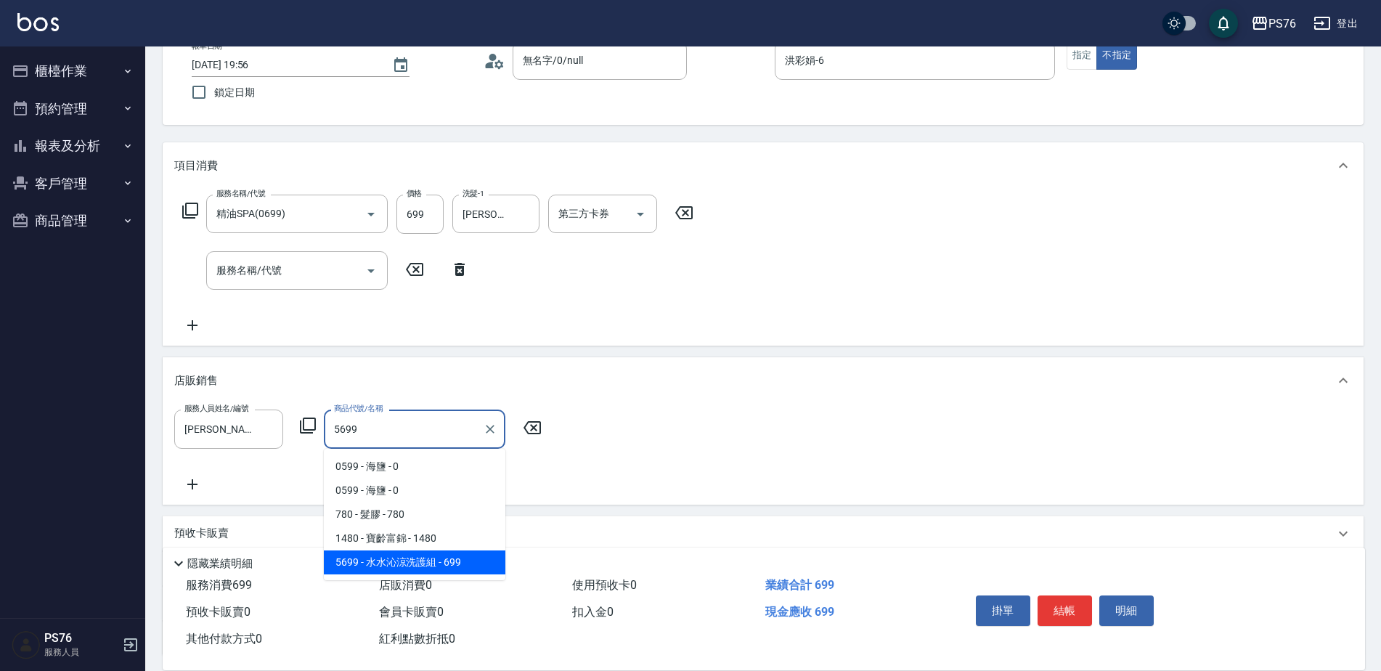
type input "[PERSON_NAME]涼洗護組"
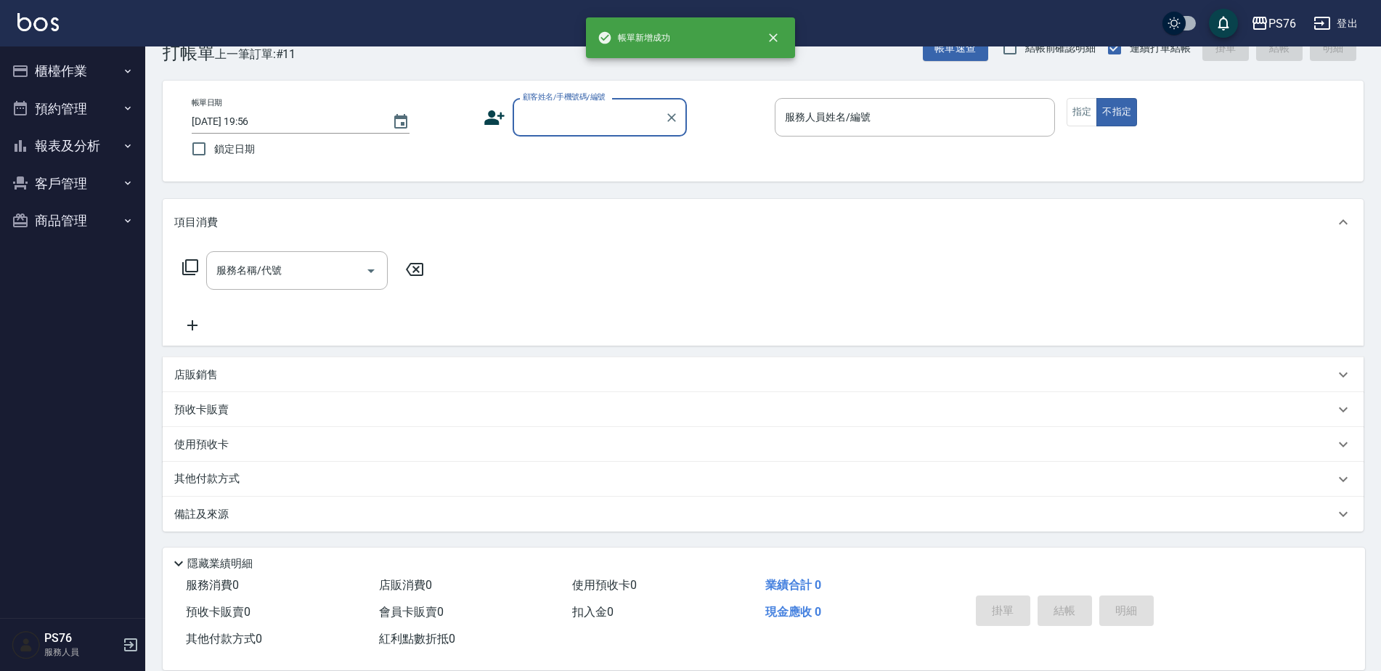
scroll to position [36, 0]
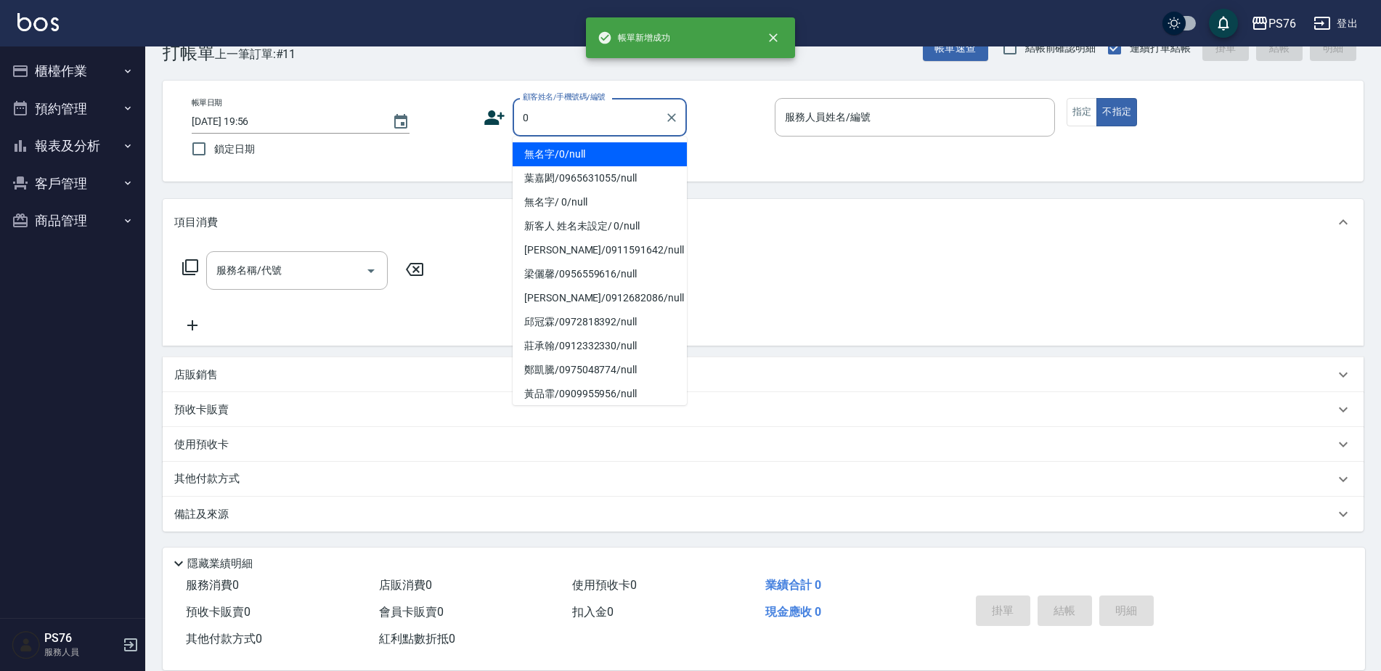
type input "無名字/0/null"
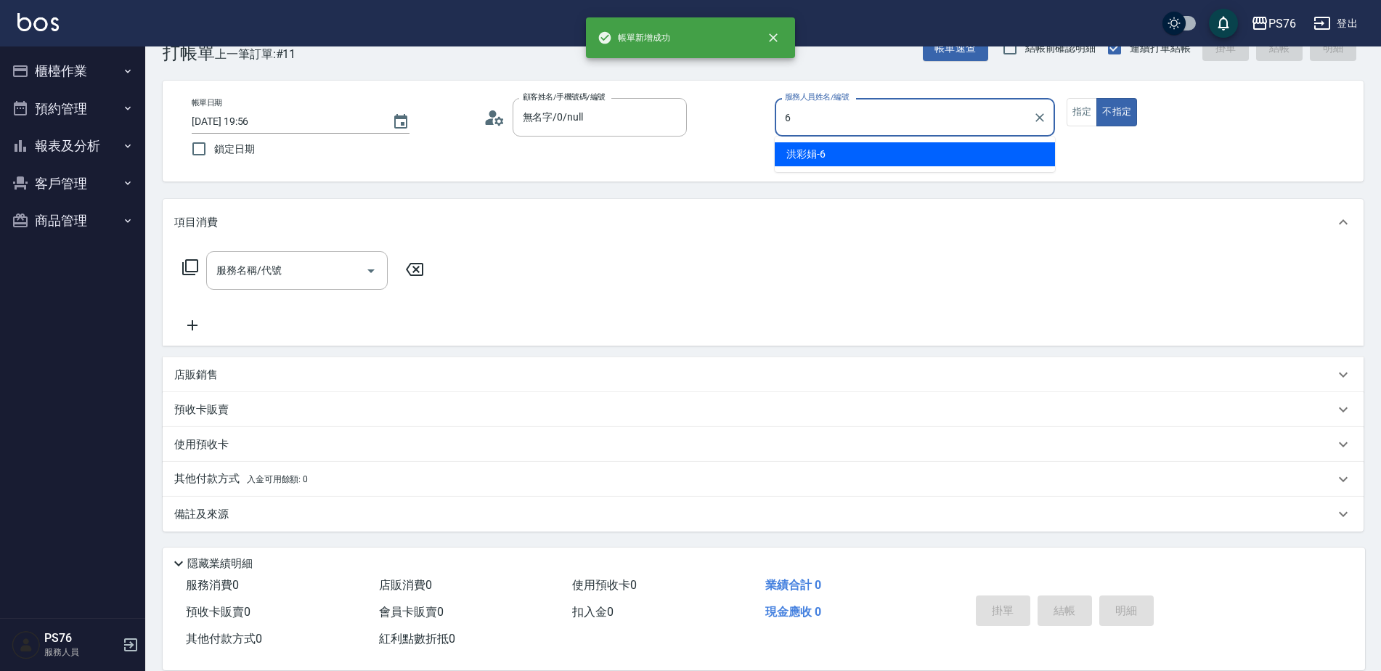
type input "洪彩娟-6"
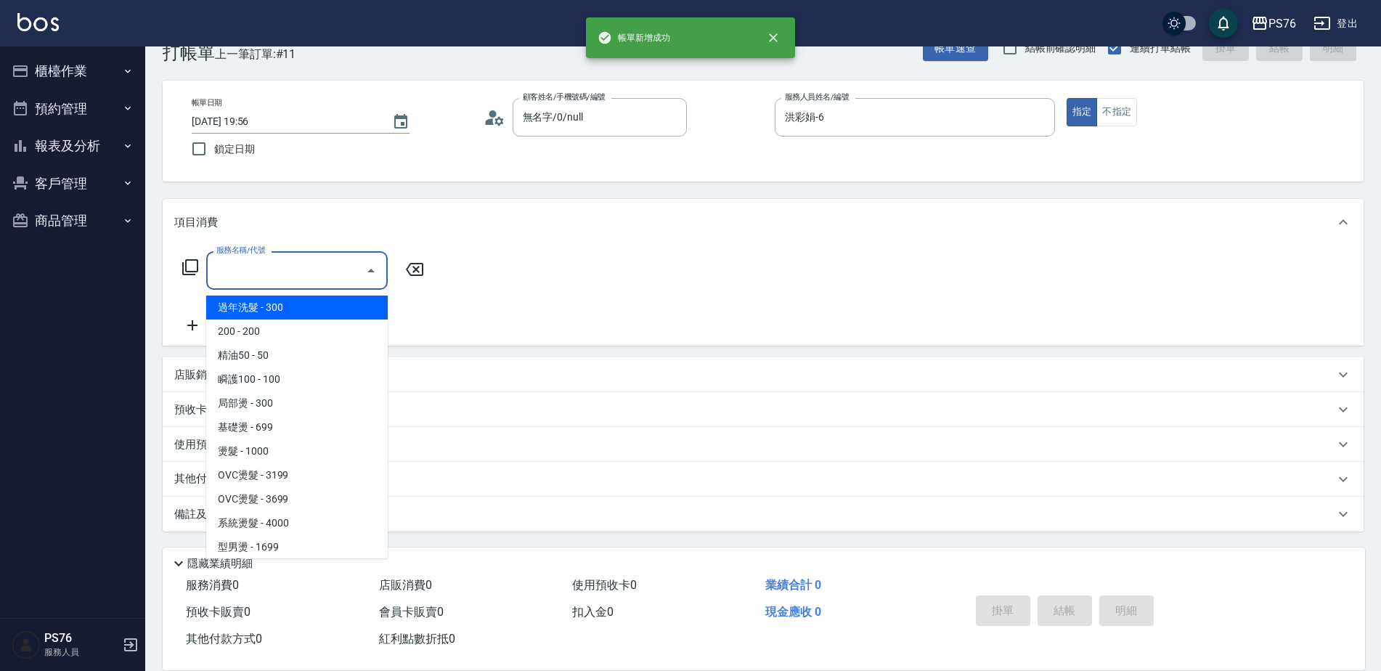
click at [304, 260] on input "服務名稱/代號" at bounding box center [286, 270] width 147 height 25
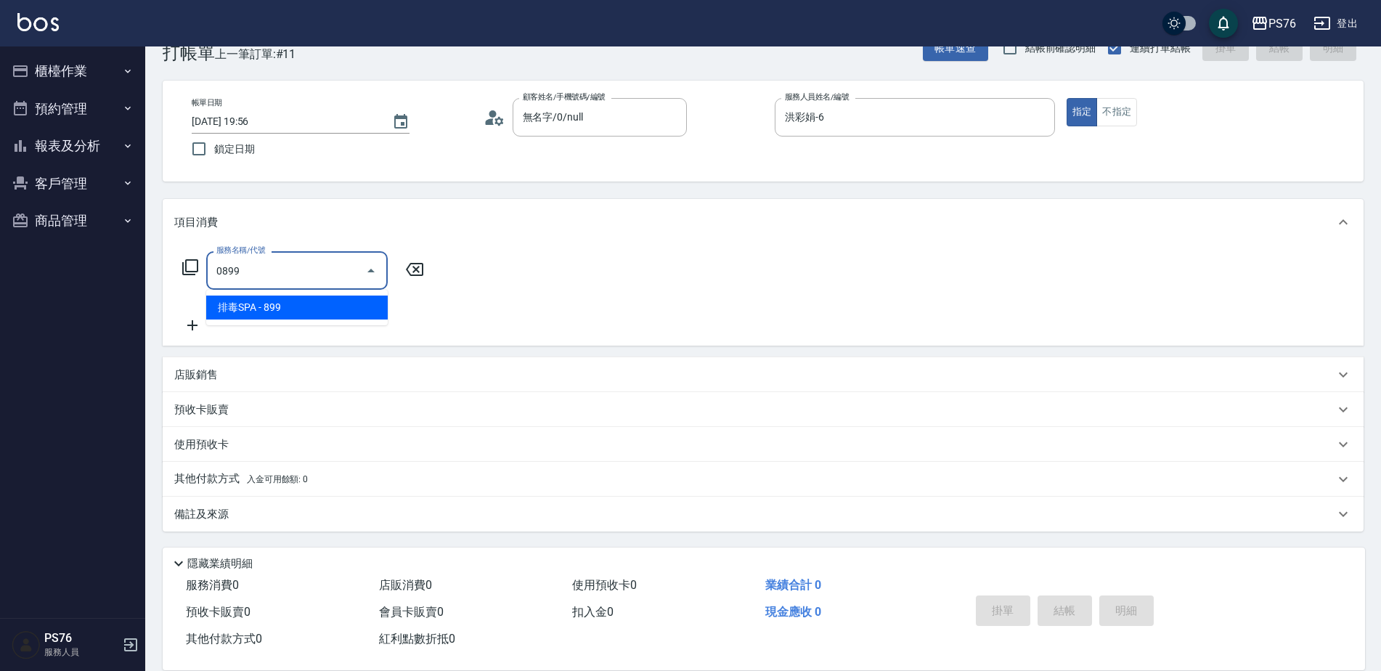
type input "排毒SPA(0899)"
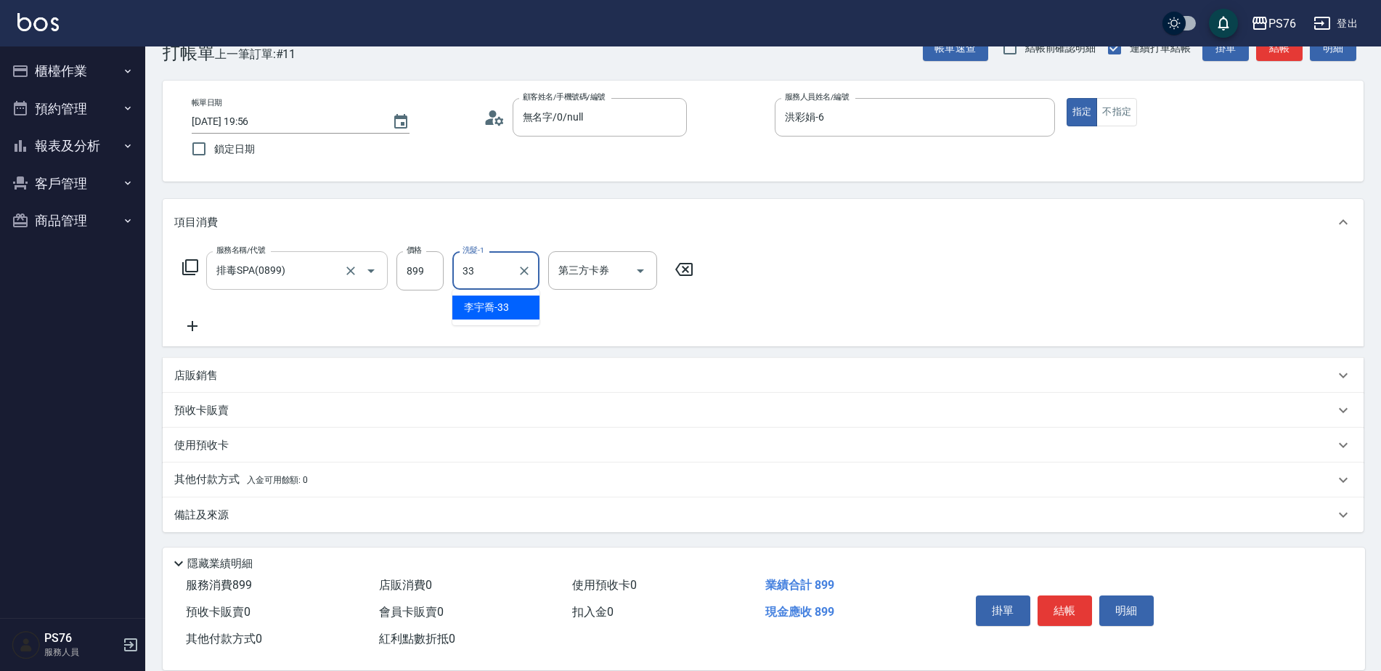
type input "[PERSON_NAME]33"
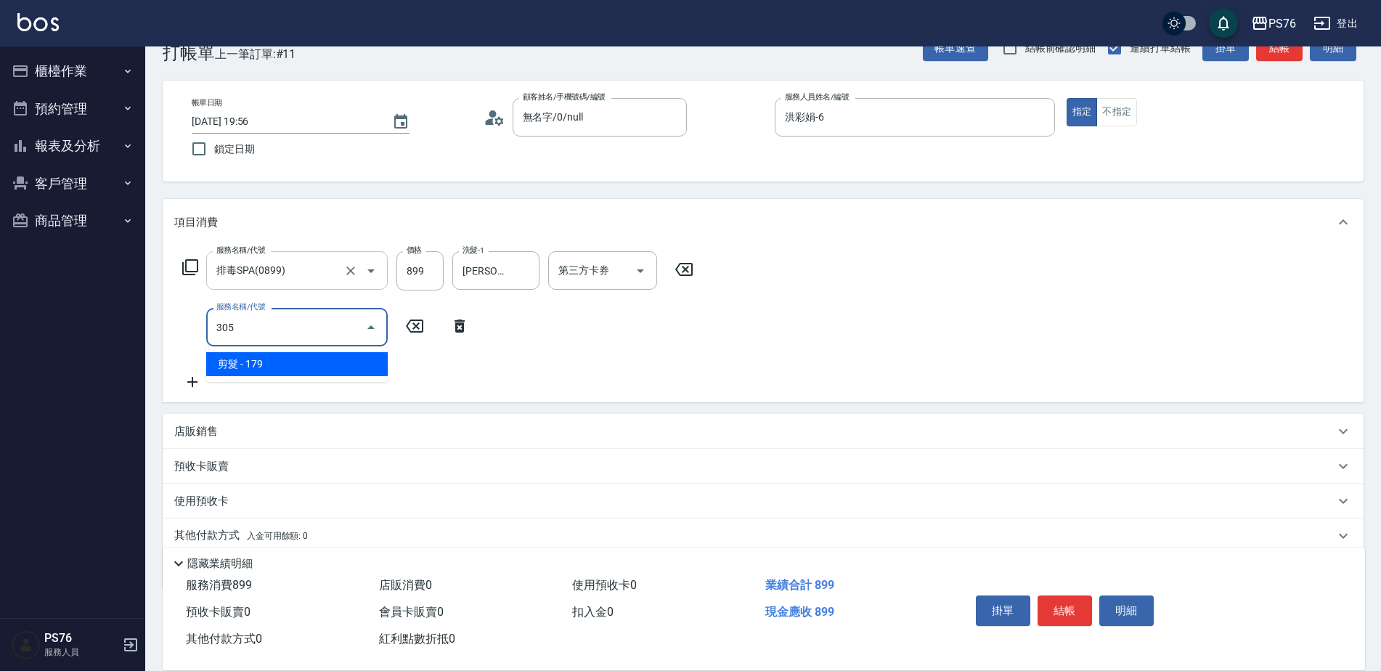
type input "剪髮(305)"
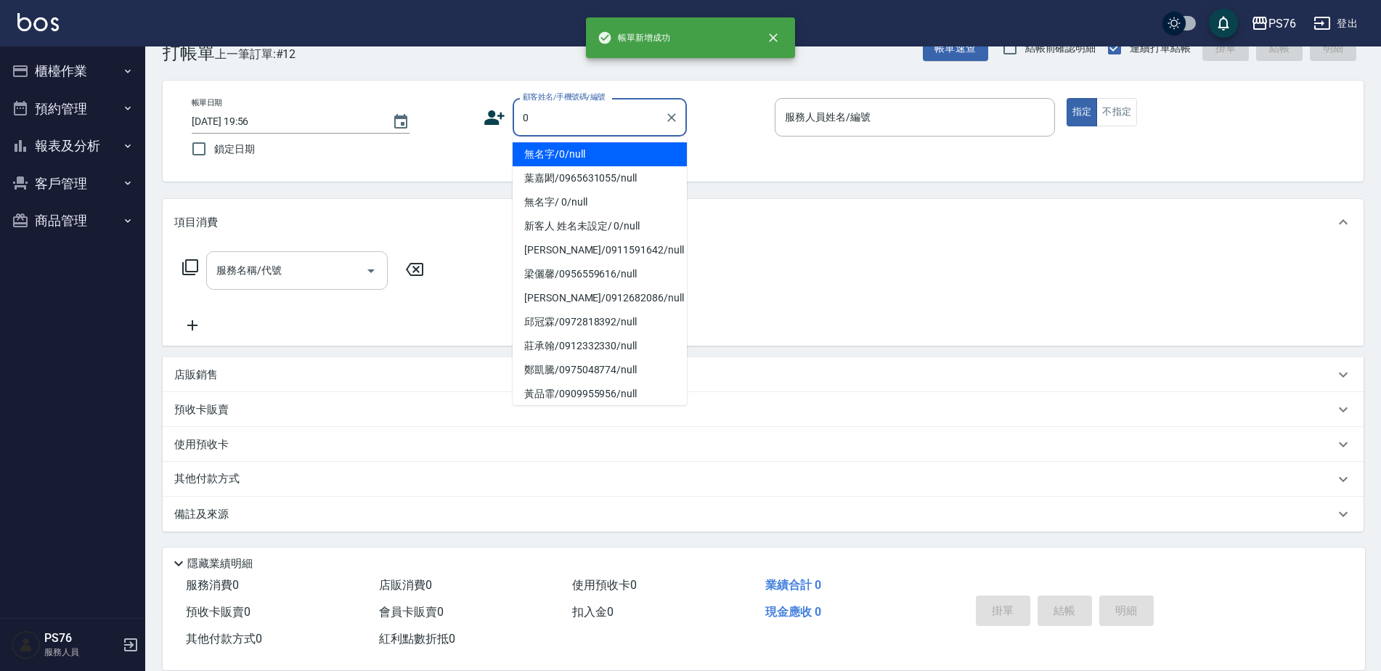
type input "無名字/0/null"
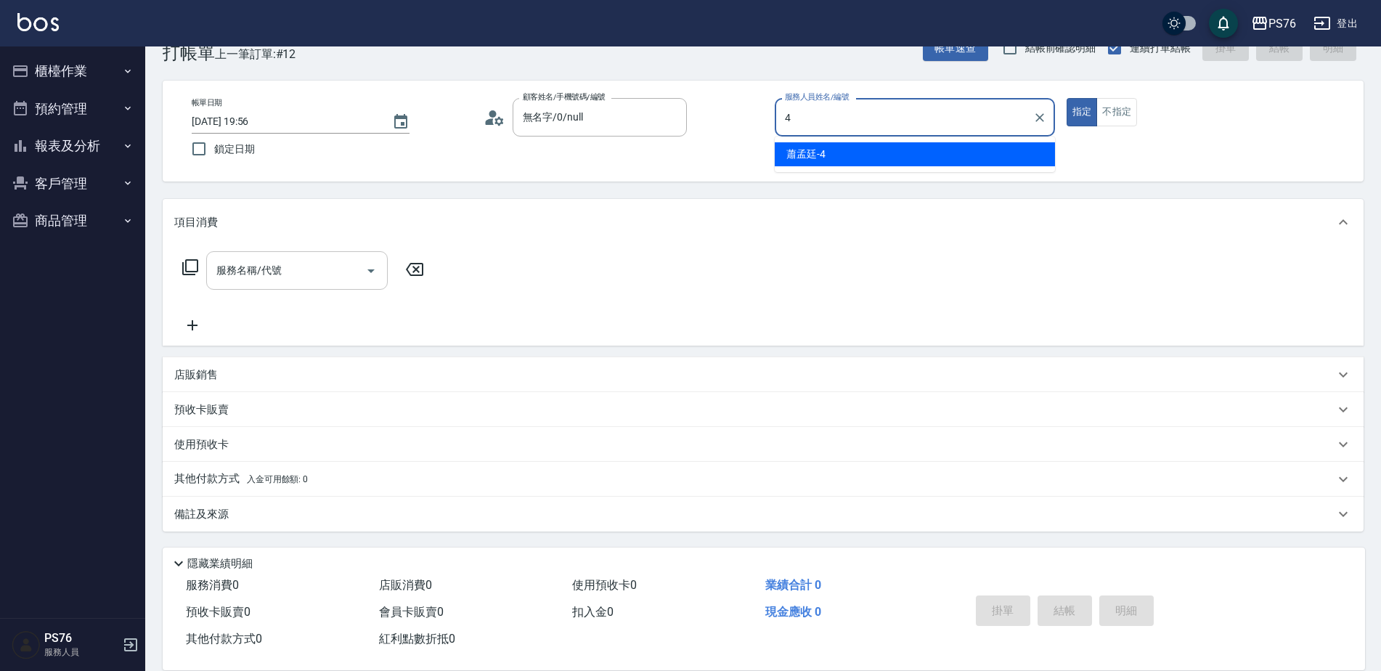
type input "蕭孟廷-4"
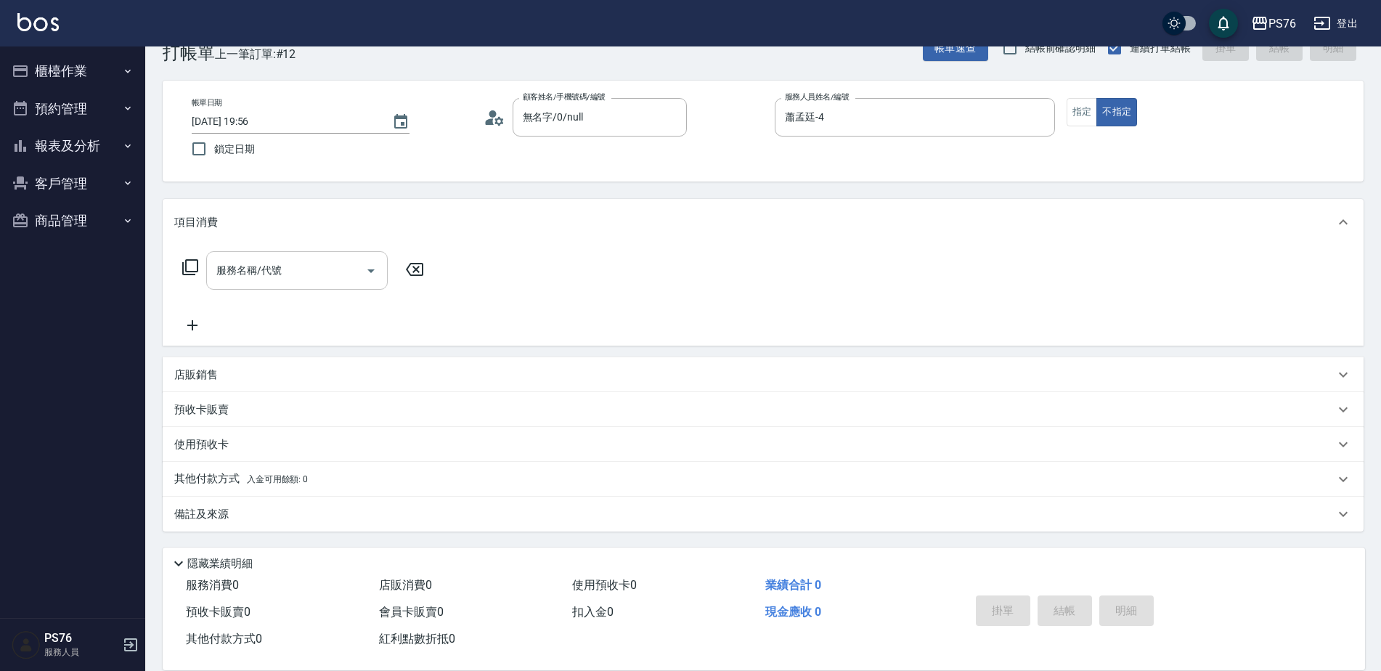
click at [304, 260] on input "服務名稱/代號" at bounding box center [286, 270] width 147 height 25
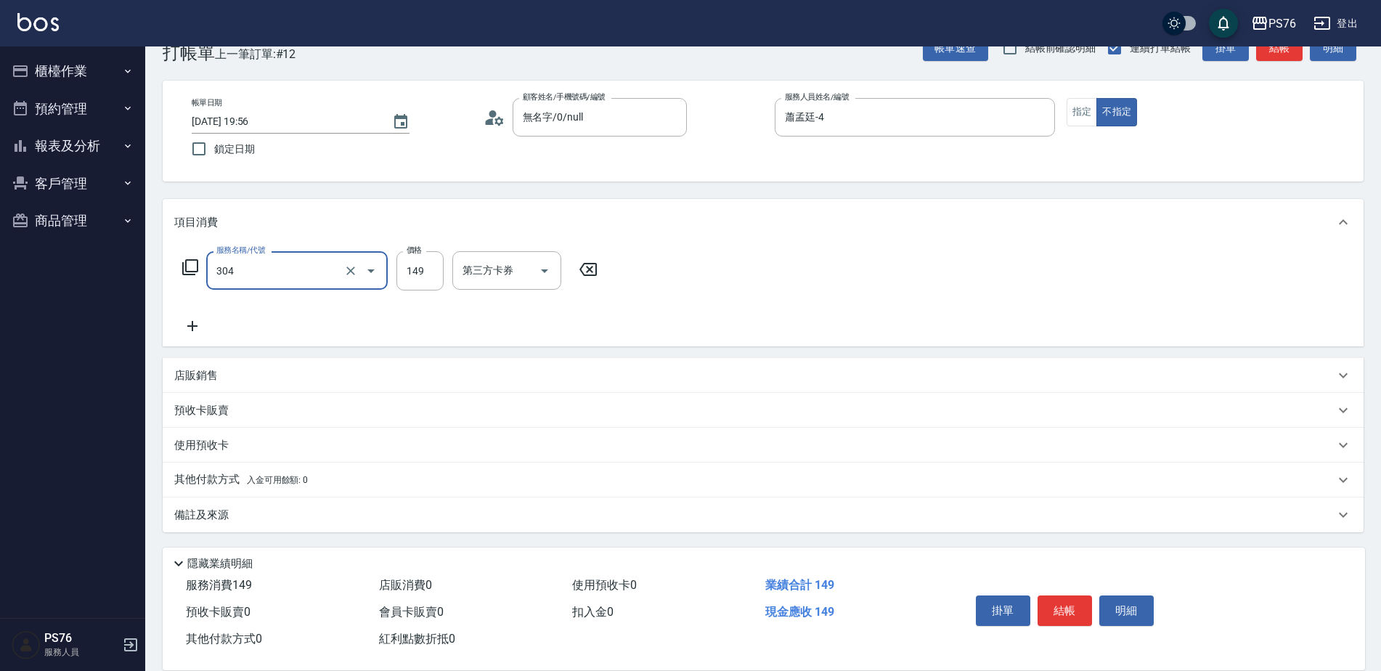
type input "剪髮(304)"
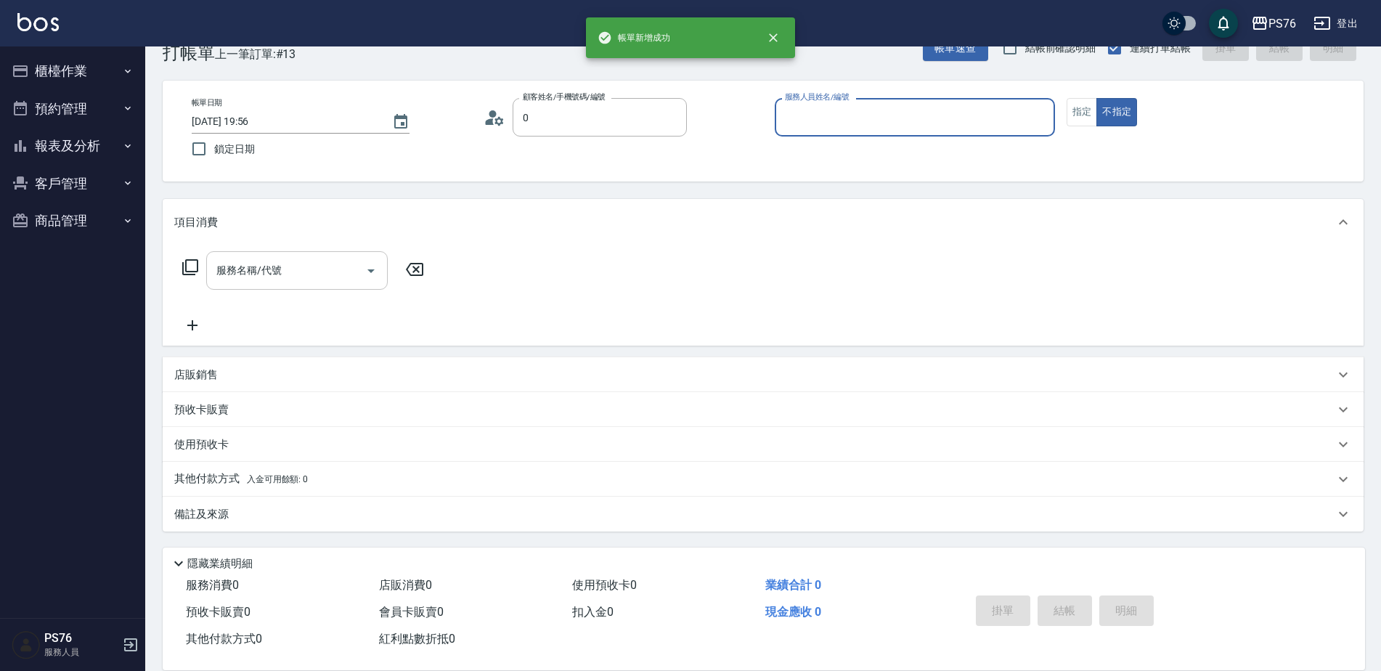
type input "無名字/0/null"
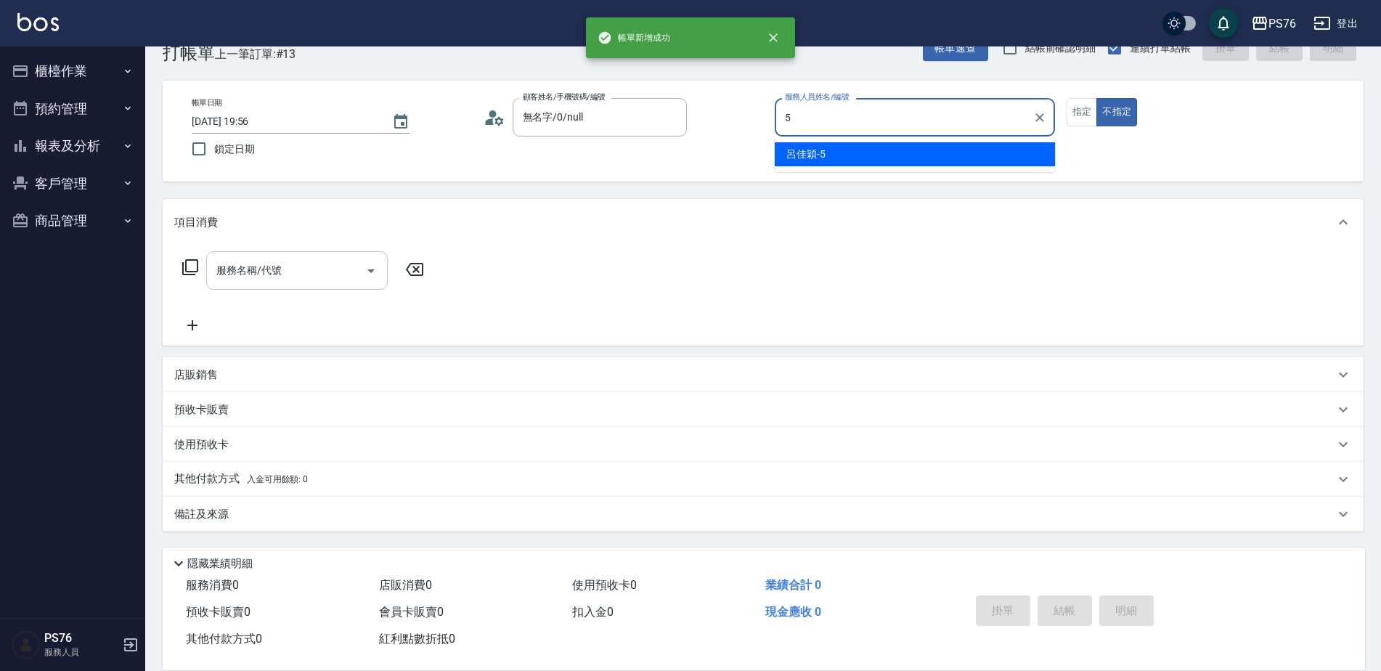
type input "呂佳穎-5"
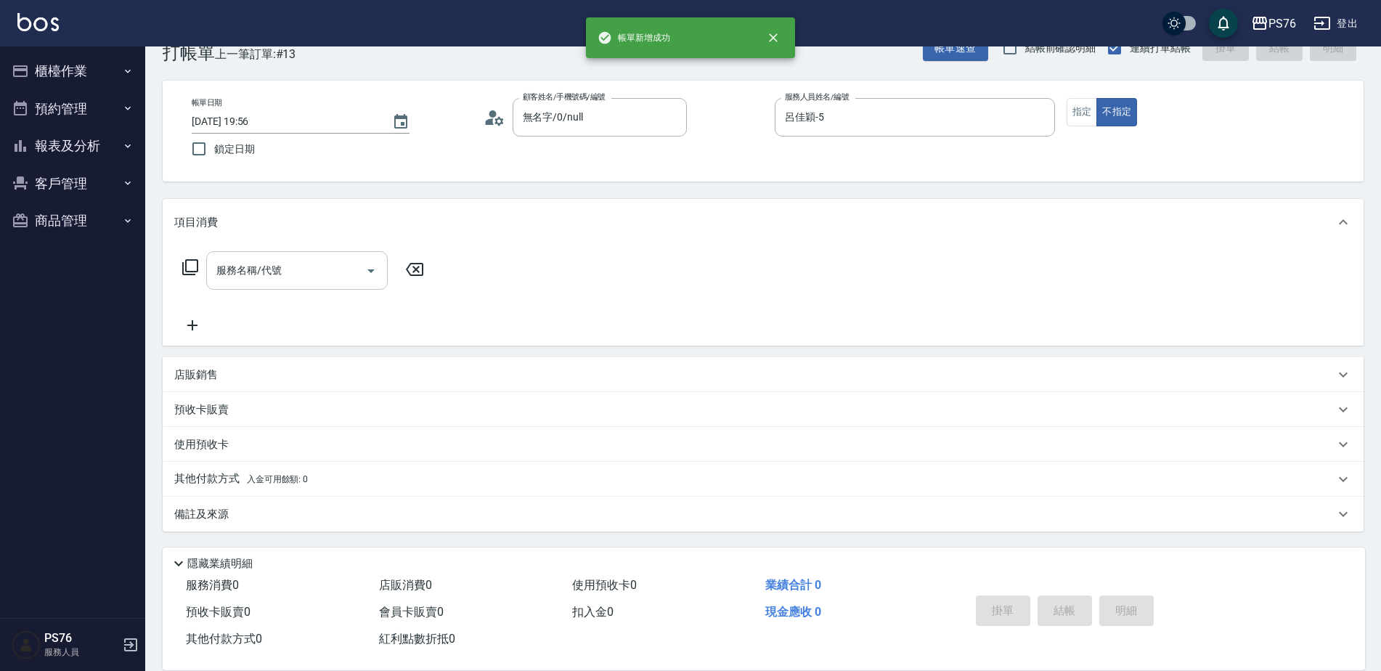
click at [304, 260] on input "服務名稱/代號" at bounding box center [286, 270] width 147 height 25
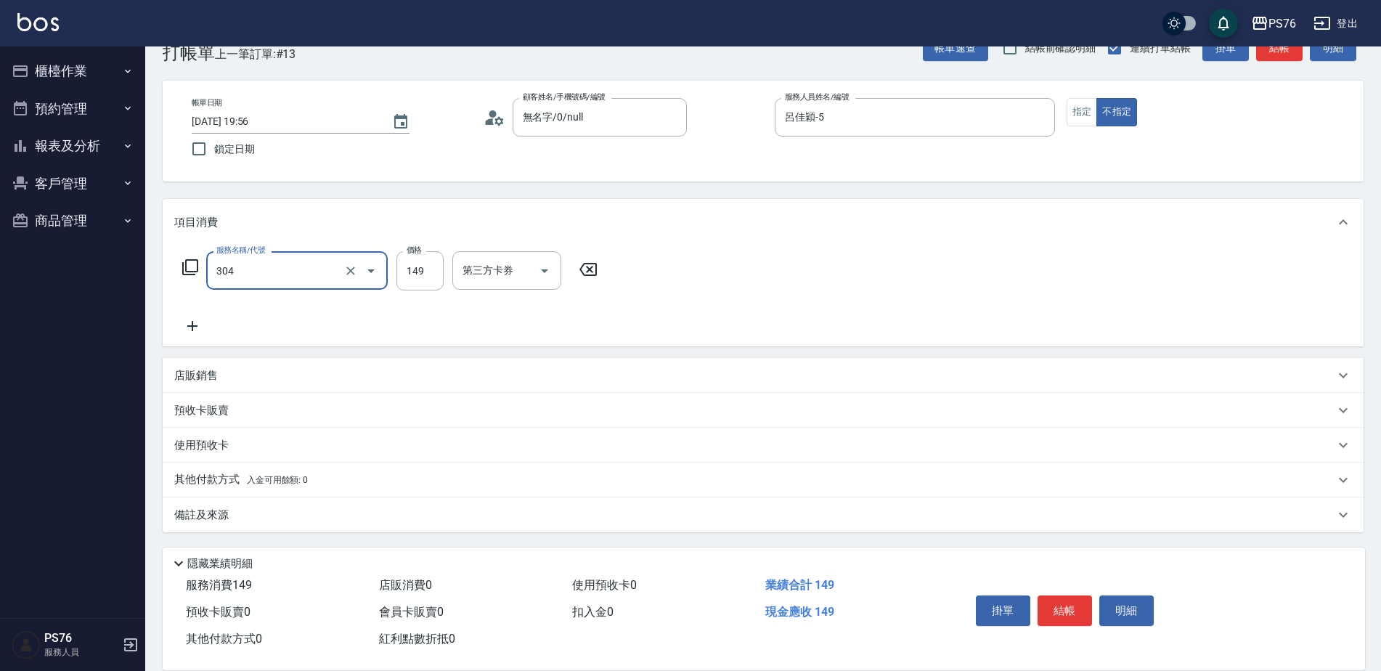
type input "剪髮(304)"
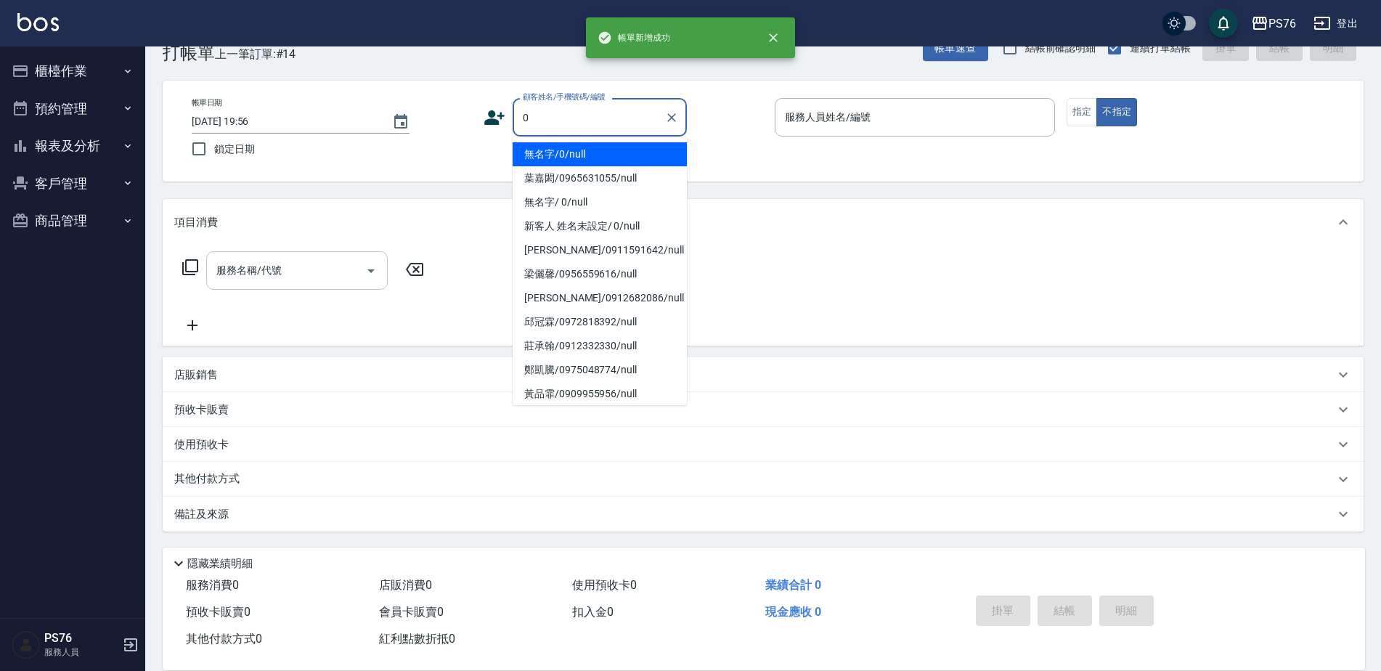
type input "無名字/0/null"
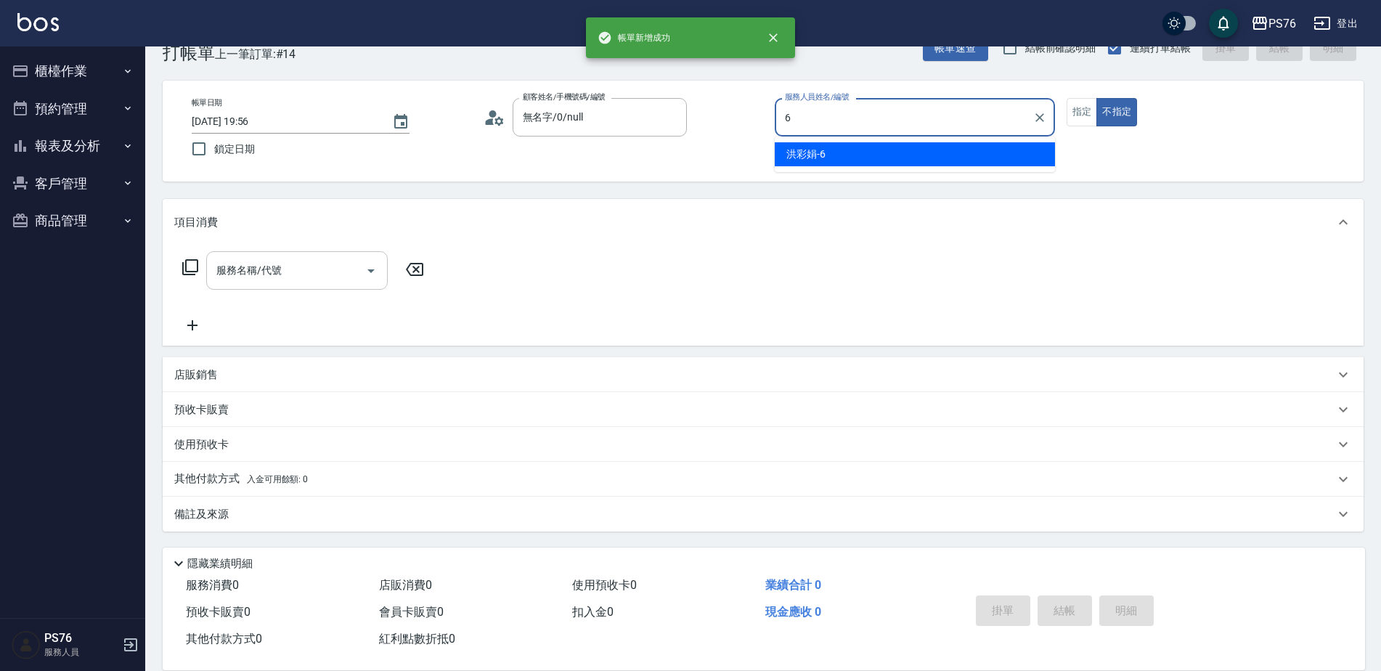
type input "洪彩娟-6"
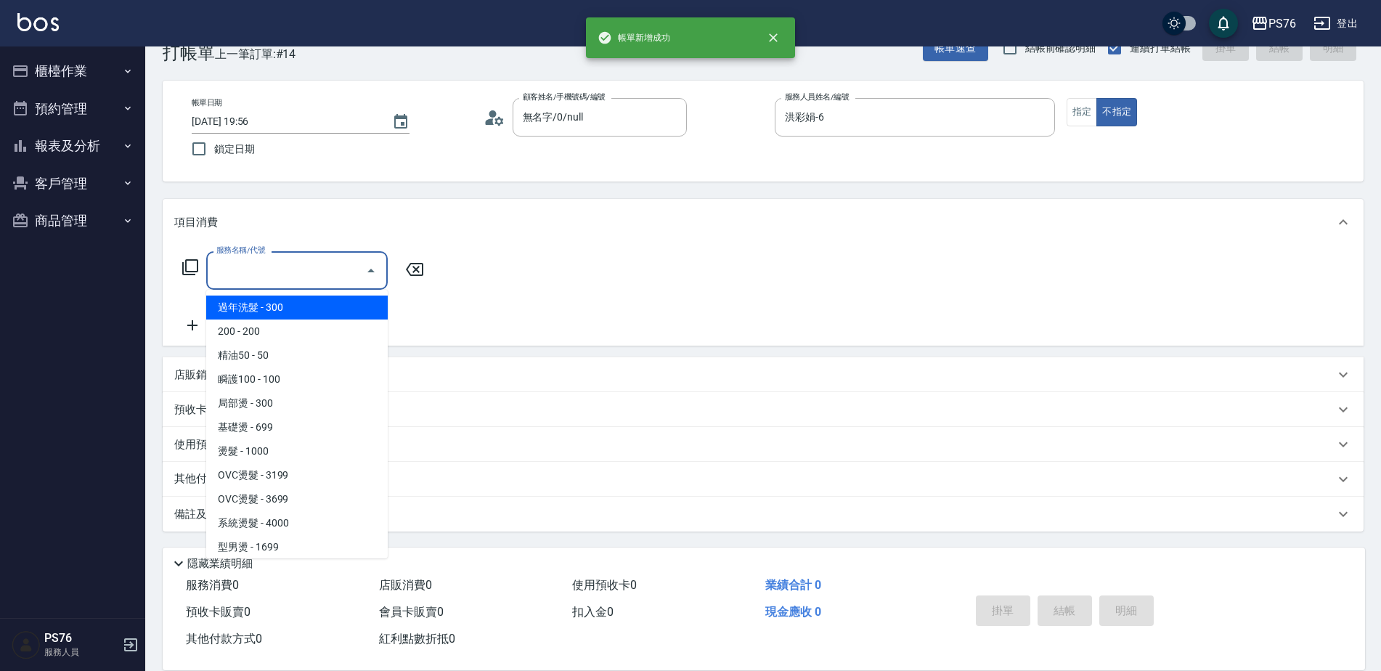
click at [304, 260] on input "服務名稱/代號" at bounding box center [286, 270] width 147 height 25
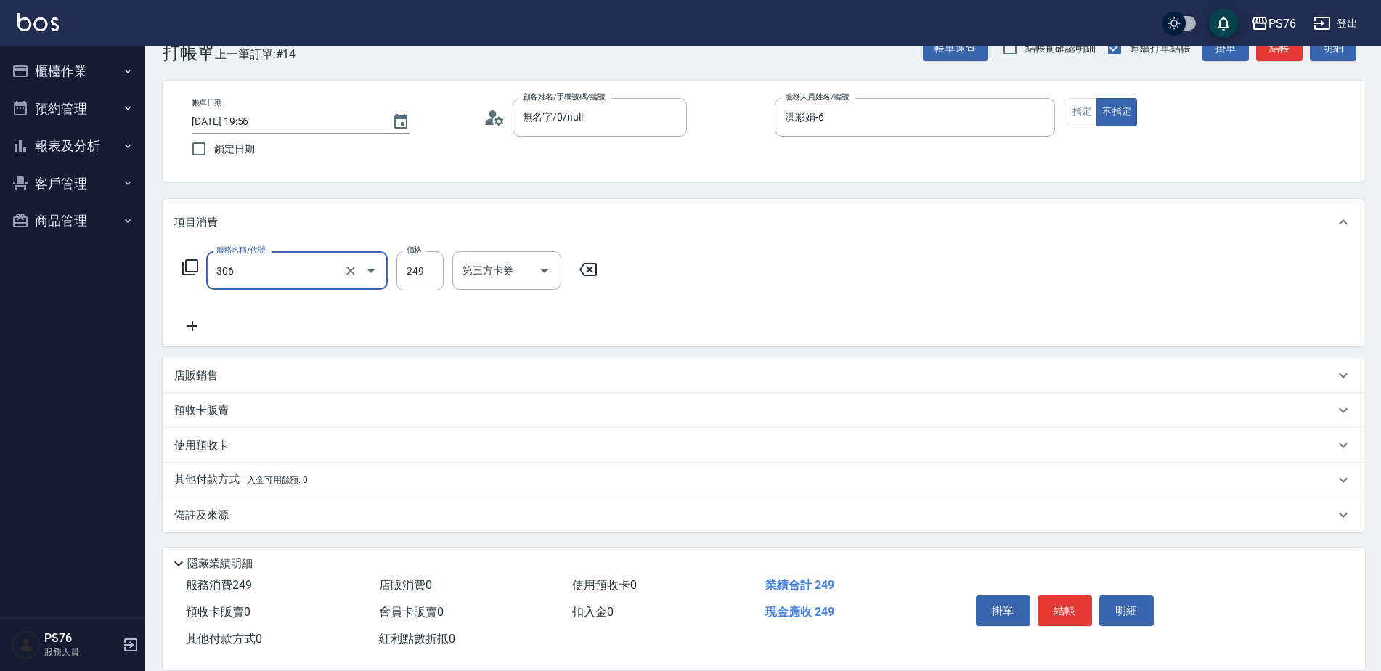
type input "剪髮(306)"
type input "249"
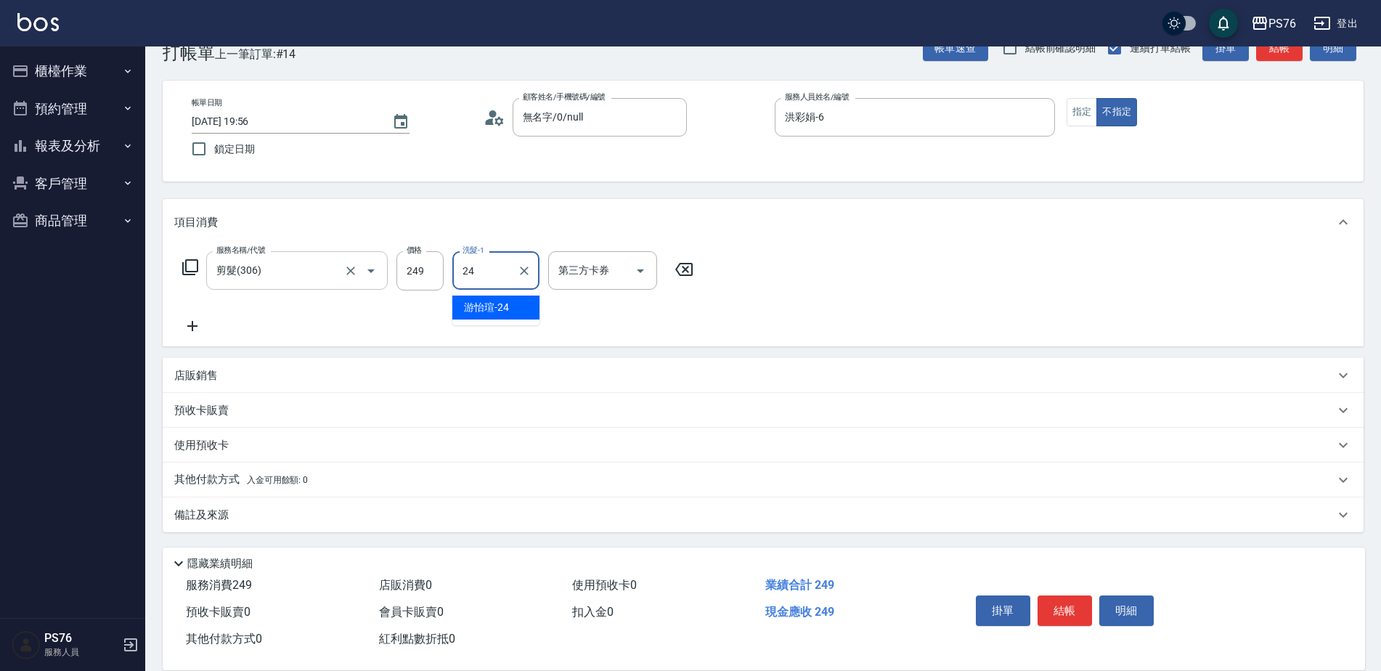
type input "游怡瑄-24"
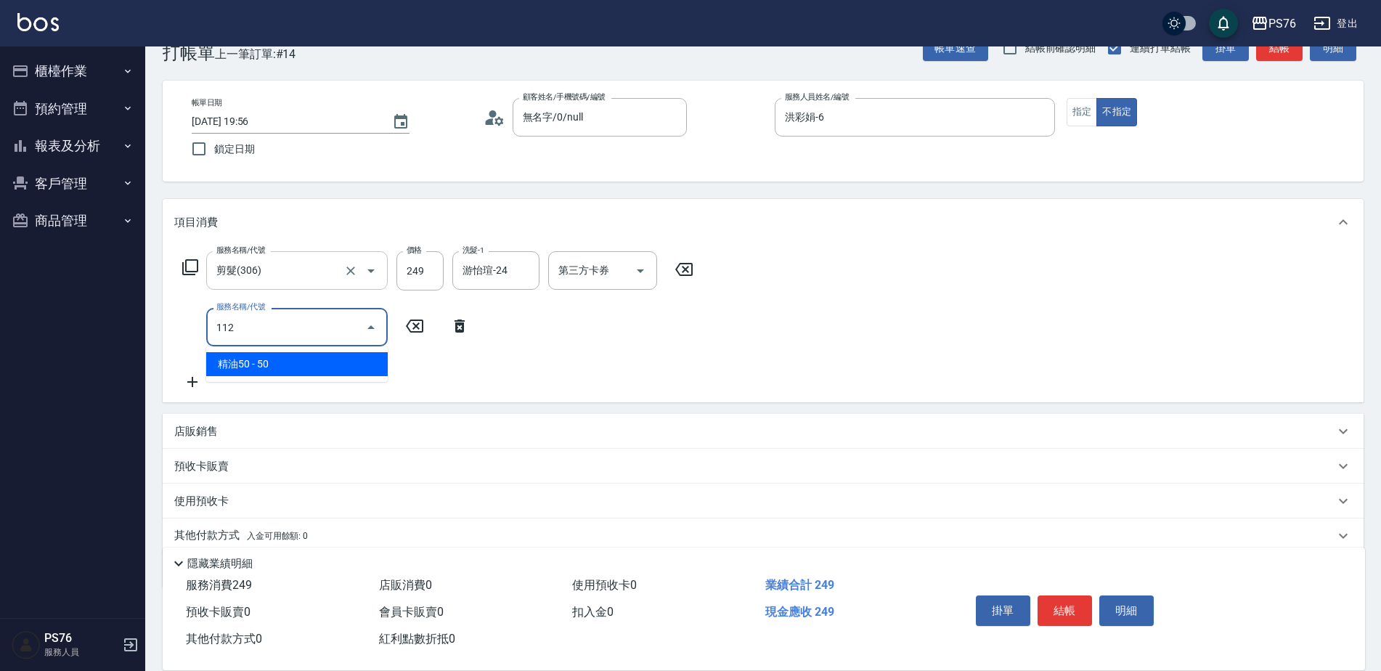
type input "精油50(112)"
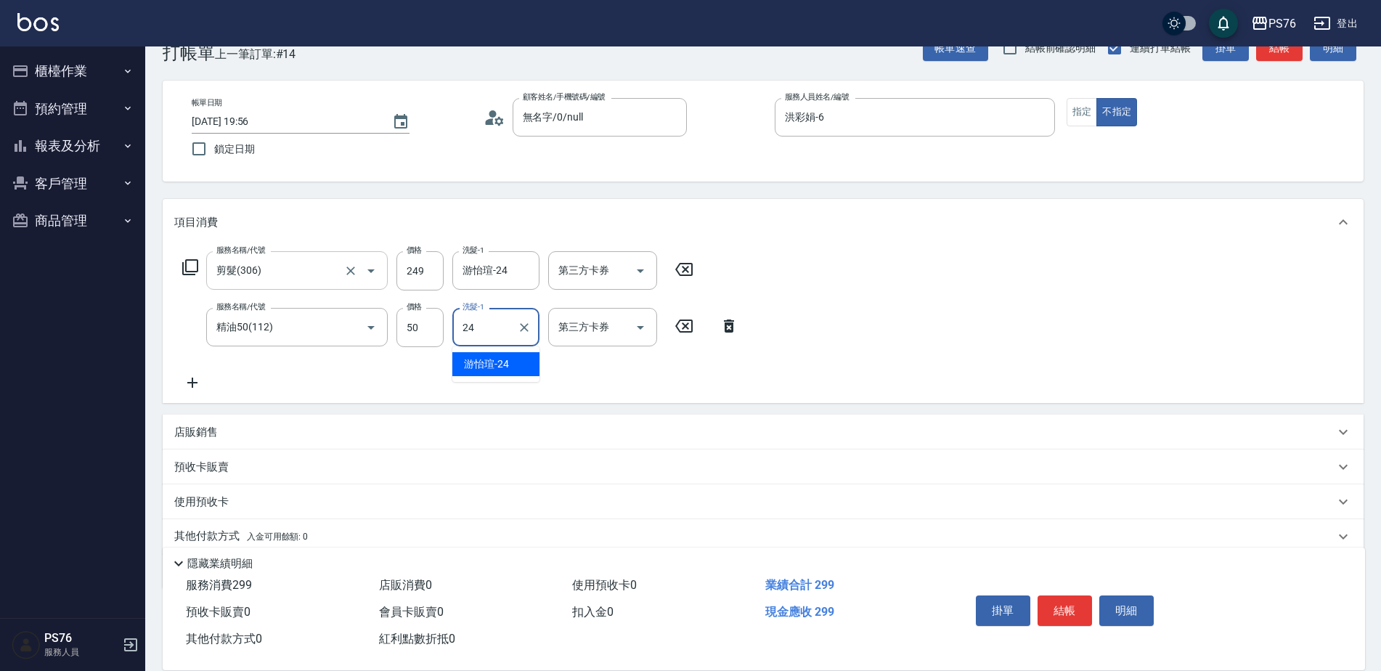
type input "游怡瑄-24"
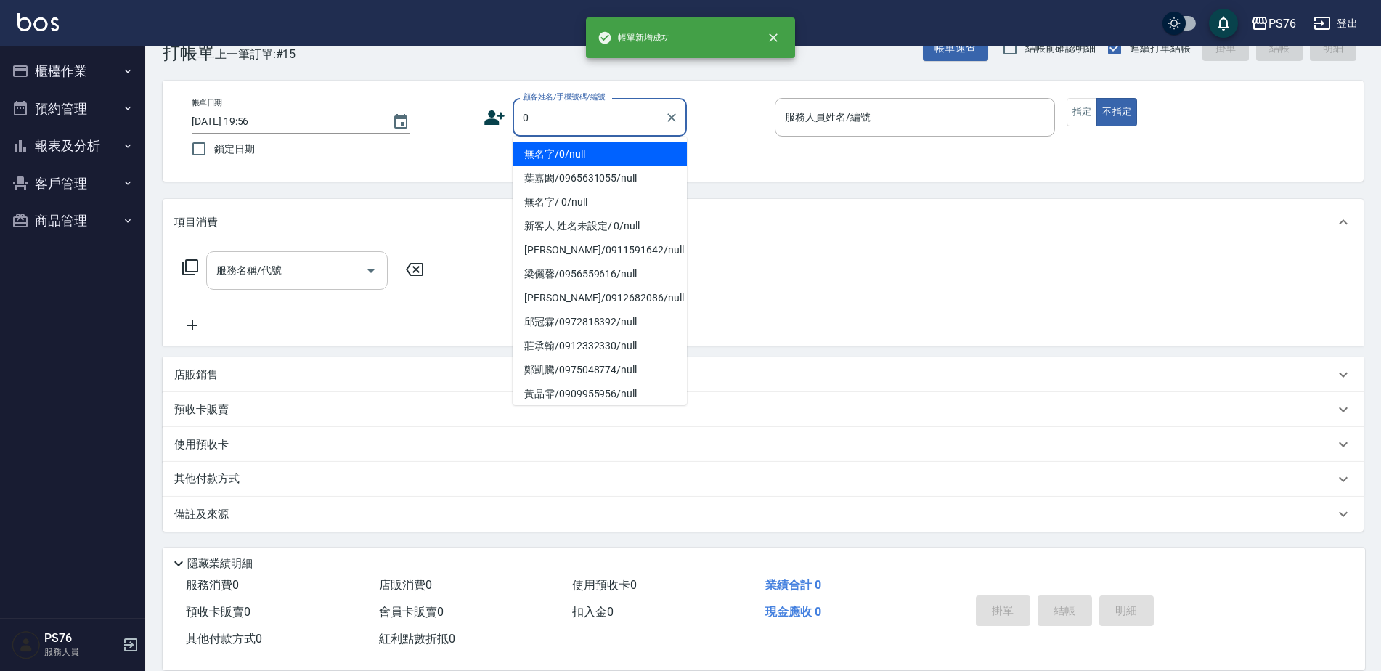
type input "無名字/0/null"
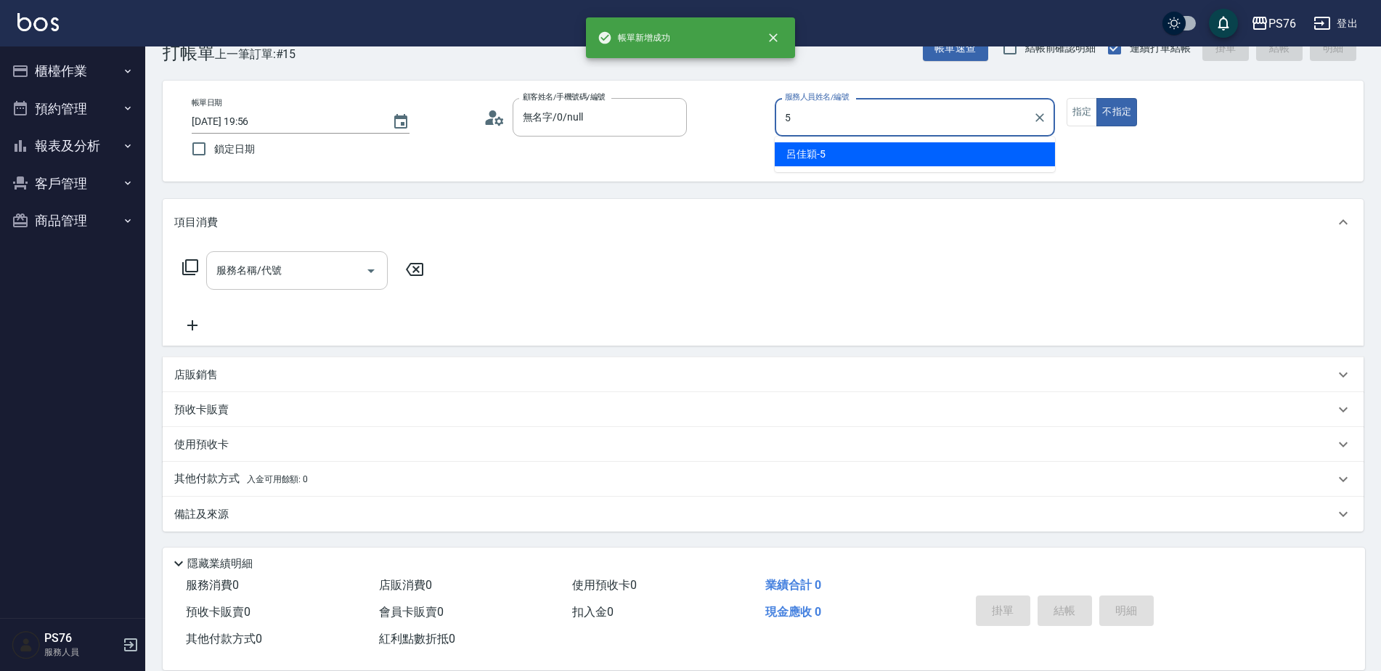
type input "呂佳穎-5"
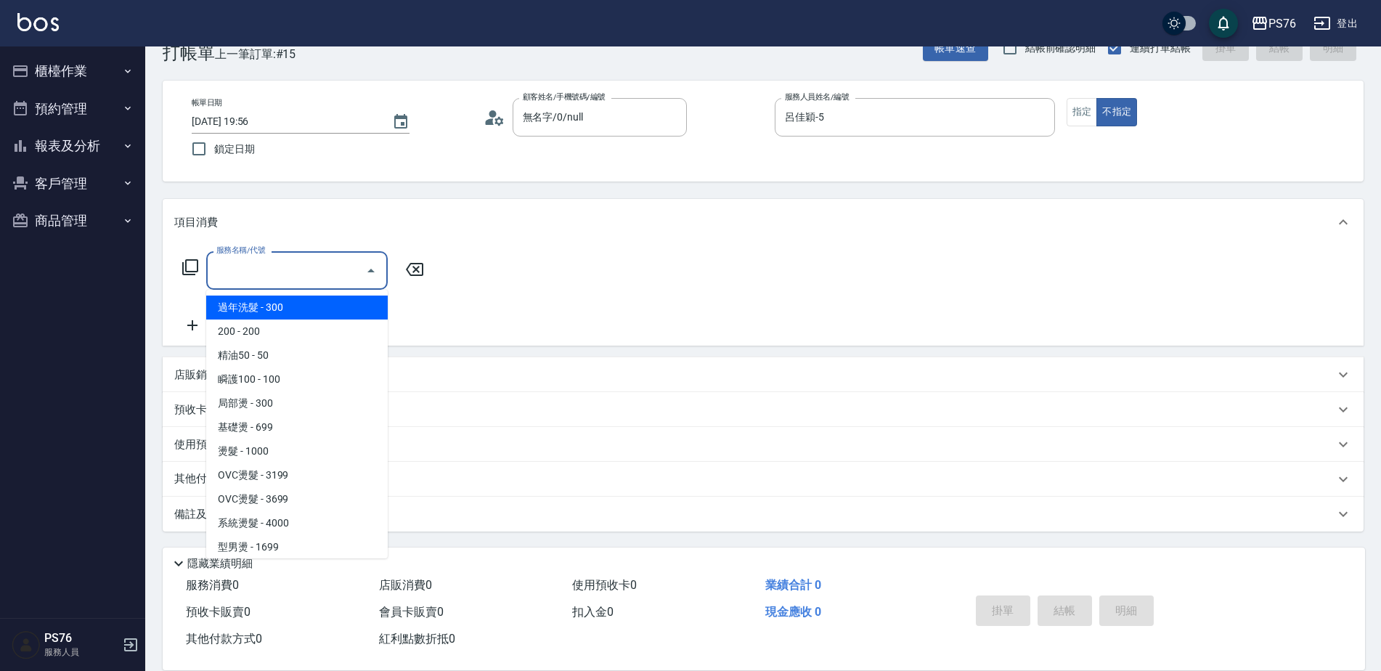
click at [304, 260] on input "服務名稱/代號" at bounding box center [286, 270] width 147 height 25
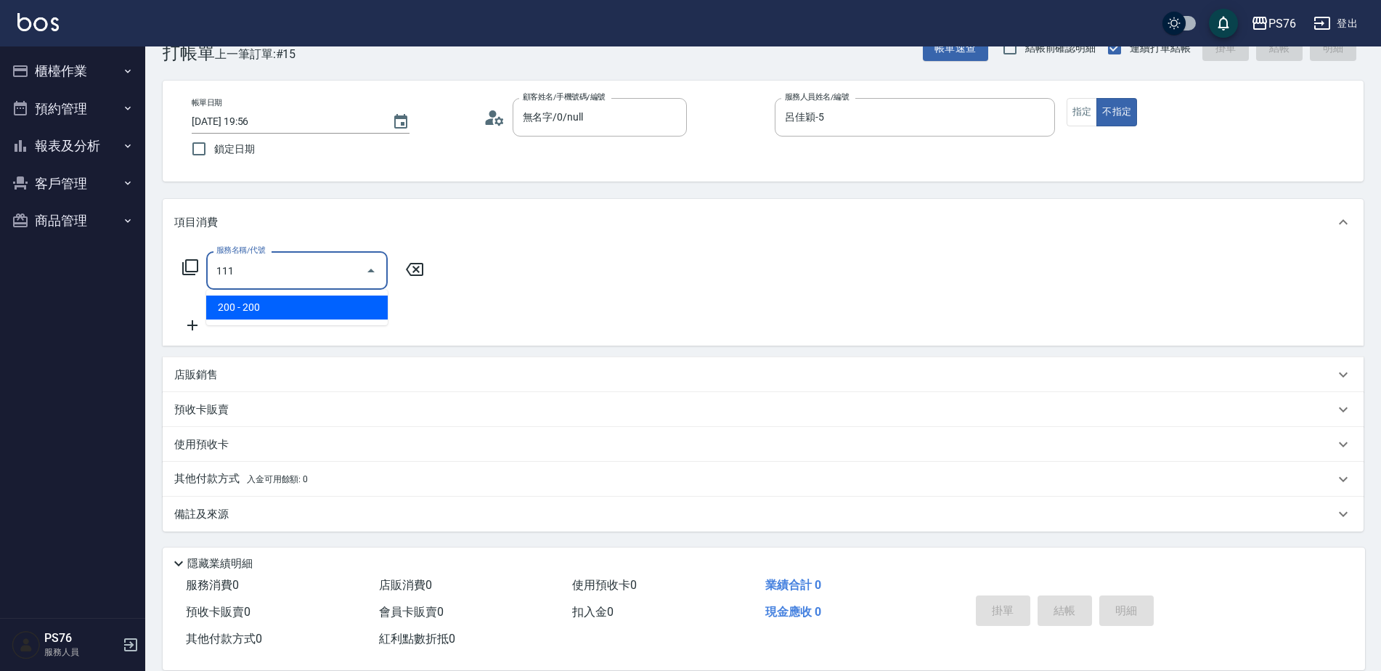
type input "200(111)"
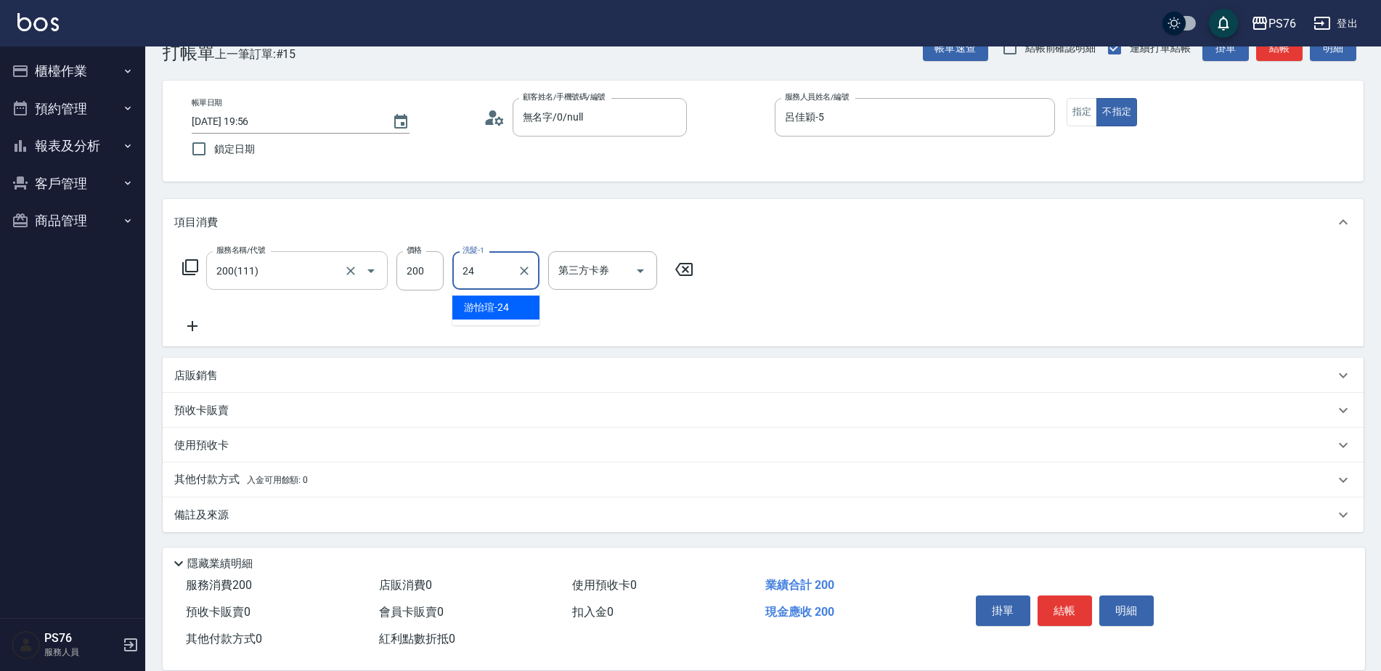
type input "游怡瑄-24"
